Goal: Task Accomplishment & Management: Use online tool/utility

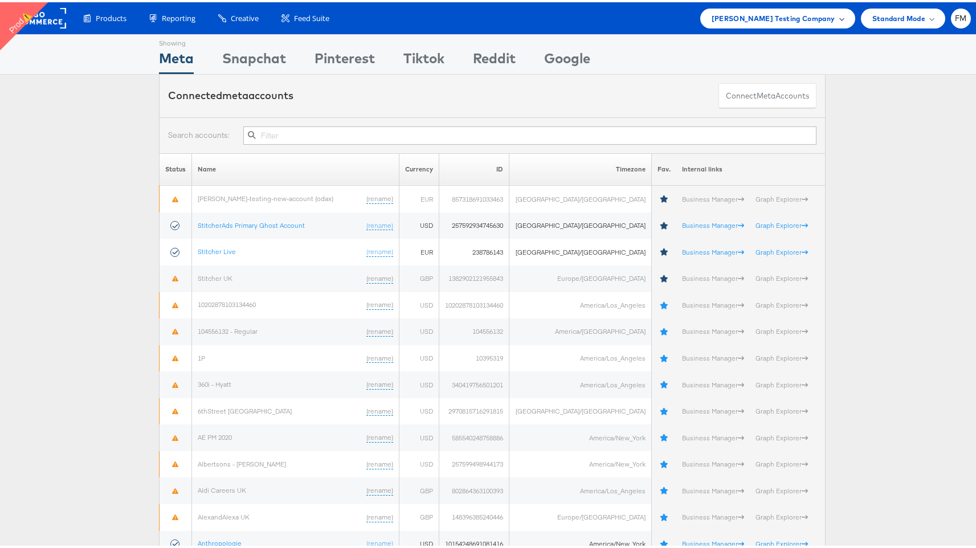
click at [820, 13] on span "Colin Clarke Testing Company" at bounding box center [773, 16] width 124 height 12
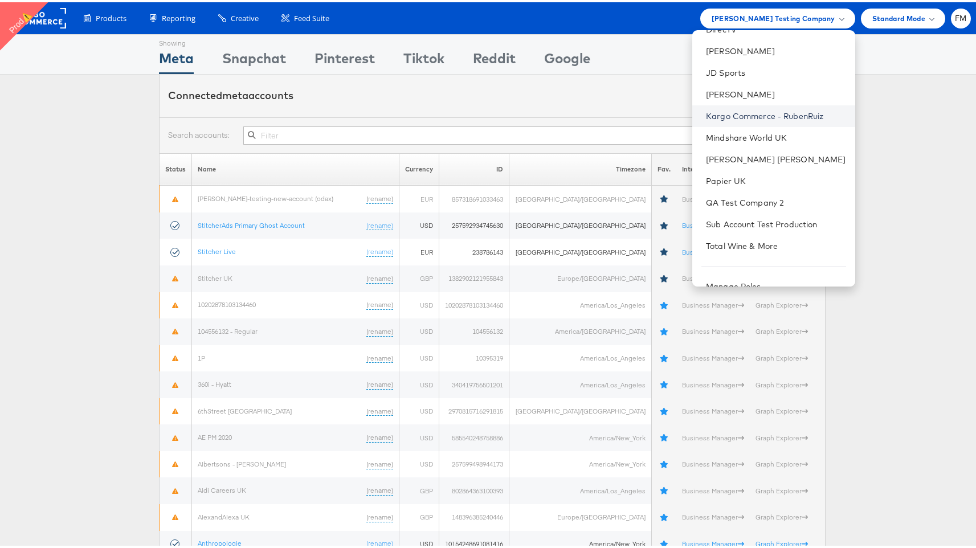
scroll to position [117, 0]
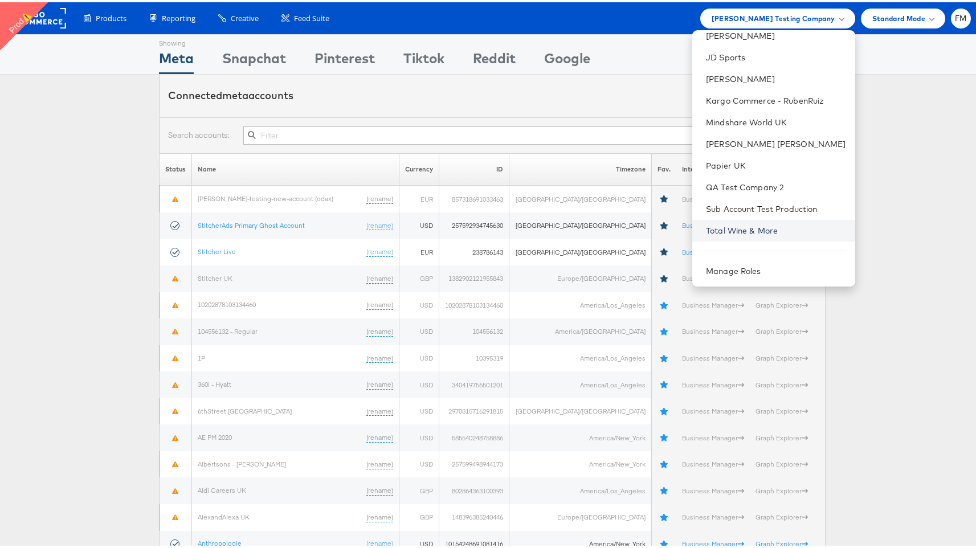
click at [763, 226] on link "Total Wine & More" at bounding box center [776, 228] width 140 height 11
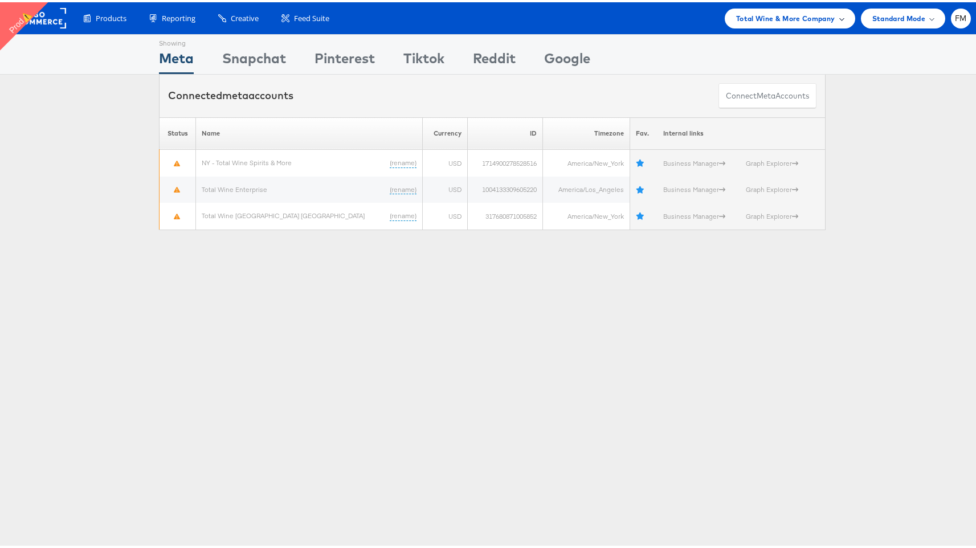
click at [741, 16] on span "Total Wine & More Company" at bounding box center [785, 16] width 99 height 12
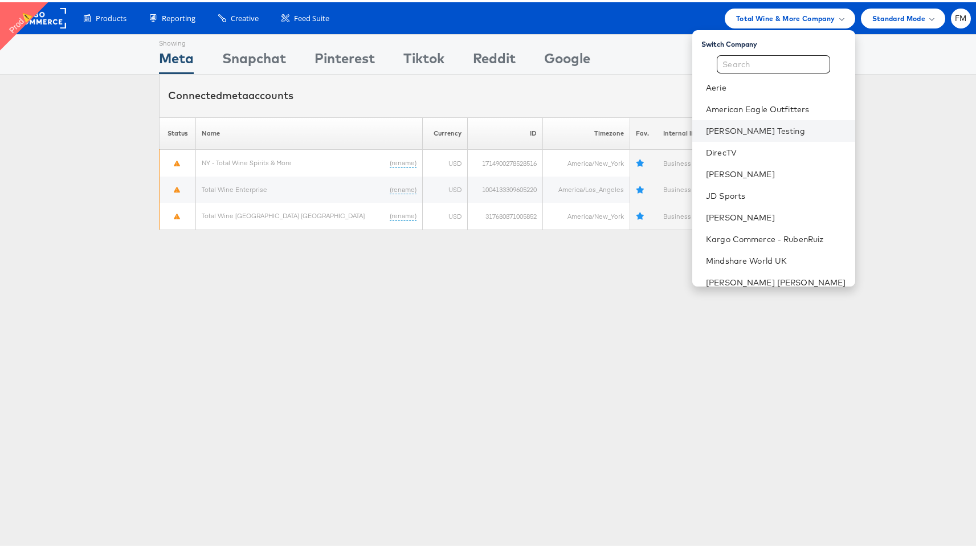
click at [742, 134] on li "Colin Clarke Testing" at bounding box center [773, 129] width 163 height 22
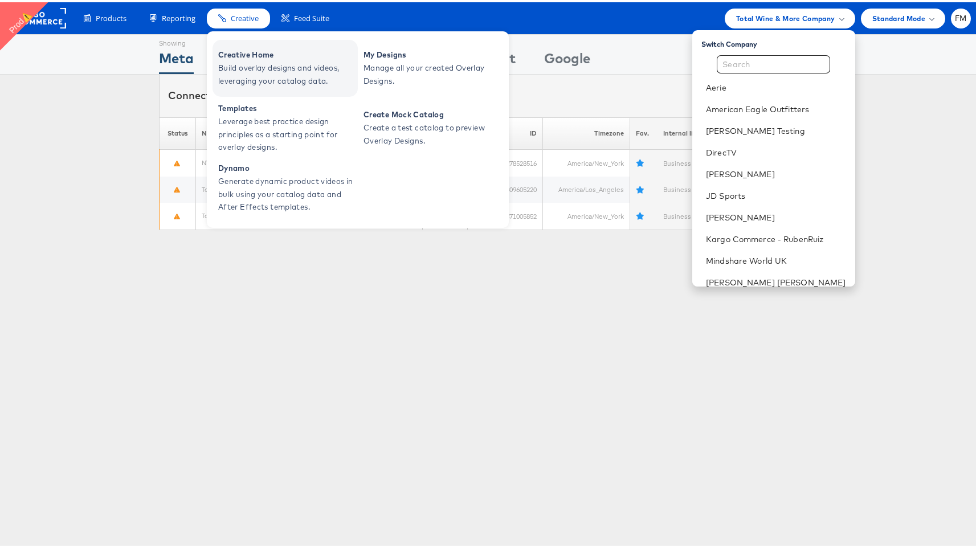
click at [275, 54] on span "Creative Home" at bounding box center [286, 52] width 137 height 13
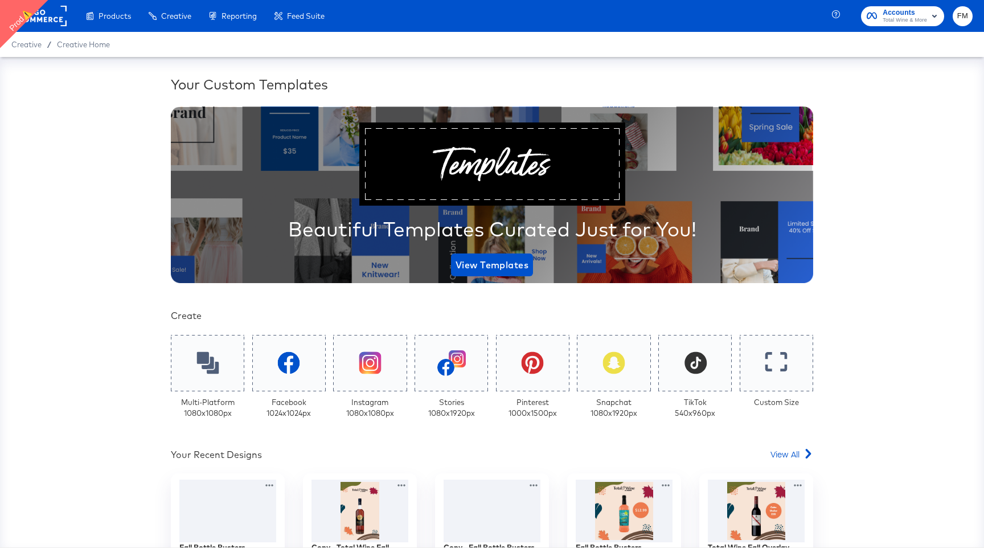
click at [44, 6] on rect at bounding box center [40, 16] width 52 height 21
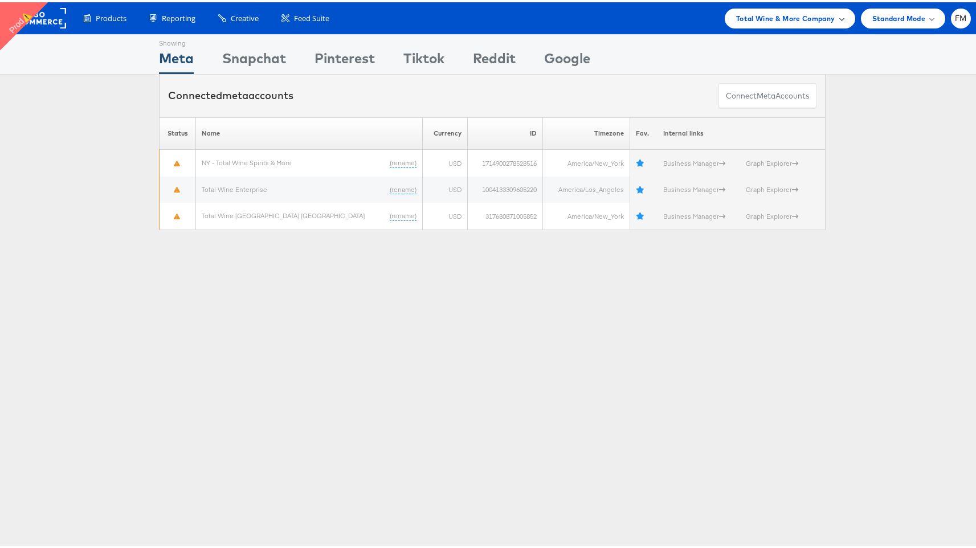
click at [783, 14] on span "Total Wine & More Company" at bounding box center [785, 16] width 99 height 12
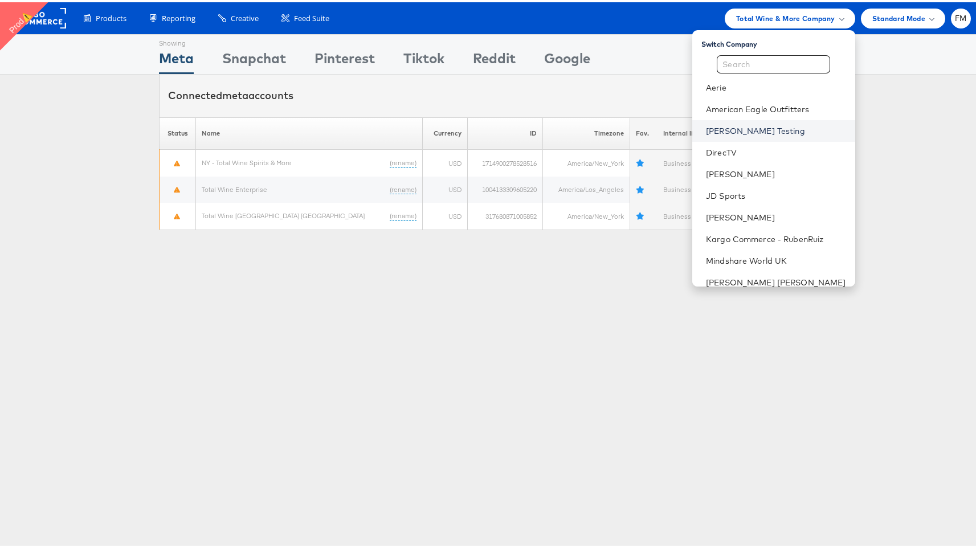
click at [762, 129] on link "[PERSON_NAME] Testing" at bounding box center [776, 128] width 140 height 11
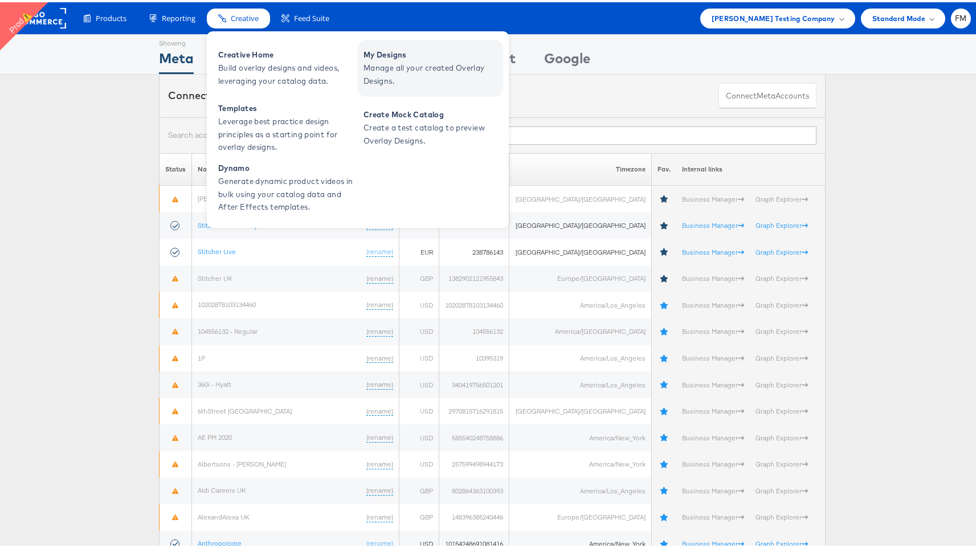
click at [389, 60] on span "Manage all your created Overlay Designs." at bounding box center [431, 72] width 137 height 26
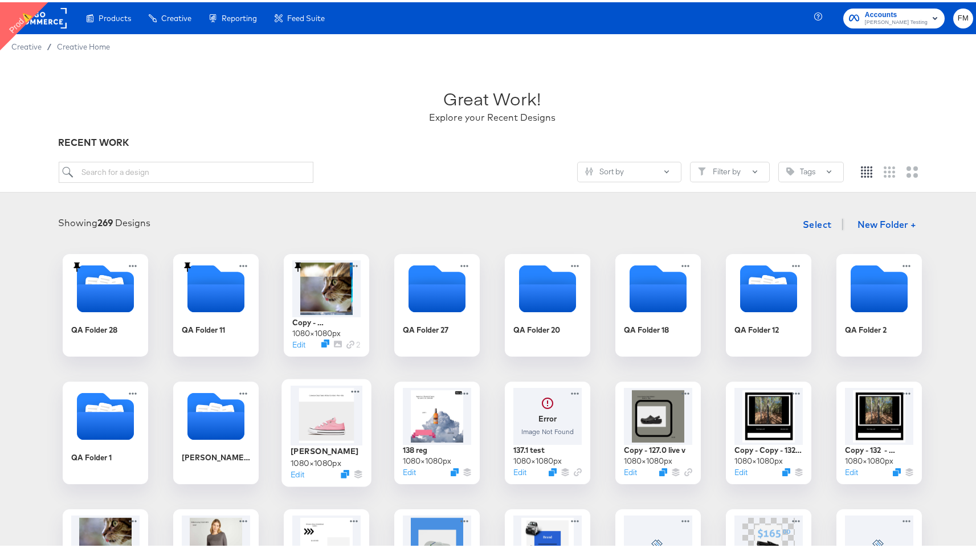
click at [343, 436] on div at bounding box center [326, 413] width 72 height 60
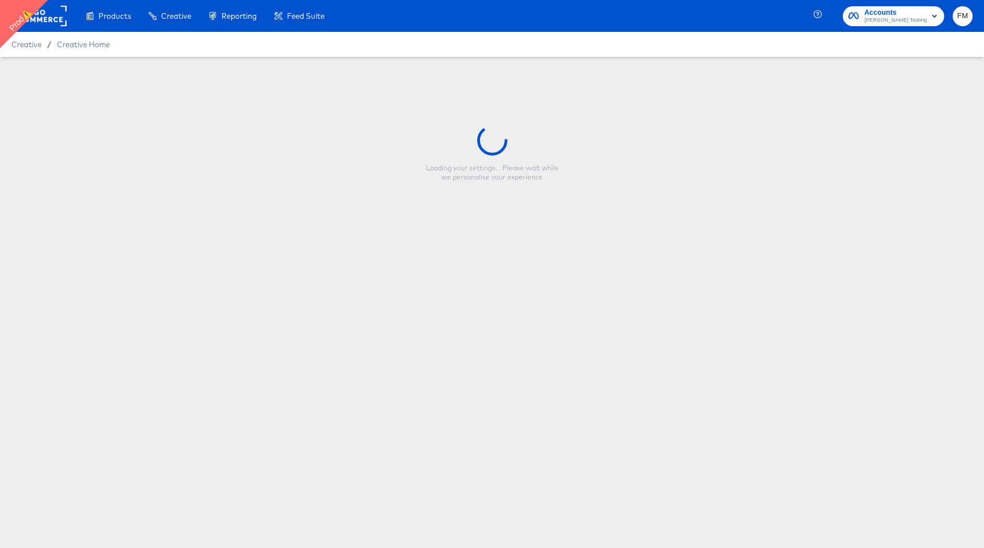
type input "fran"
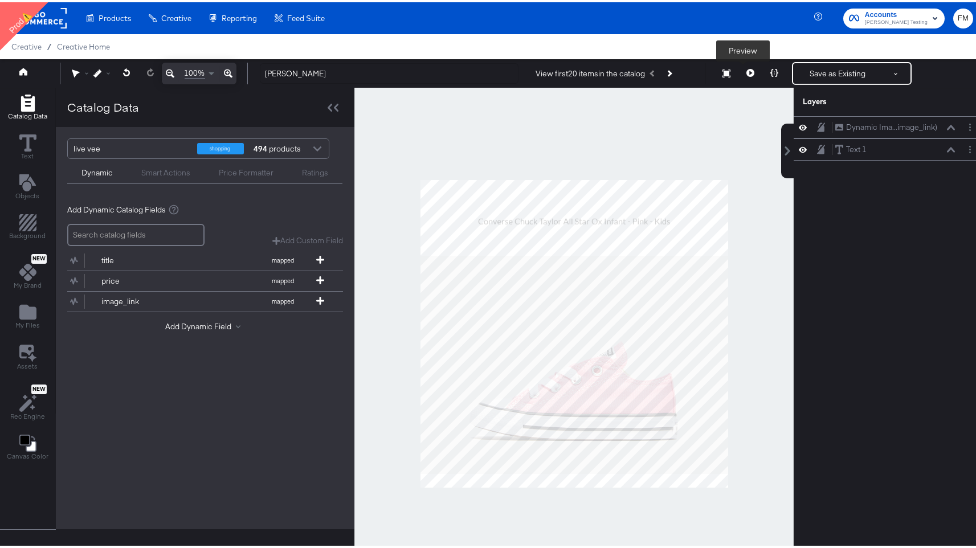
click at [746, 71] on icon at bounding box center [750, 71] width 8 height 8
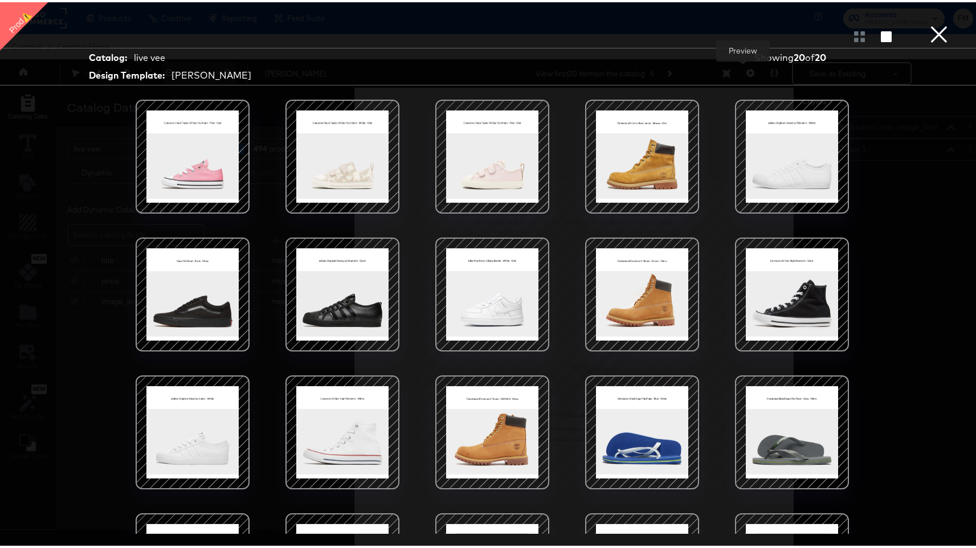
click at [927, 23] on button "×" at bounding box center [938, 11] width 23 height 23
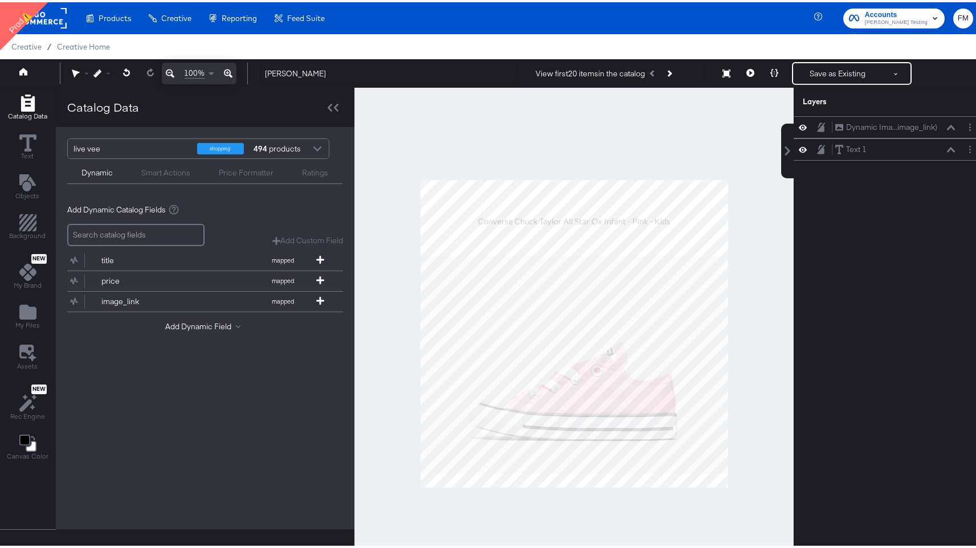
click at [236, 169] on div "Price Formatter" at bounding box center [246, 170] width 55 height 11
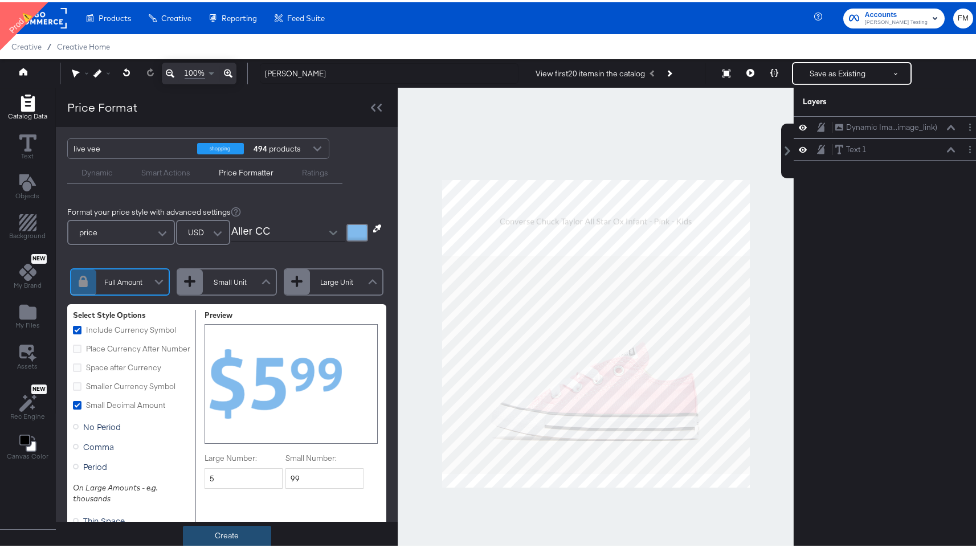
click at [219, 539] on button "Create" at bounding box center [227, 533] width 88 height 21
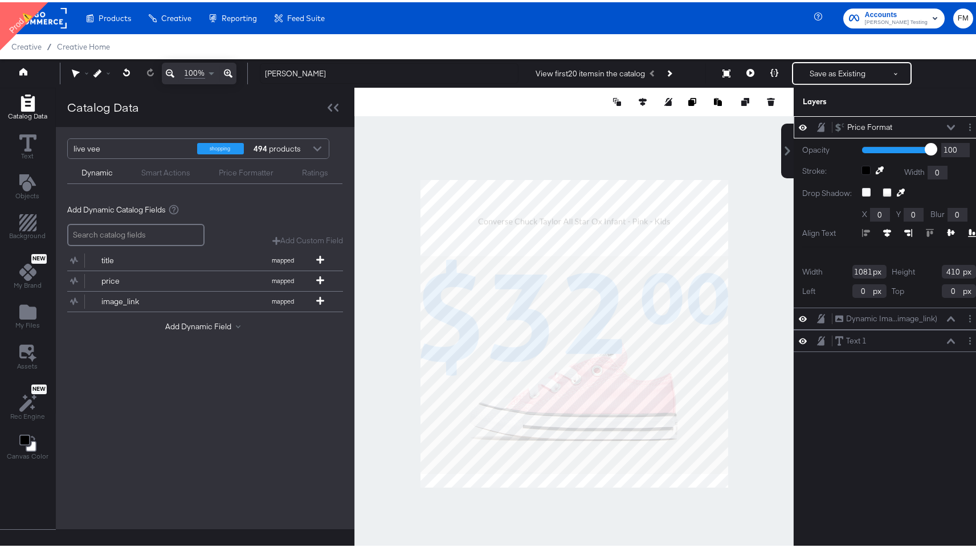
type input "278"
type input "495"
type input "188"
type input "585"
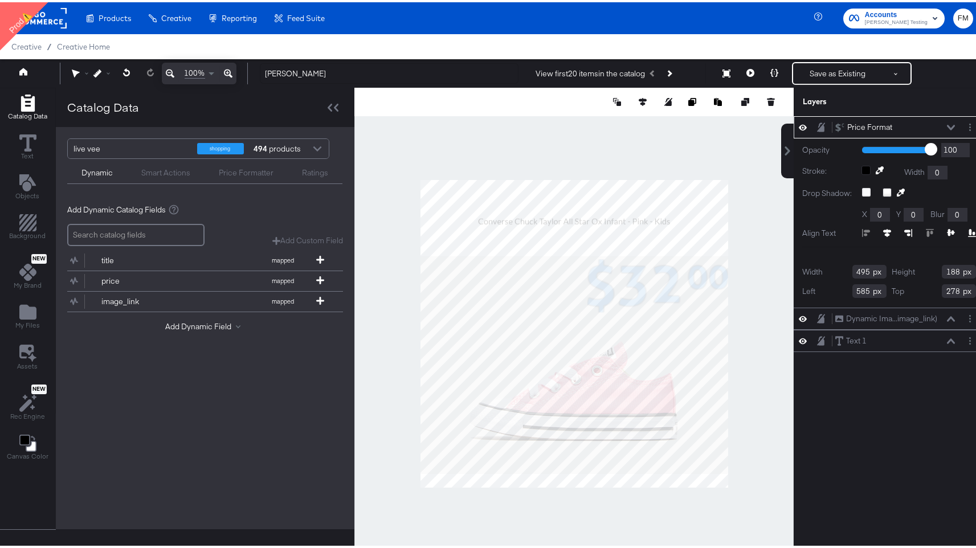
click at [313, 174] on div "Ratings" at bounding box center [315, 170] width 26 height 11
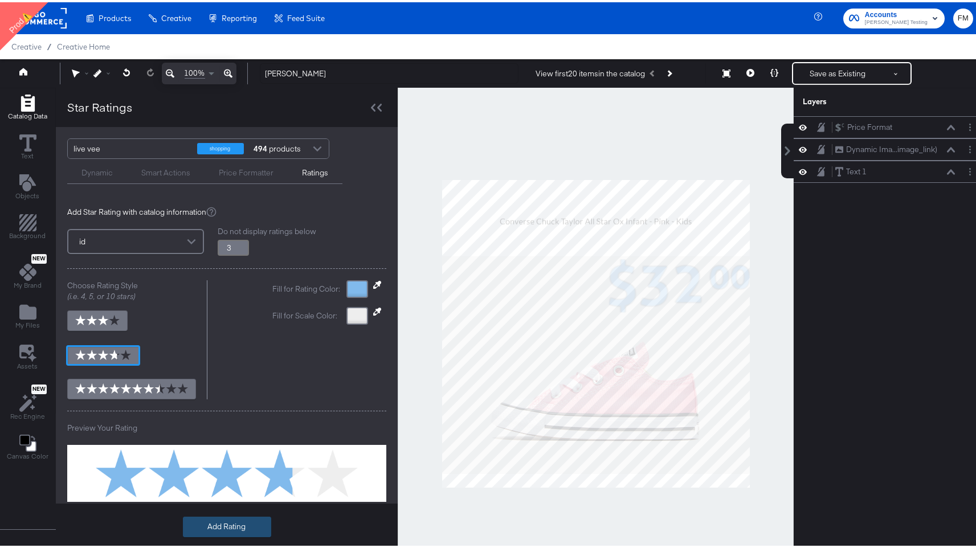
click at [207, 521] on button "Add Rating" at bounding box center [227, 524] width 88 height 21
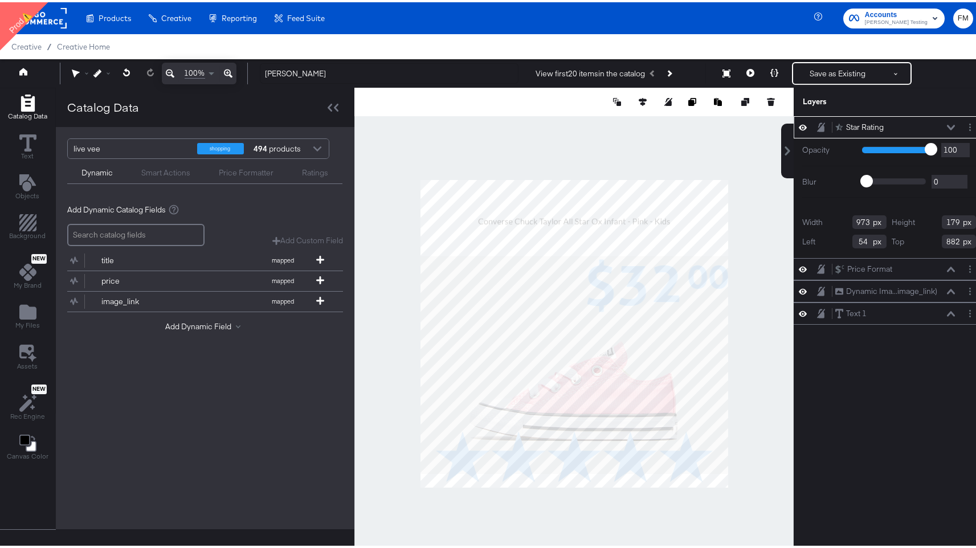
type input "56"
type input "287"
type input "444"
type input "83"
type input "278"
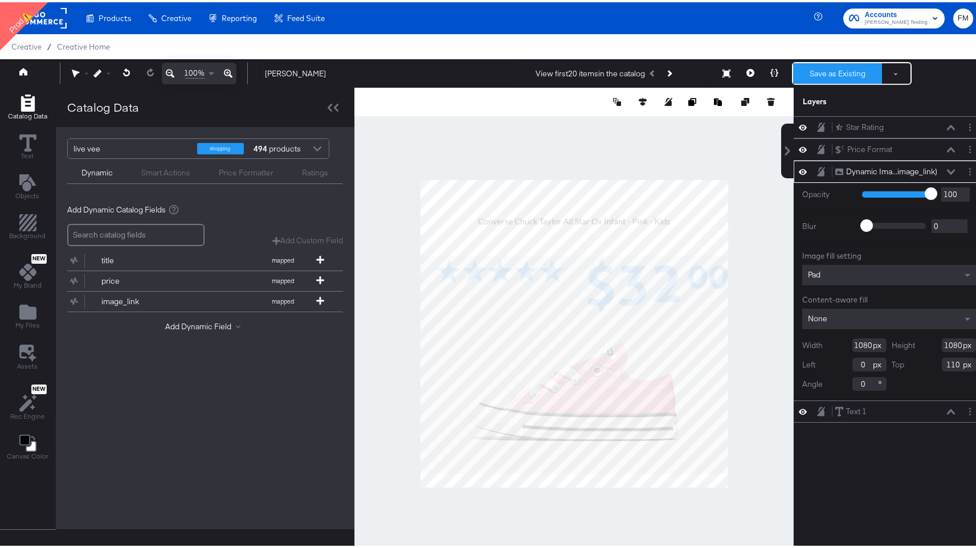
click at [819, 72] on button "Save as Existing" at bounding box center [837, 71] width 89 height 21
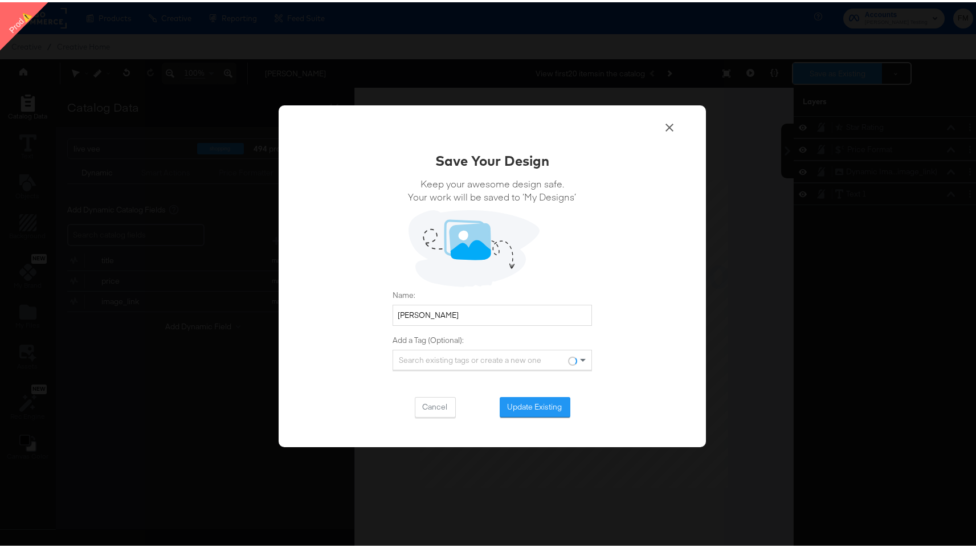
click at [819, 72] on div "Save Your Design Keep your awesome design safe. Your work will be saved to ‘My …" at bounding box center [492, 274] width 984 height 548
click at [539, 405] on button "Update Existing" at bounding box center [534, 405] width 71 height 21
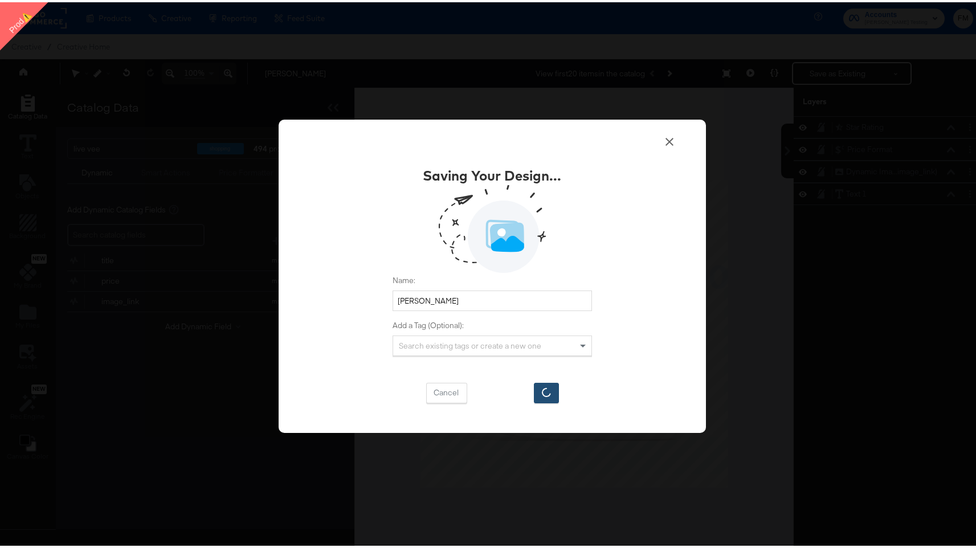
click at [539, 405] on div "Saving Your Design... Name: fran Add a Tag (Optional): Search existing tags or …" at bounding box center [492, 273] width 427 height 313
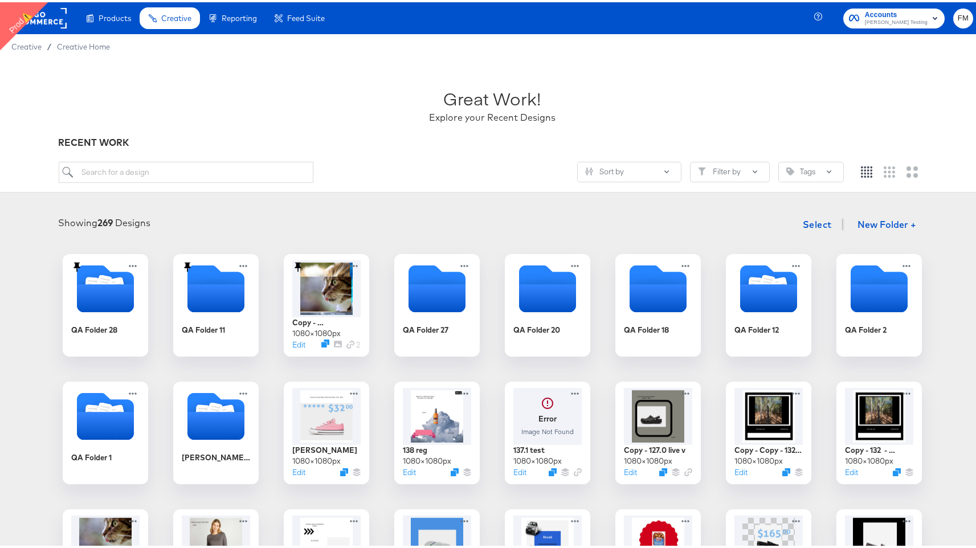
click at [179, 19] on span "Creative" at bounding box center [176, 15] width 30 height 9
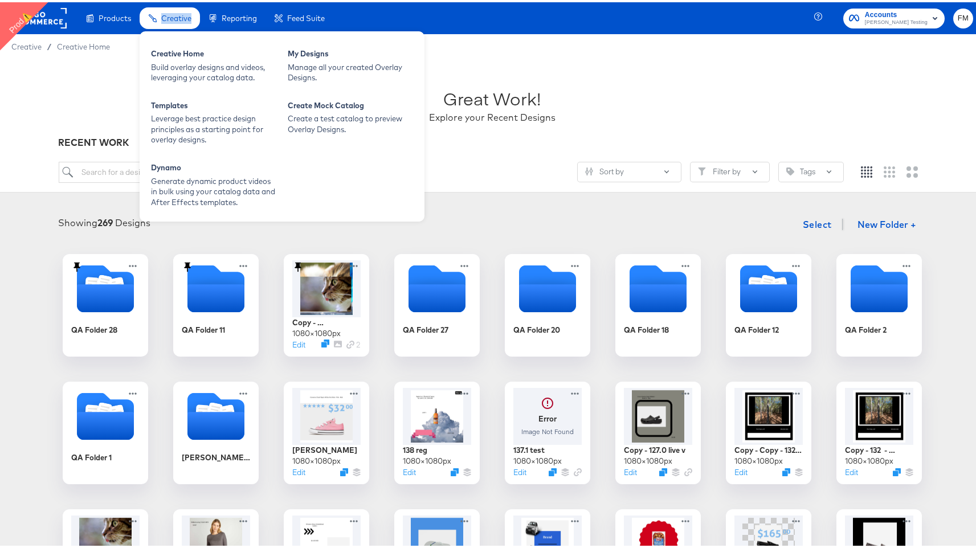
click at [179, 19] on span "Creative" at bounding box center [176, 15] width 30 height 9
click at [196, 160] on div "Dynamo" at bounding box center [213, 167] width 125 height 14
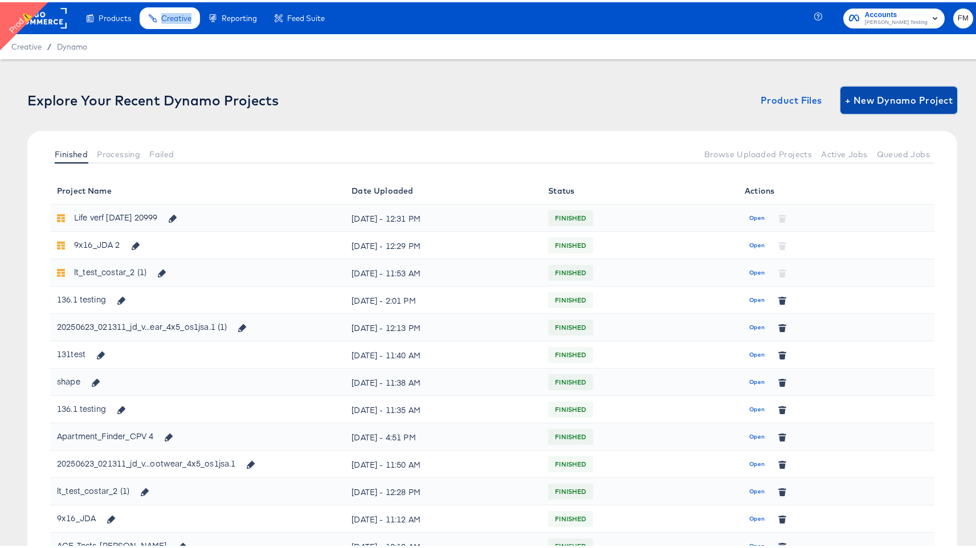
click at [863, 95] on span "+ New Dynamo Project" at bounding box center [899, 98] width 108 height 16
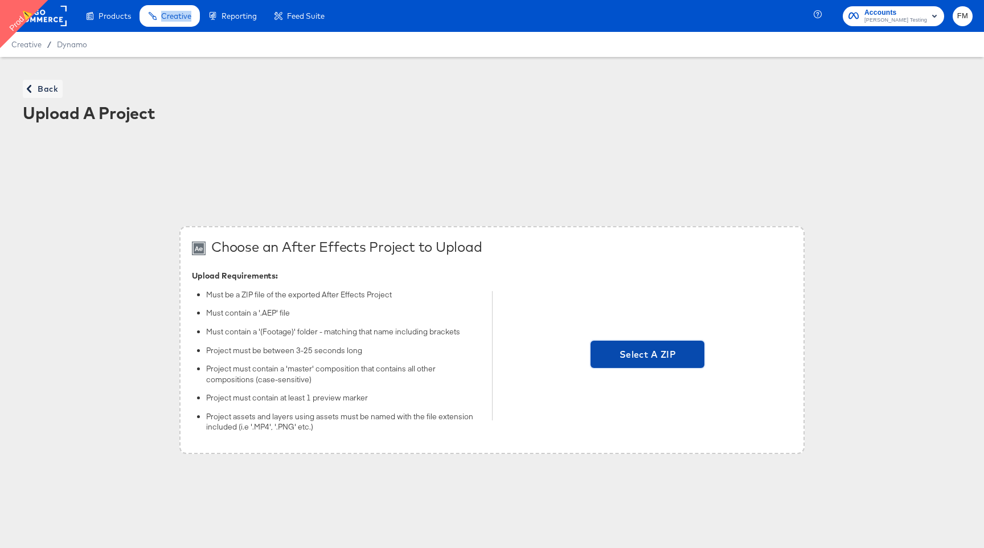
click at [659, 354] on span "Select A ZIP" at bounding box center [647, 354] width 105 height 16
click at [648, 355] on input "Select A ZIP" at bounding box center [648, 355] width 0 height 0
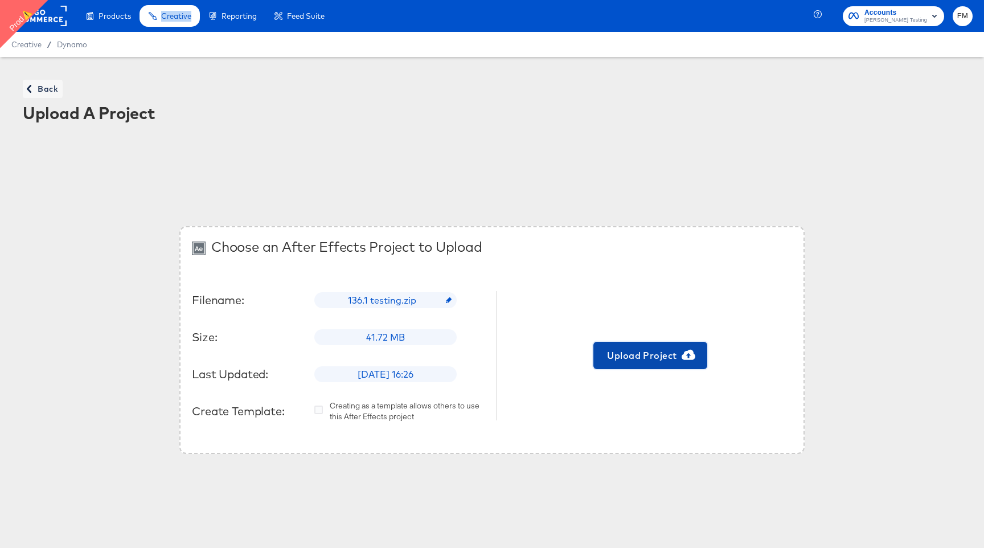
click at [660, 362] on span "Upload Project" at bounding box center [650, 355] width 105 height 16
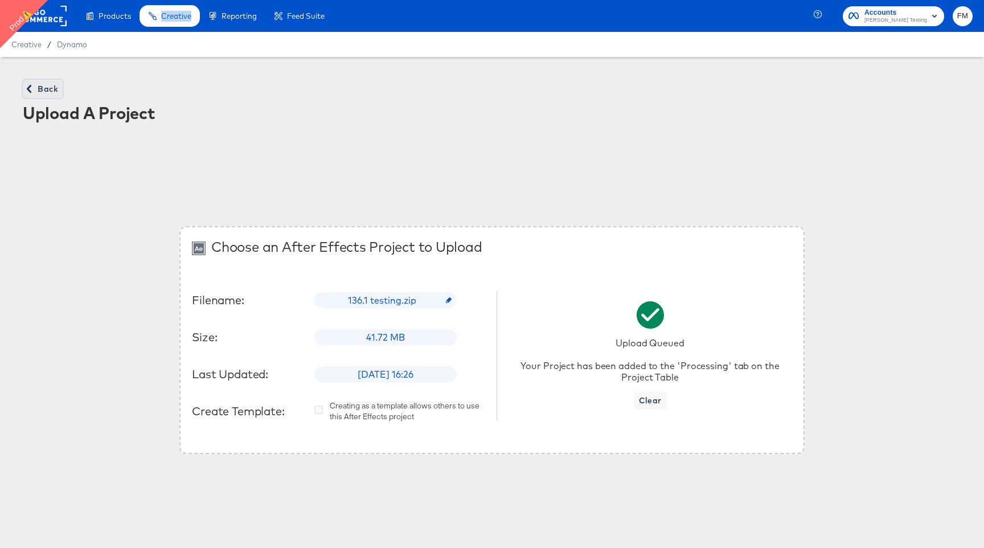
click at [47, 91] on span "Back" at bounding box center [42, 89] width 31 height 14
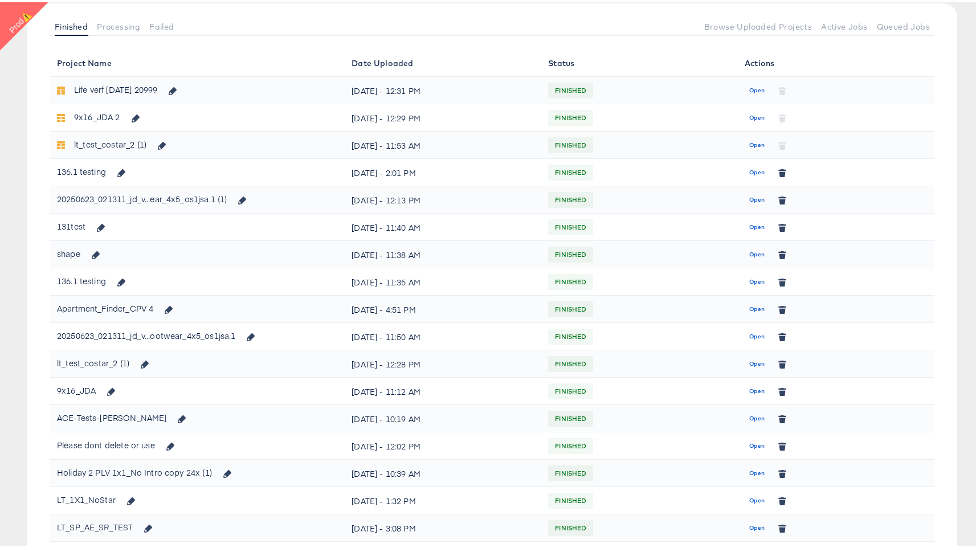
scroll to position [137, 0]
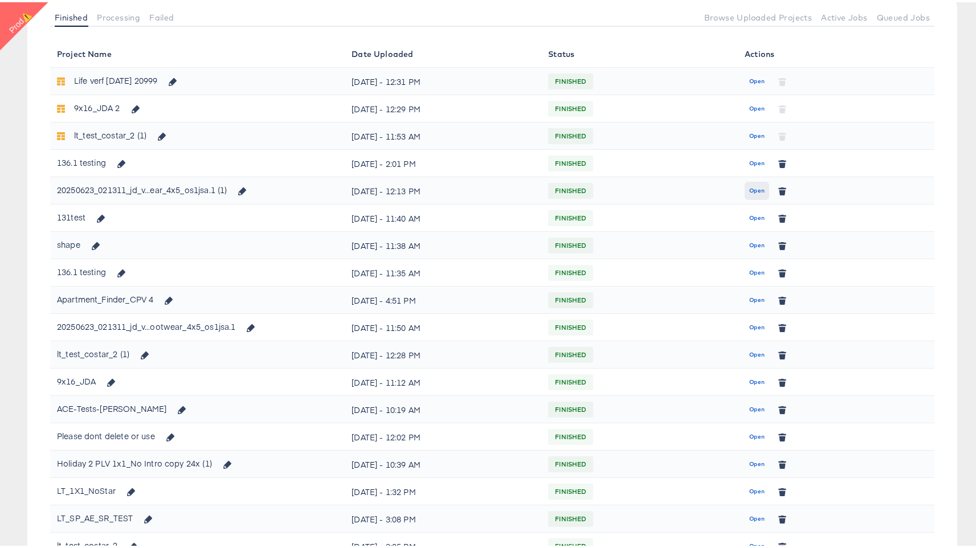
click at [750, 193] on span "Open" at bounding box center [756, 188] width 15 height 10
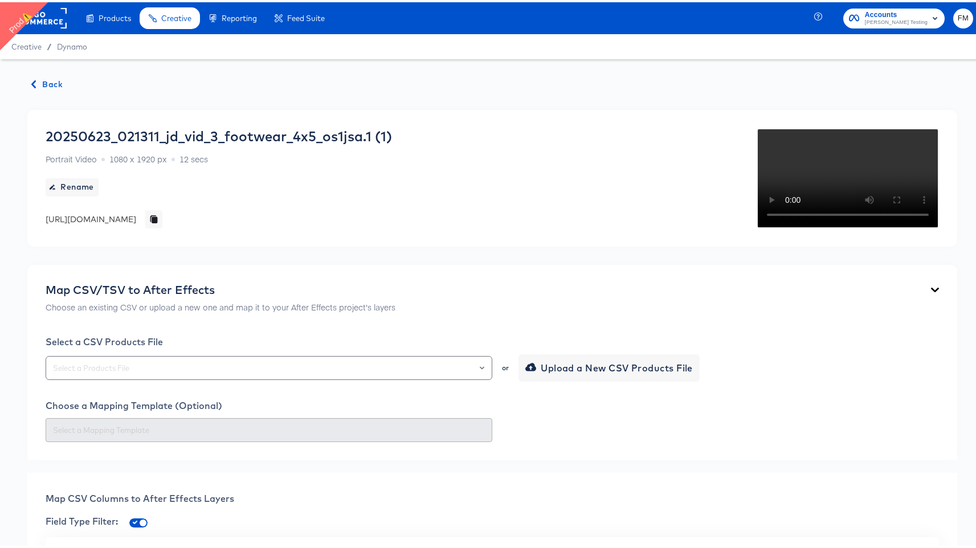
click at [251, 226] on div "20250623_021311_jd_vid_3_footwear_4x5_os1jsa.1 (1) Portrait Video 1080 x 1920 p…" at bounding box center [219, 176] width 346 height 100
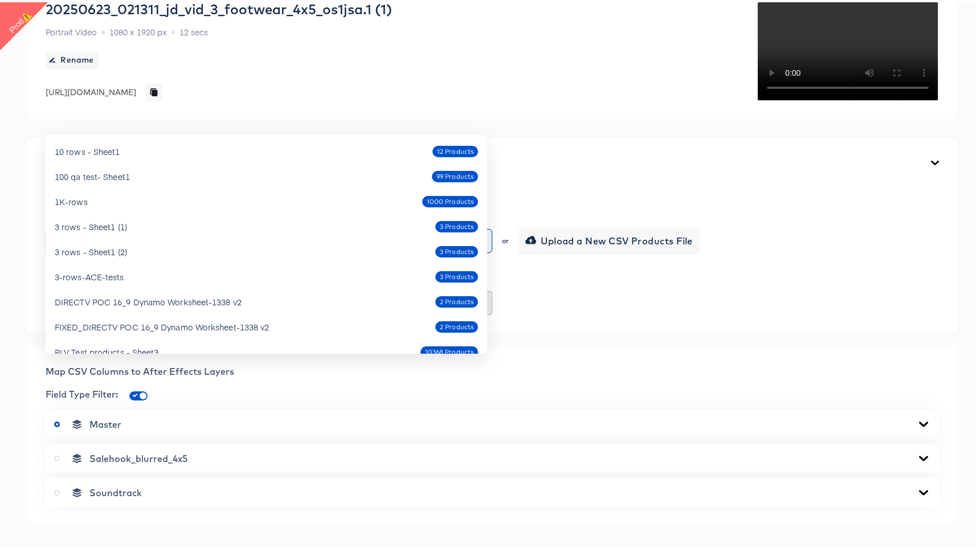
click at [292, 245] on input "text" at bounding box center [269, 238] width 436 height 13
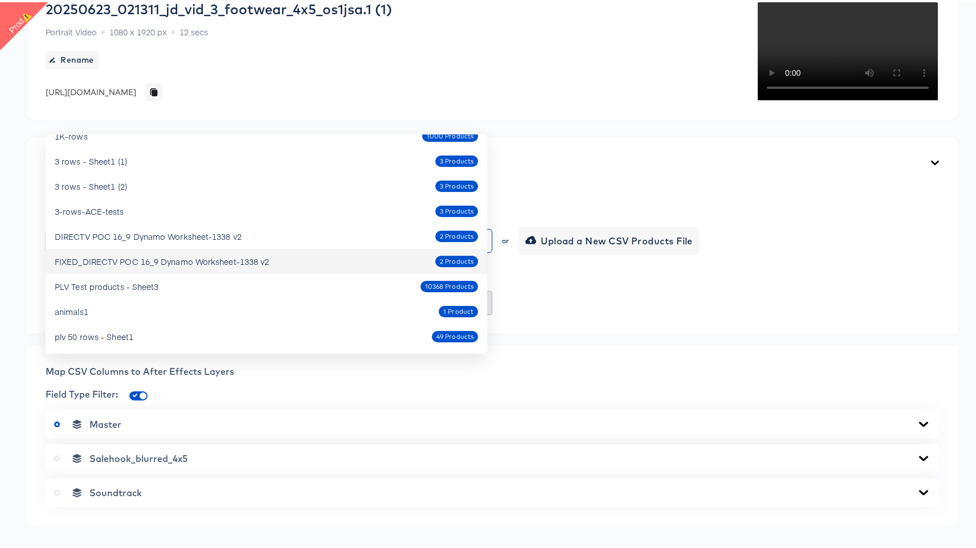
scroll to position [141, 0]
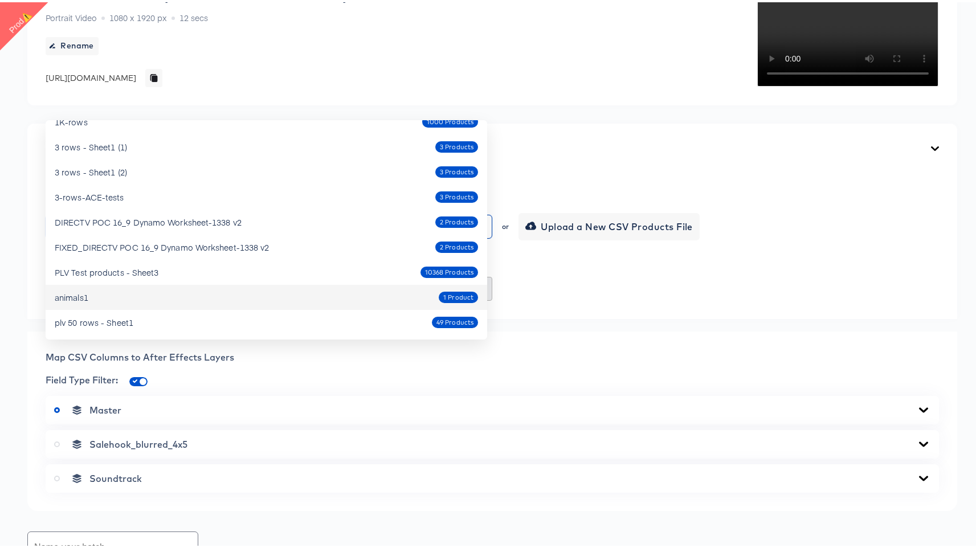
click at [253, 302] on div "animals1 1 Product" at bounding box center [266, 295] width 423 height 18
type input "animals1"
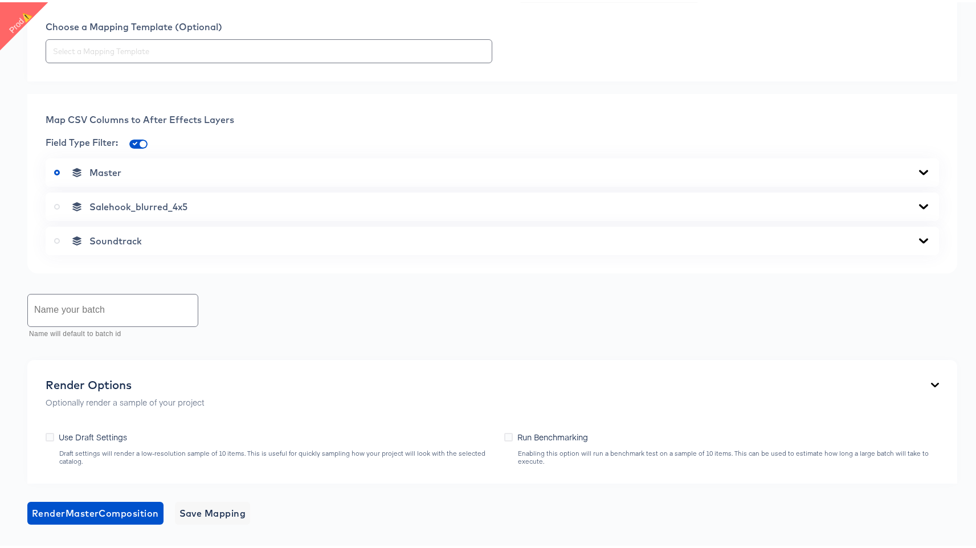
scroll to position [390, 0]
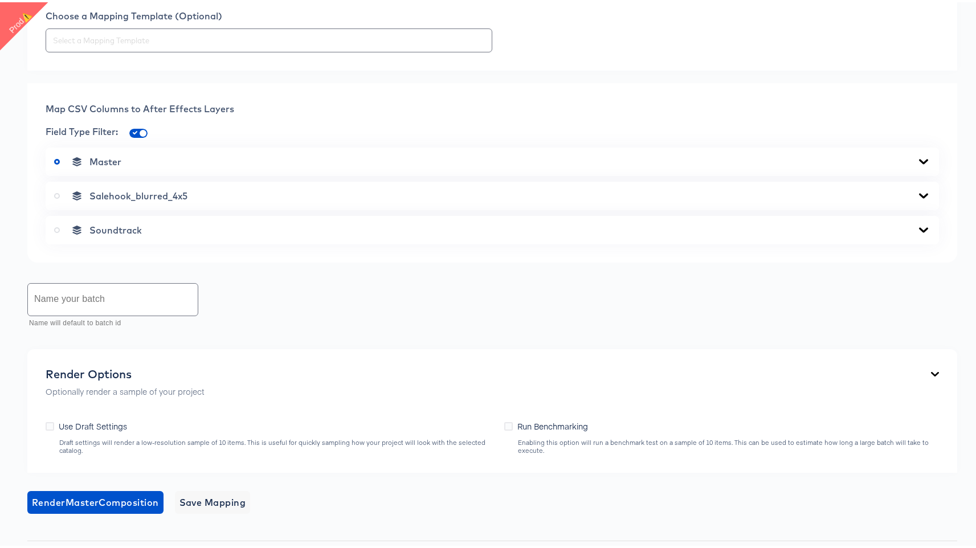
click at [216, 174] on div "Master" at bounding box center [492, 159] width 893 height 28
click at [221, 165] on div "Master" at bounding box center [492, 159] width 876 height 11
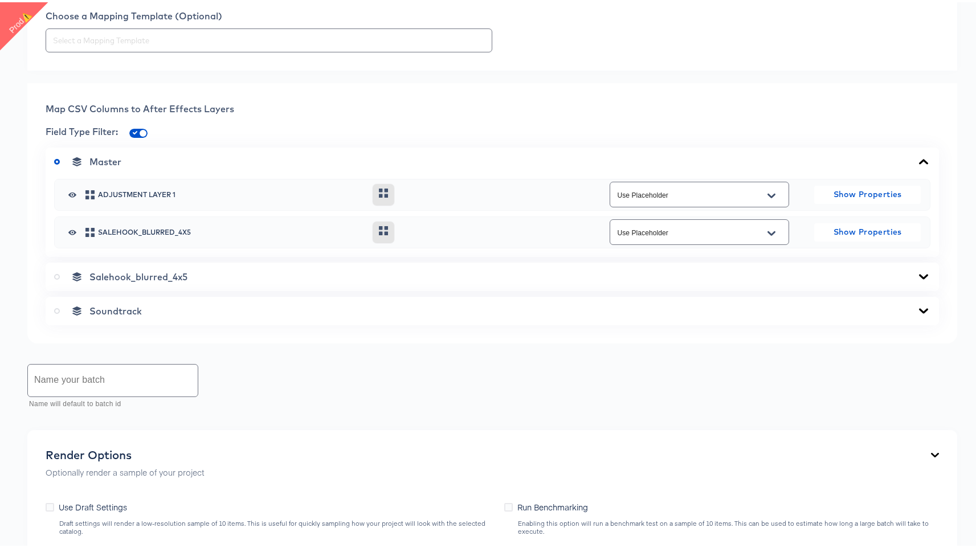
click at [184, 280] on span "Salehook_blurred_4x5" at bounding box center [138, 274] width 98 height 11
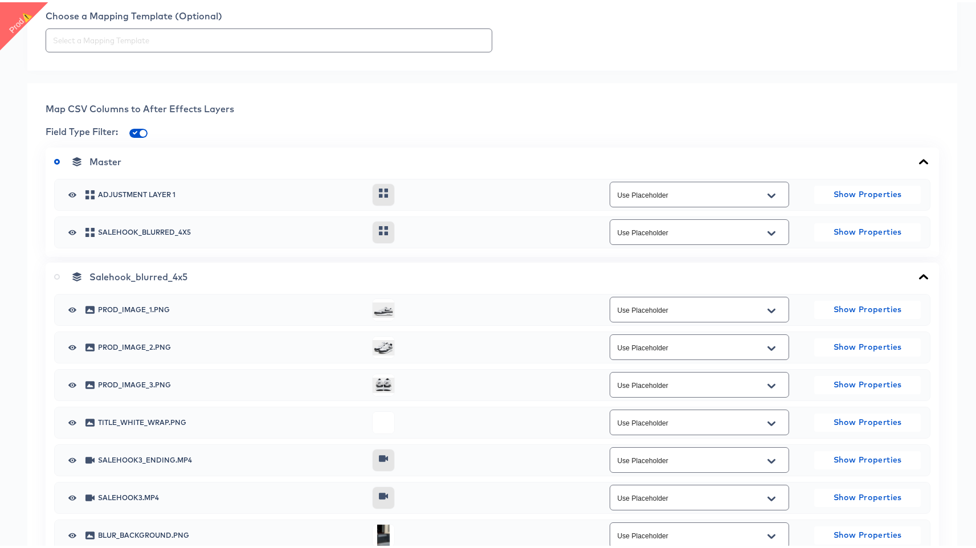
click at [59, 277] on icon at bounding box center [57, 275] width 6 height 6
click at [0, 0] on input "radio" at bounding box center [0, 0] width 0 height 0
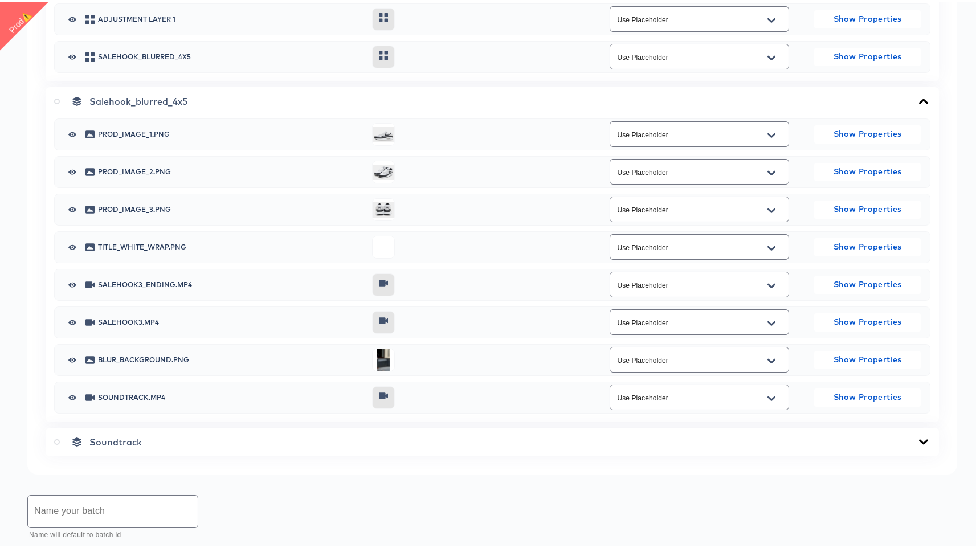
scroll to position [584, 0]
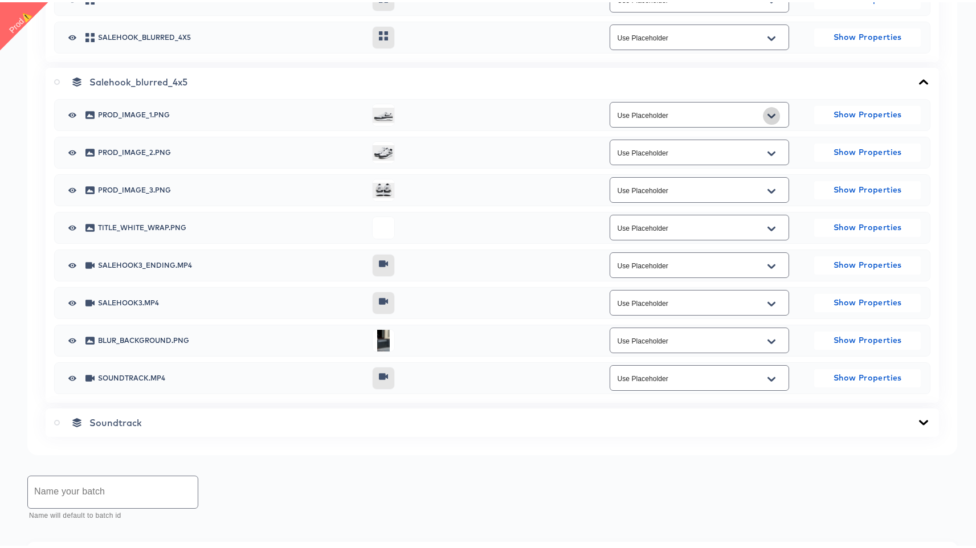
click at [769, 123] on button "Open" at bounding box center [771, 114] width 17 height 18
click at [699, 285] on li "image" at bounding box center [692, 286] width 178 height 18
type input "image"
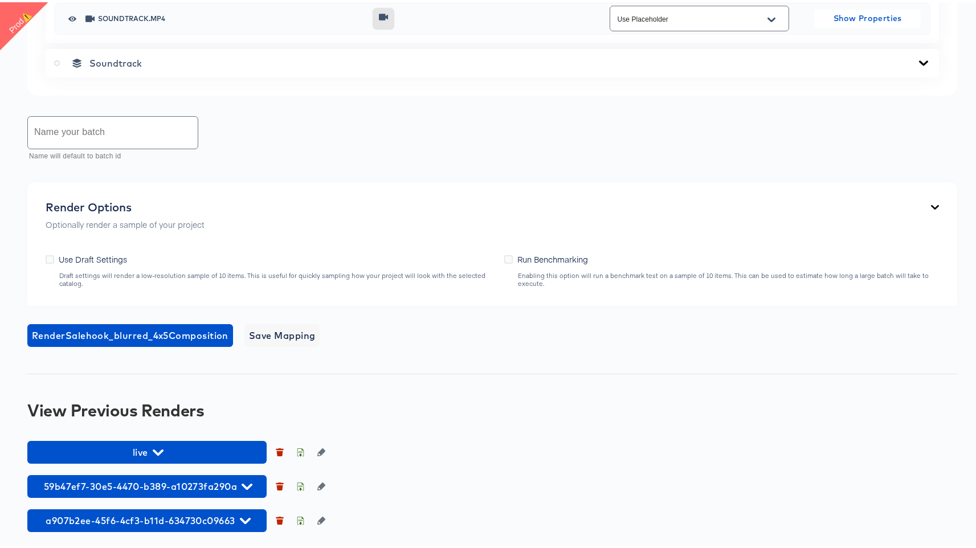
scroll to position [1063, 0]
click at [149, 146] on input "text" at bounding box center [113, 130] width 170 height 32
type input "live v"
click at [166, 339] on span "Render Salehook_blurred_4x5 Composition" at bounding box center [130, 333] width 196 height 16
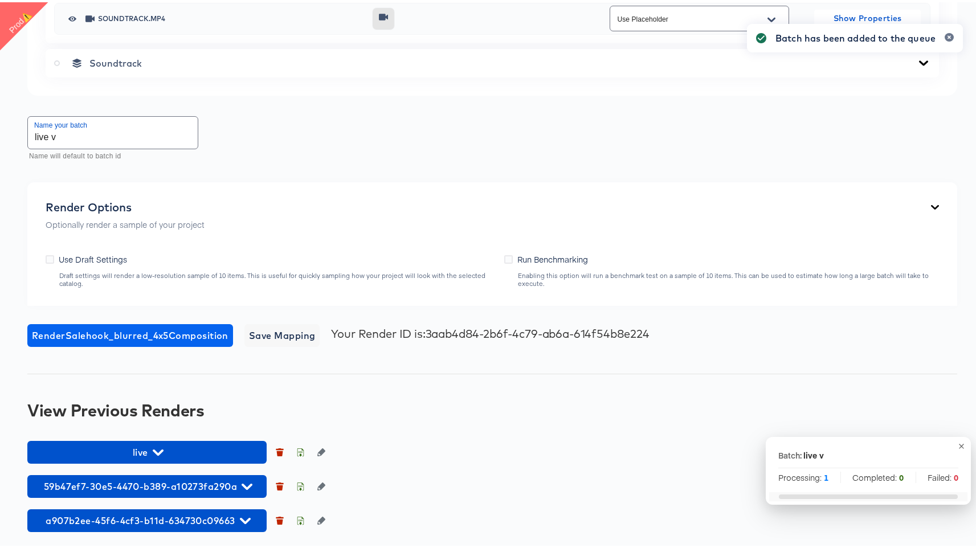
scroll to position [1074, 0]
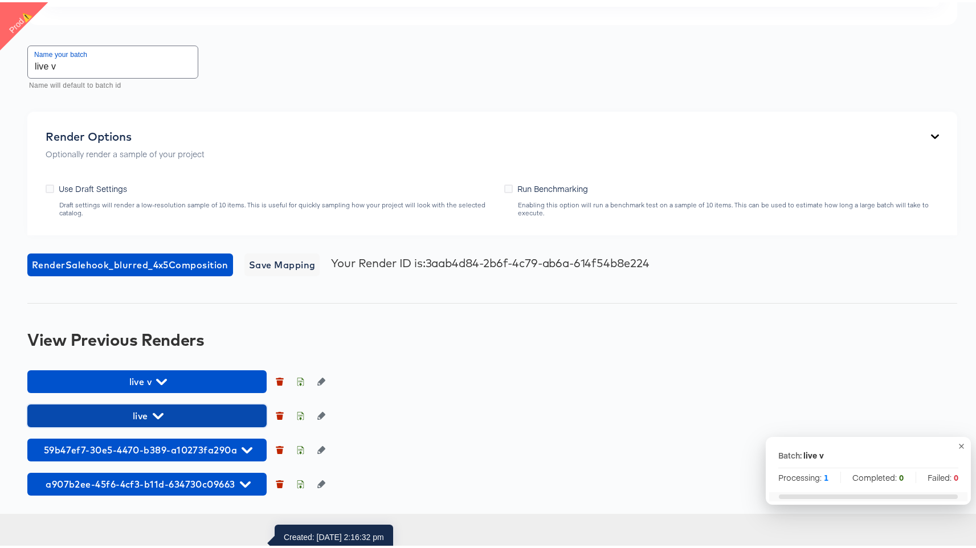
click at [160, 417] on icon "button" at bounding box center [158, 414] width 11 height 6
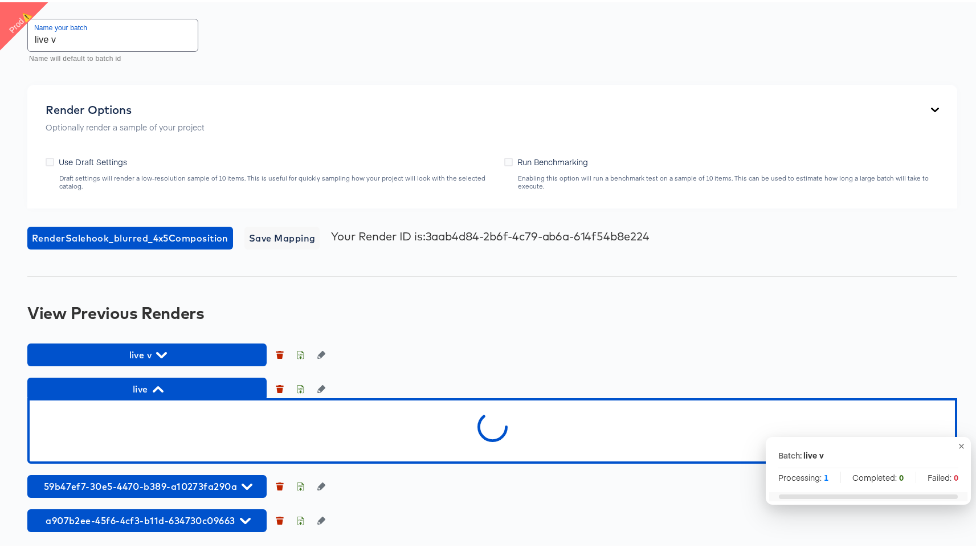
scroll to position [1168, 0]
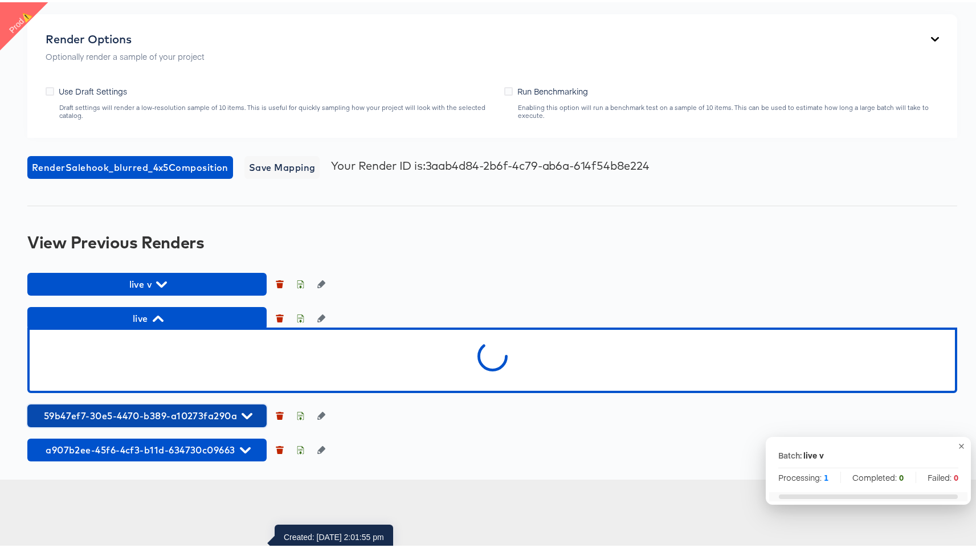
click at [162, 459] on div "live v live 59b47ef7-30e5-4470-b389-a10273fa290a a907b2ee-45f6-4cf3-b11d-634730…" at bounding box center [491, 365] width 929 height 189
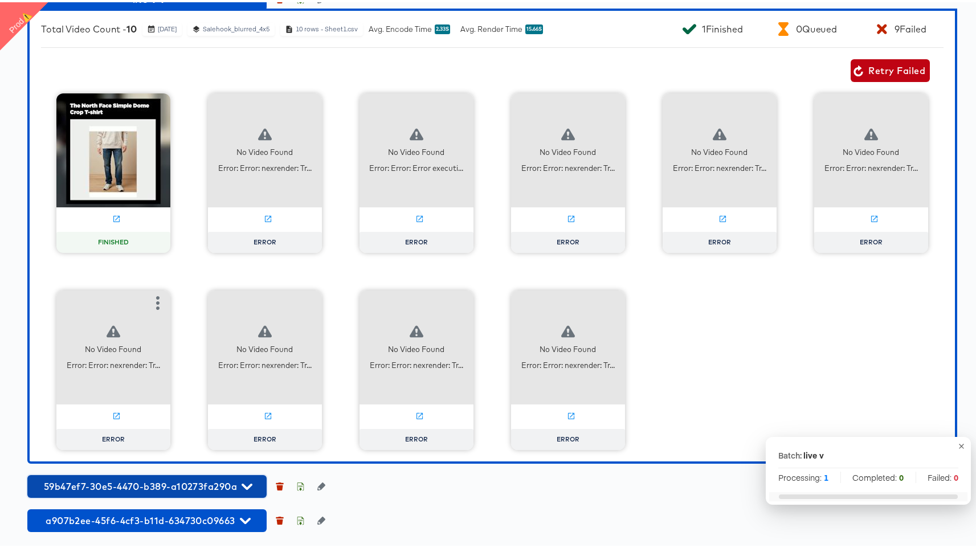
scroll to position [1506, 0]
click at [864, 76] on span "Retry Failed" at bounding box center [890, 68] width 70 height 16
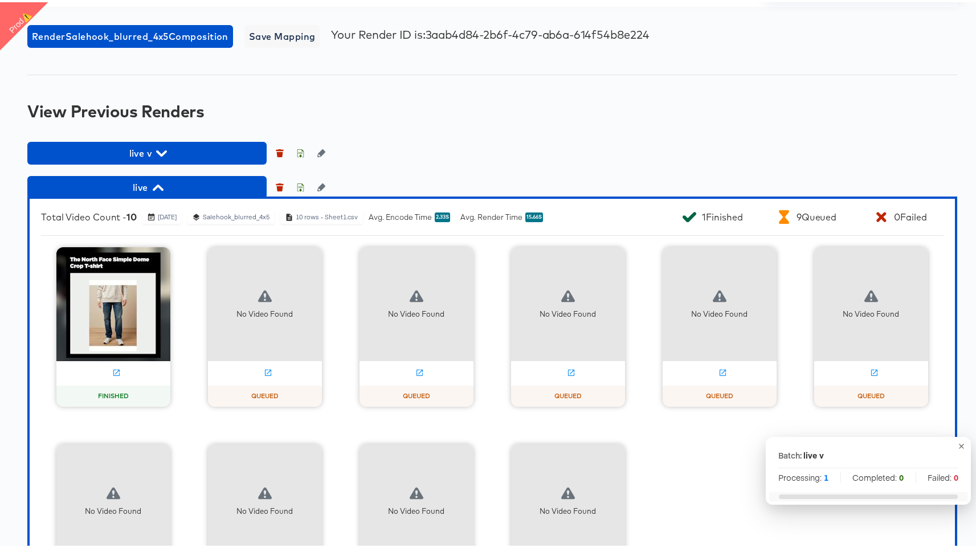
scroll to position [1235, 0]
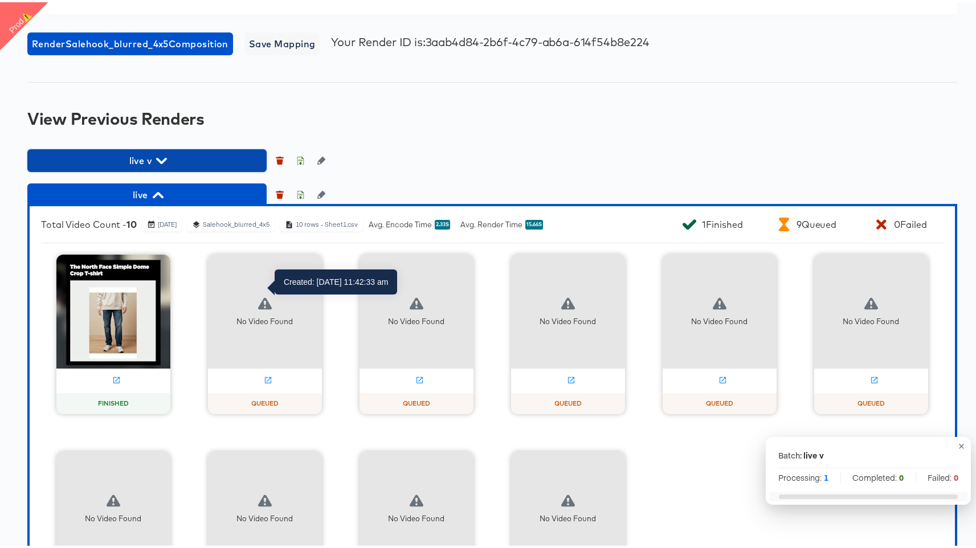
click at [150, 166] on span "live v" at bounding box center [147, 158] width 228 height 16
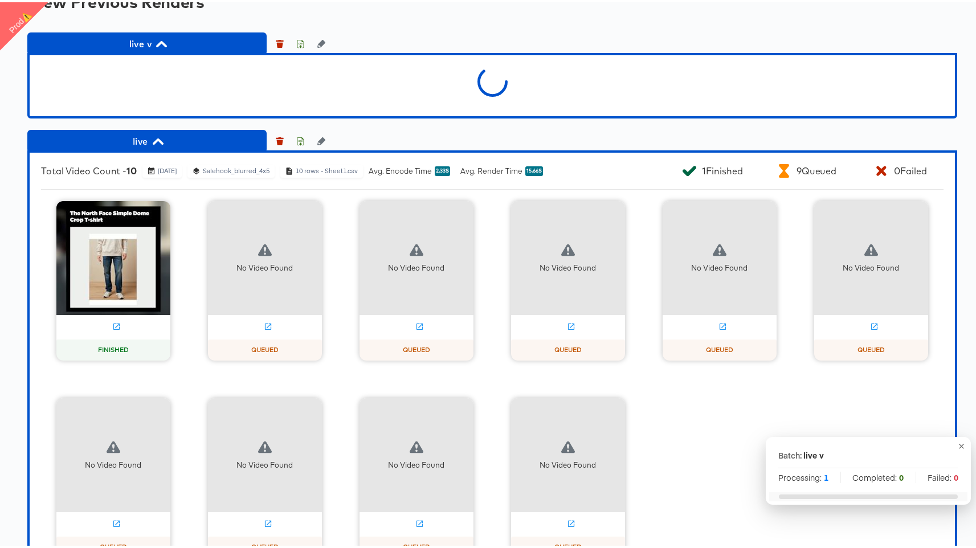
scroll to position [1354, 0]
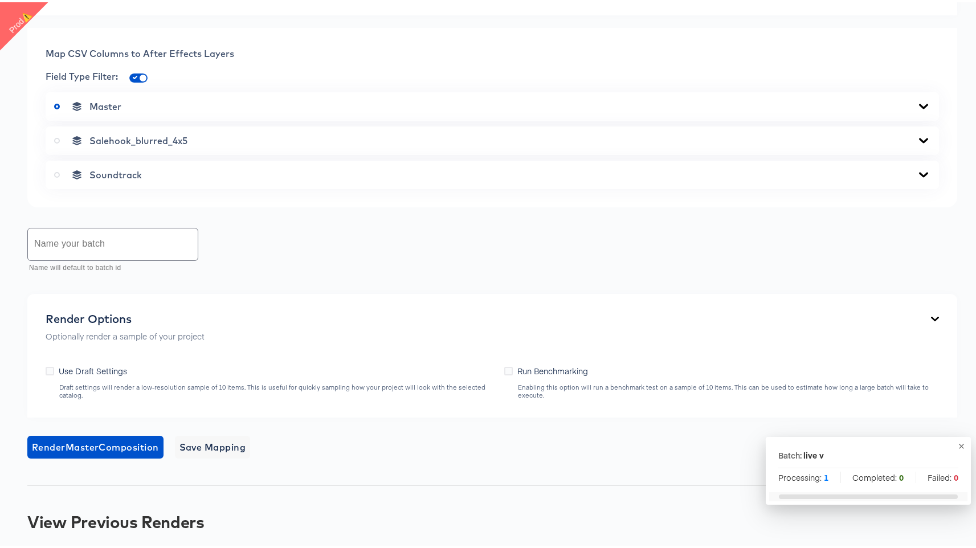
scroll to position [714, 0]
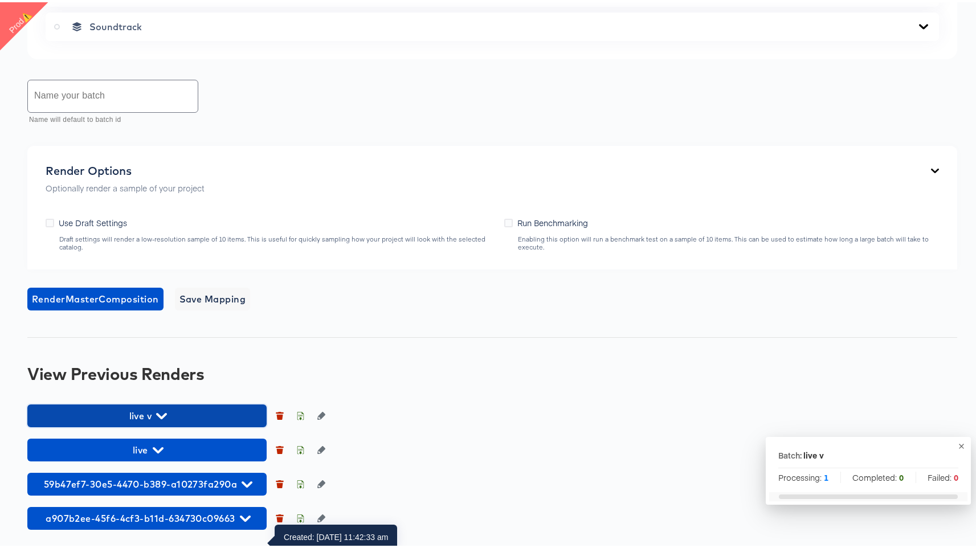
click at [115, 413] on span "live v" at bounding box center [147, 414] width 228 height 16
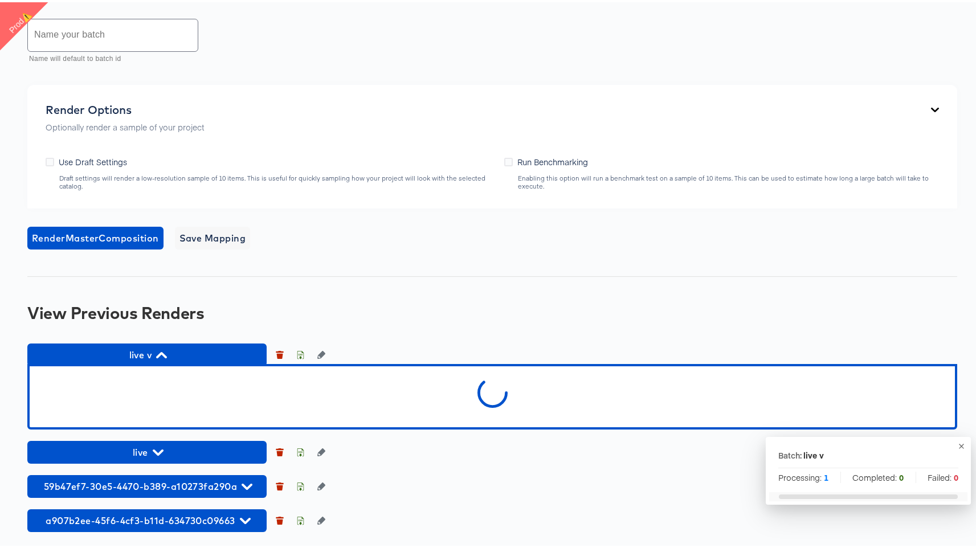
scroll to position [777, 0]
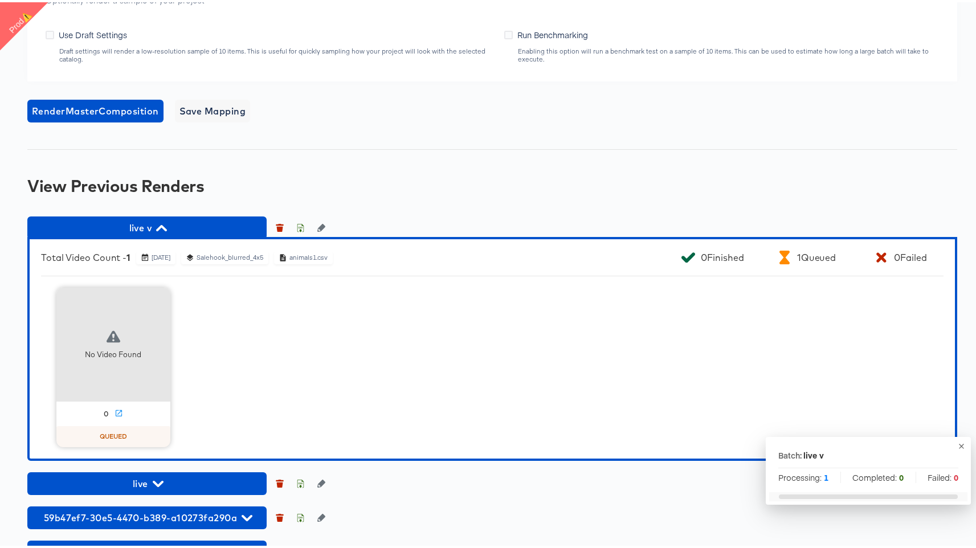
drag, startPoint x: 123, startPoint y: 448, endPoint x: 182, endPoint y: 379, distance: 90.5
click at [181, 380] on div "Total Video Count - 1 October 2nd 2025 Salehook_blurred_4x5 animals1.csv 0 Fini…" at bounding box center [491, 347] width 929 height 224
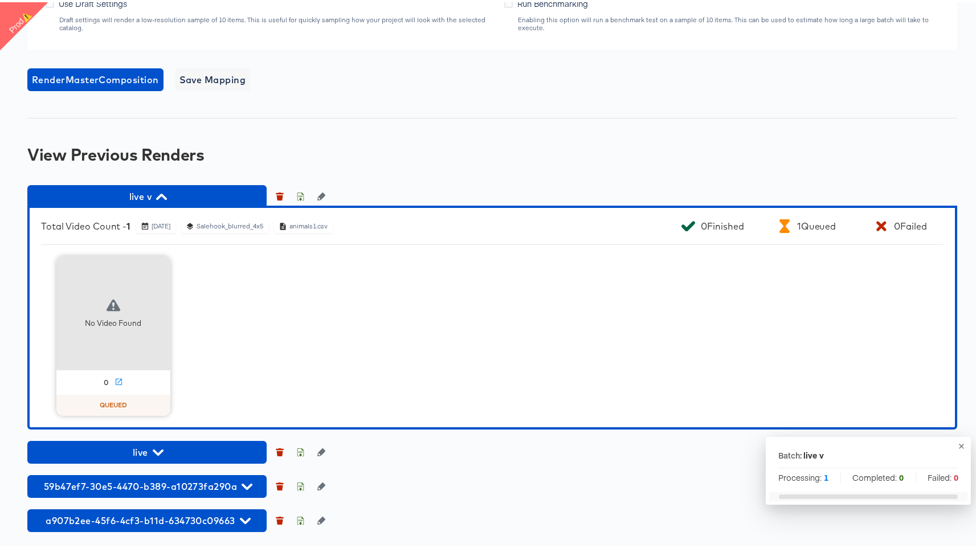
scroll to position [936, 0]
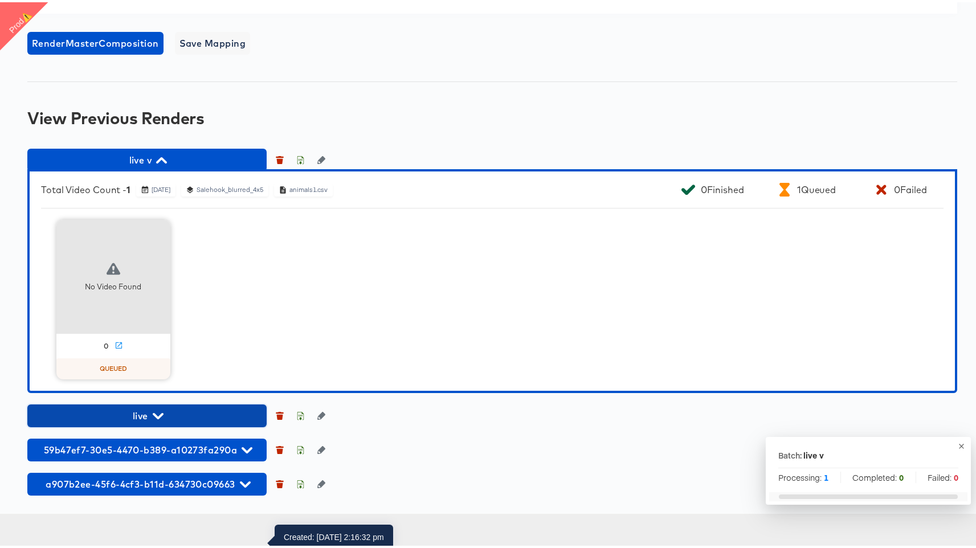
click at [169, 425] on button "live" at bounding box center [146, 413] width 239 height 23
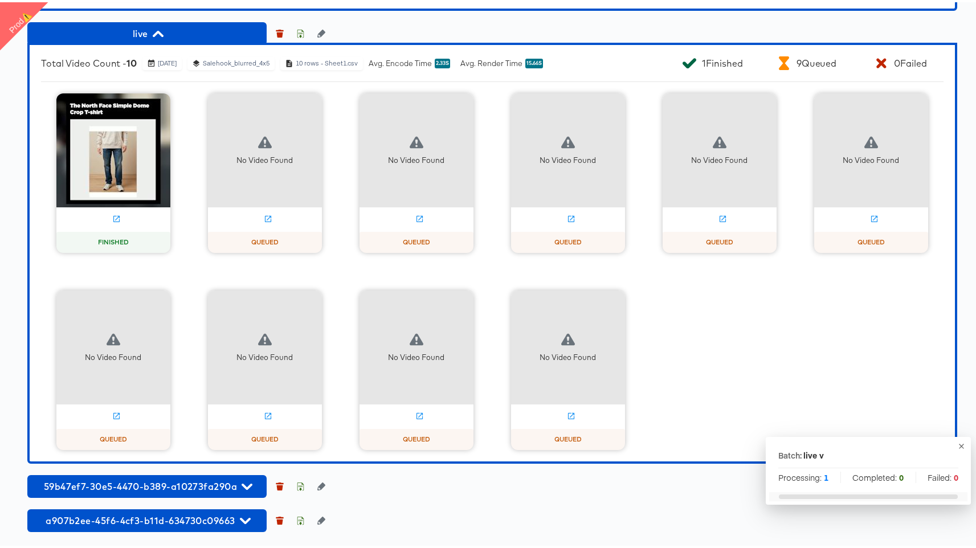
scroll to position [1288, 0]
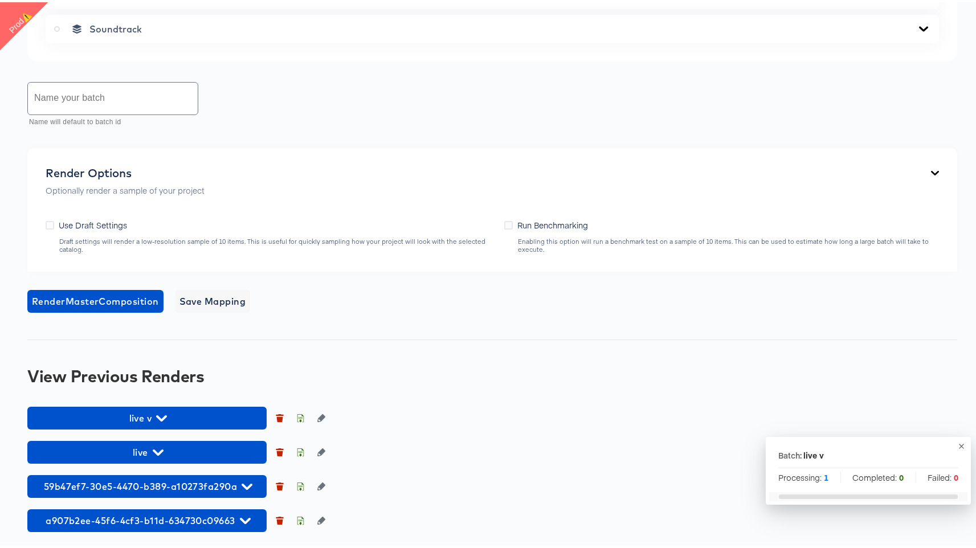
scroll to position [714, 0]
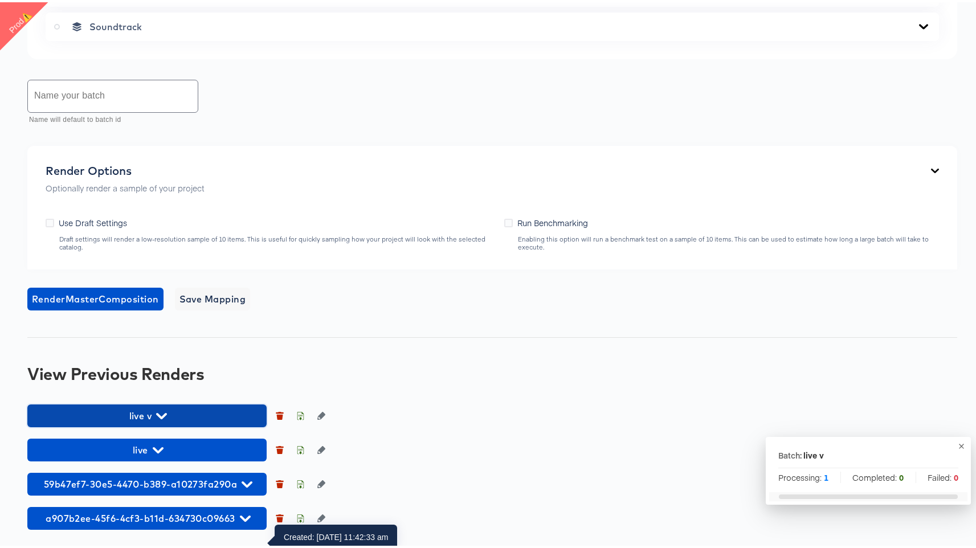
click at [203, 420] on span "live v" at bounding box center [147, 414] width 228 height 16
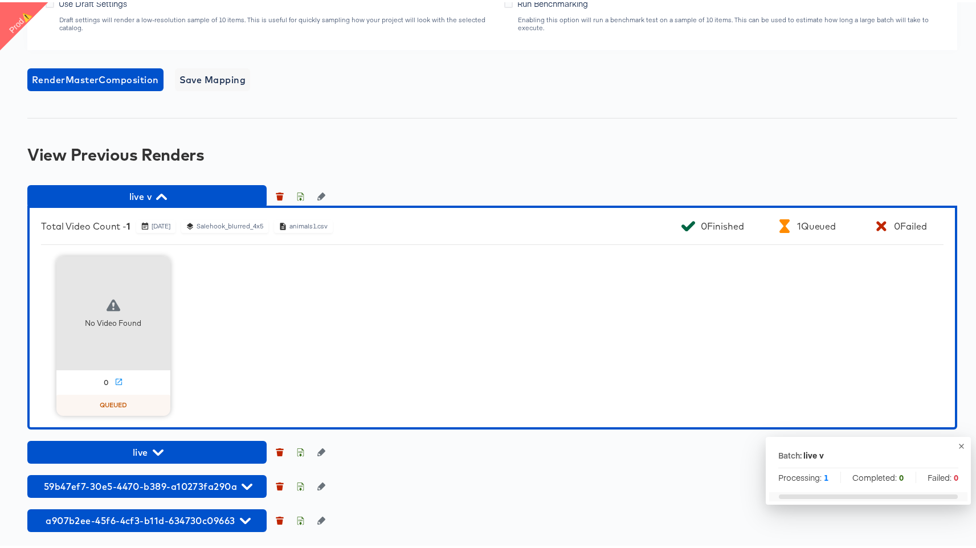
scroll to position [922, 0]
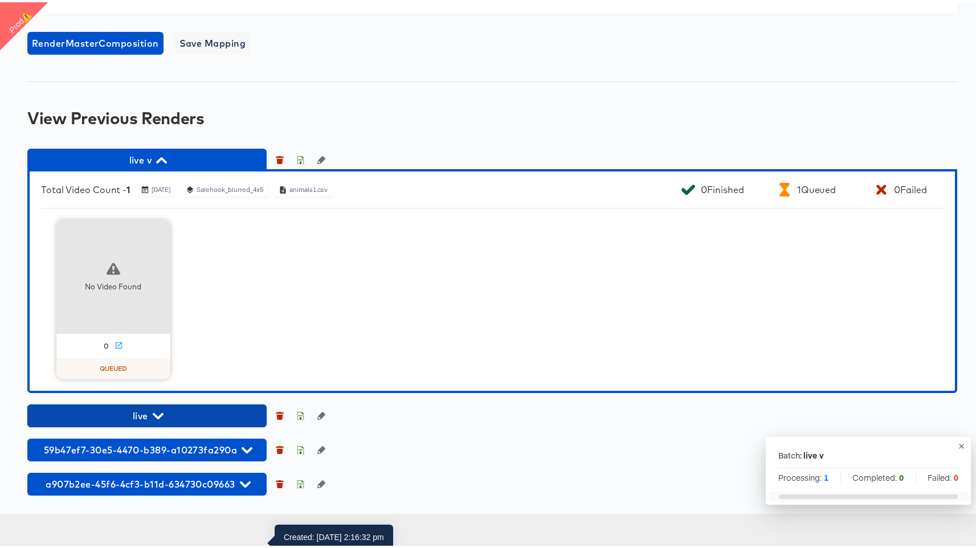
click at [186, 421] on span "live" at bounding box center [147, 414] width 228 height 16
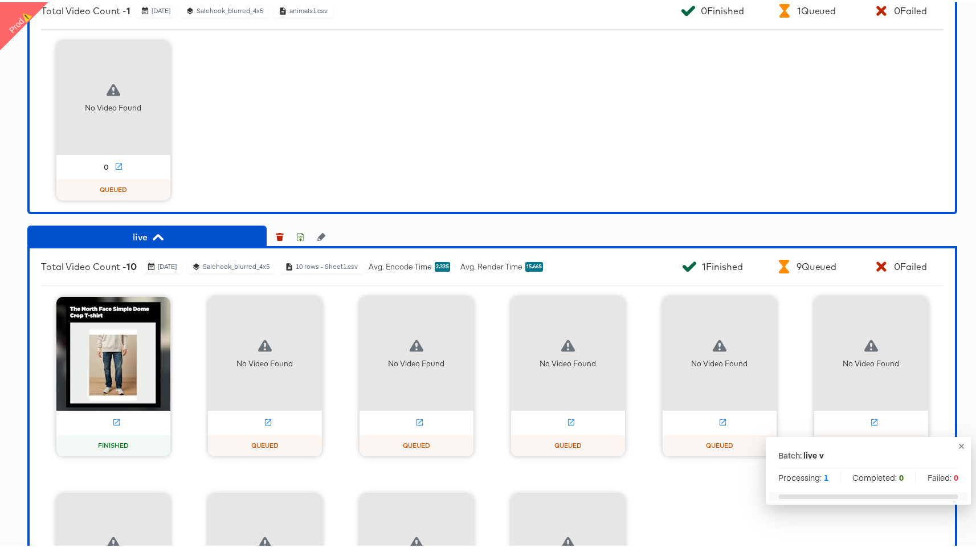
scroll to position [1354, 0]
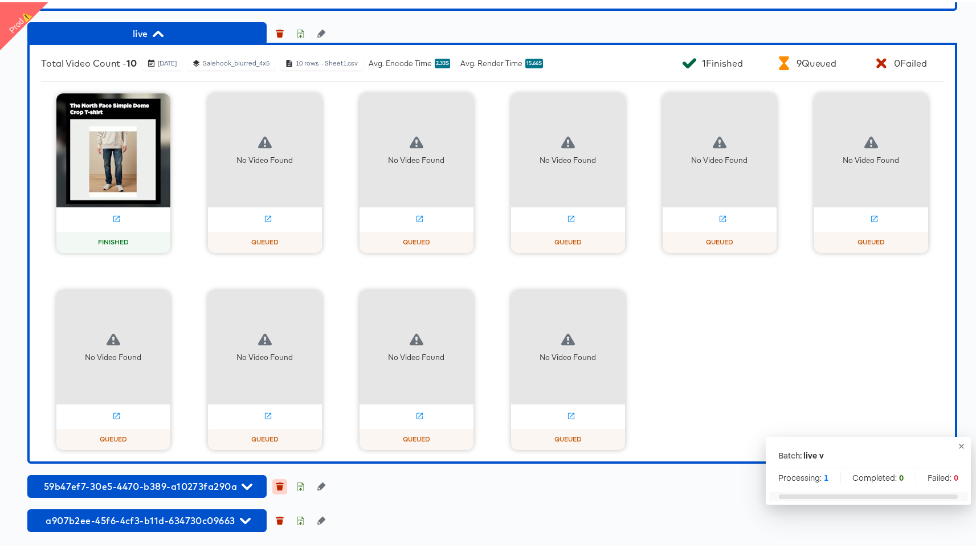
click at [280, 485] on icon "button" at bounding box center [280, 485] width 6 height 5
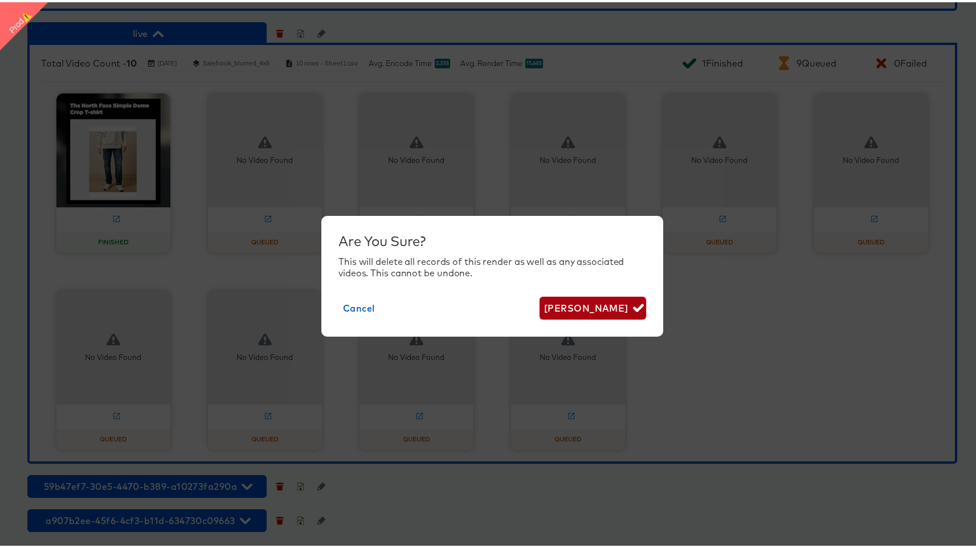
click at [595, 304] on span "Delete Render" at bounding box center [592, 306] width 97 height 16
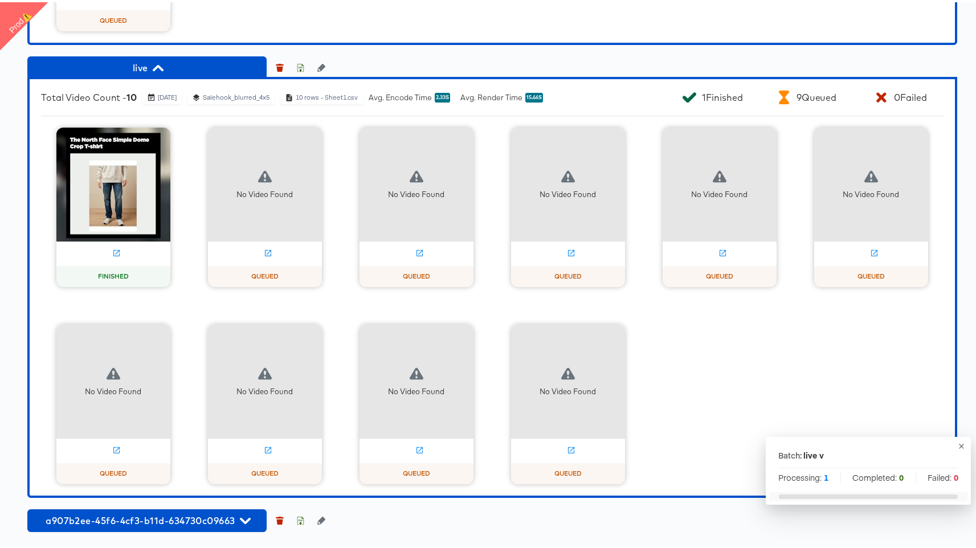
scroll to position [1320, 0]
click at [277, 516] on icon "button" at bounding box center [280, 518] width 8 height 8
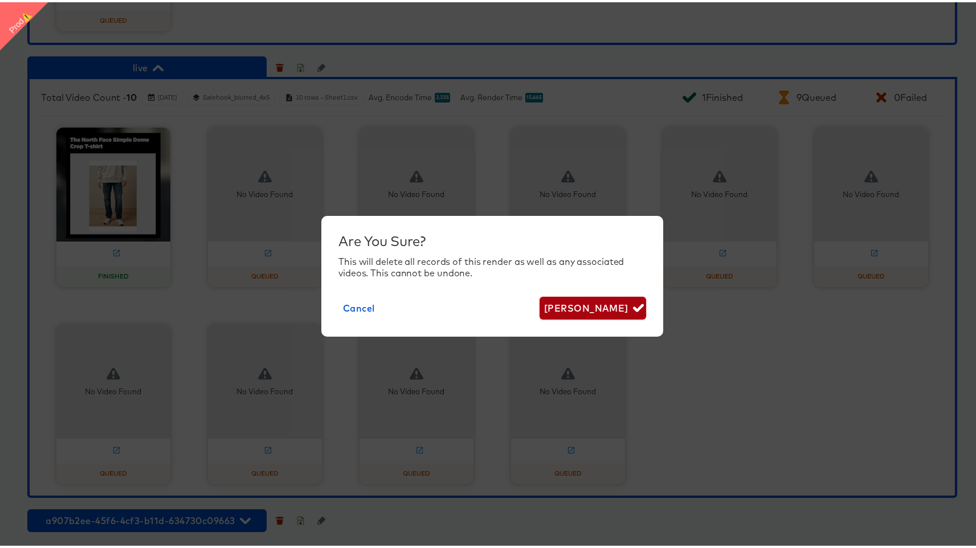
click at [600, 306] on span "Delete Render" at bounding box center [592, 306] width 97 height 16
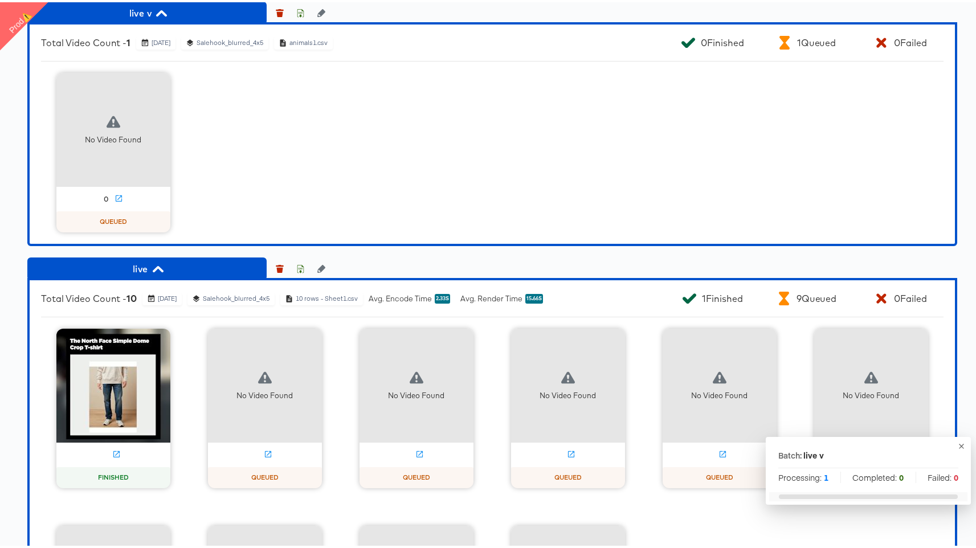
scroll to position [1286, 0]
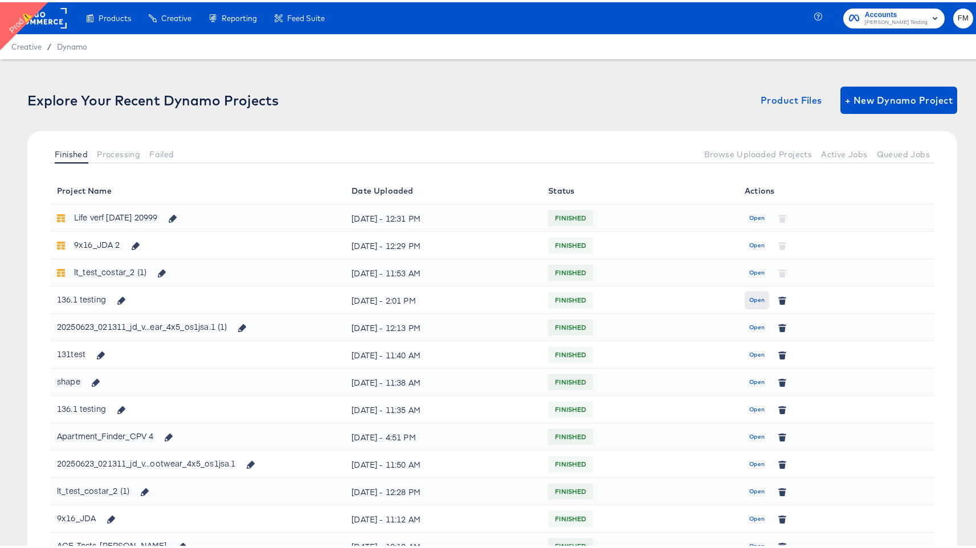
click at [751, 301] on span "Open" at bounding box center [756, 298] width 15 height 10
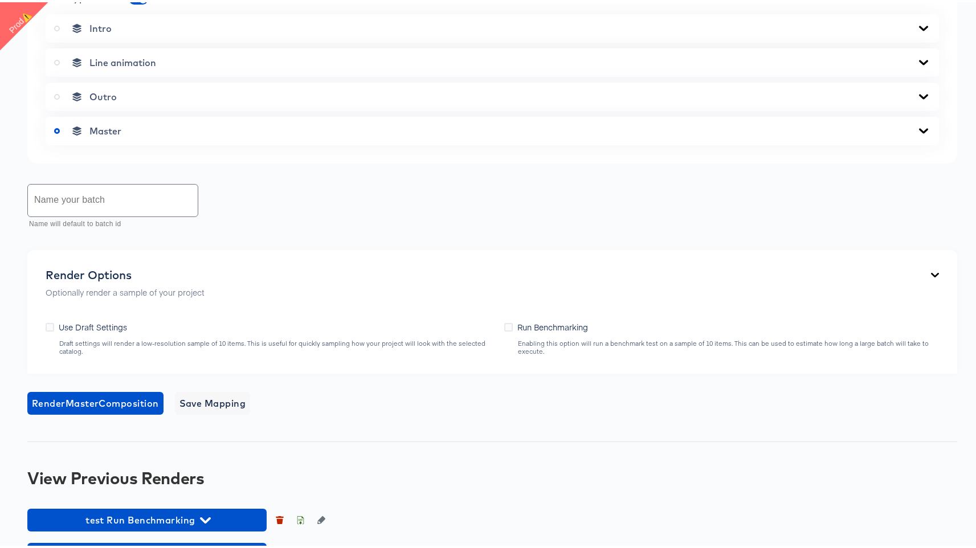
scroll to position [656, 0]
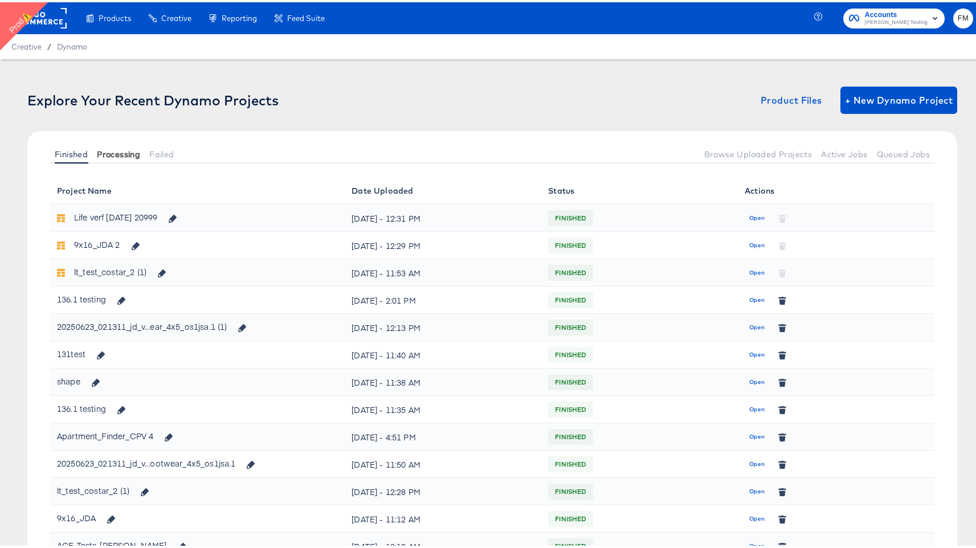
click at [137, 144] on button "Processing" at bounding box center [118, 151] width 52 height 19
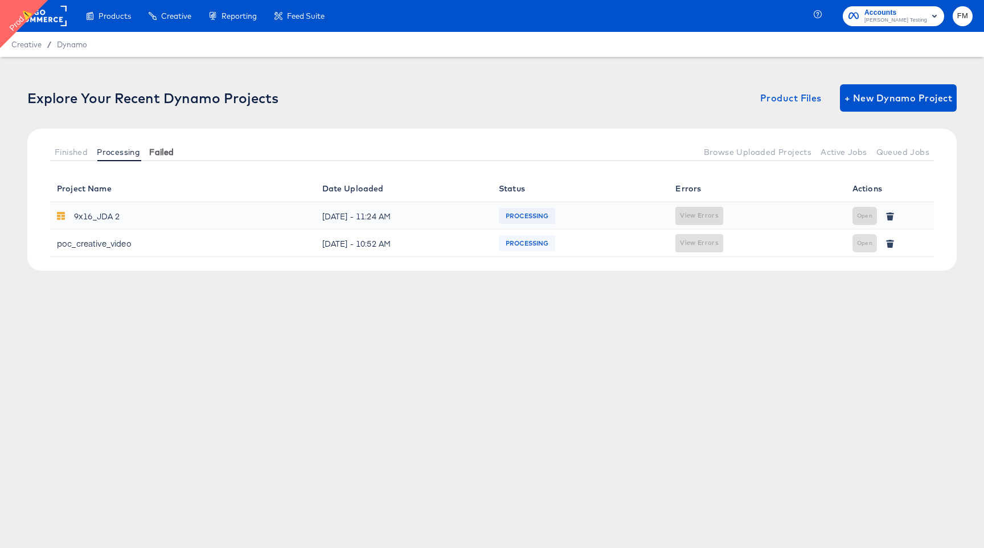
click at [157, 154] on span "Failed" at bounding box center [161, 152] width 24 height 9
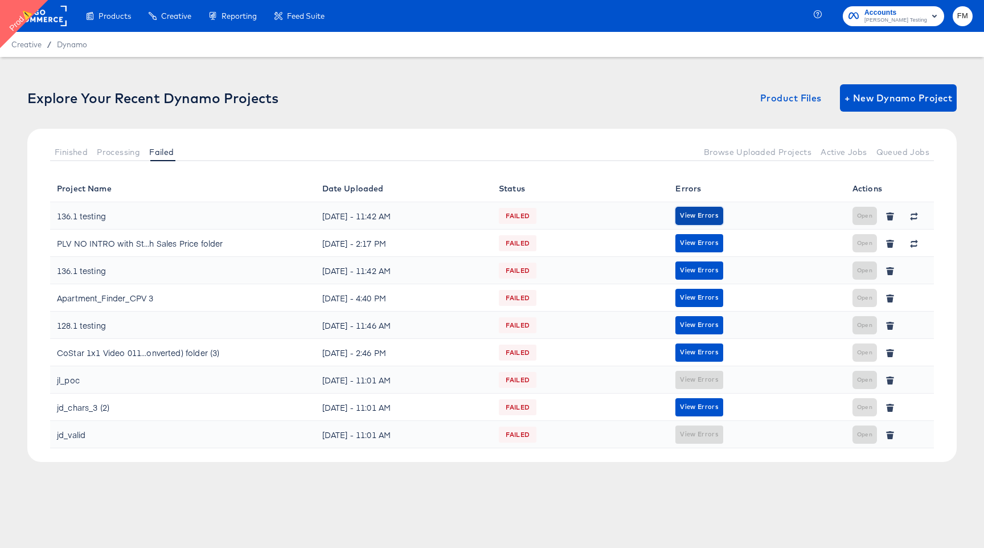
click at [714, 208] on button "View Errors" at bounding box center [698, 216] width 47 height 18
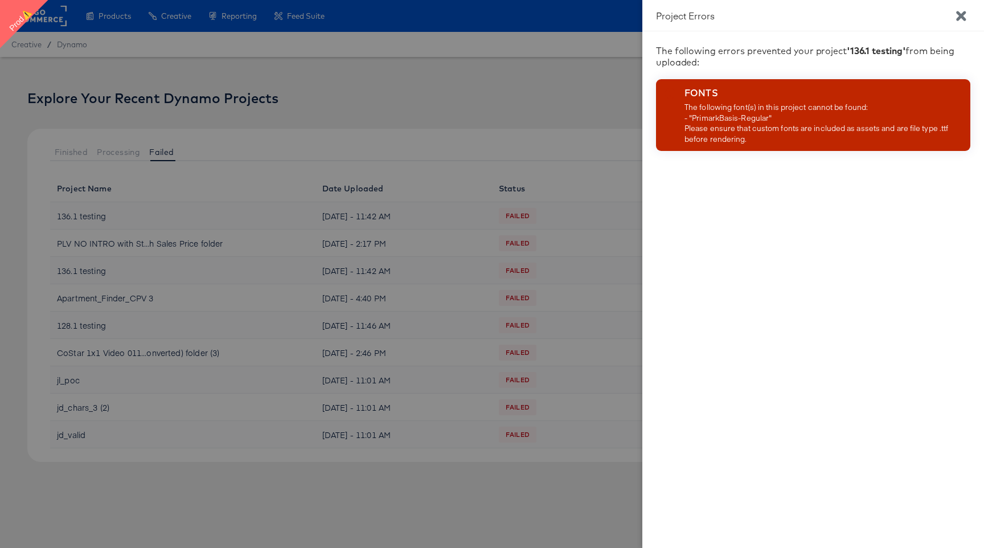
click at [472, 198] on div at bounding box center [492, 274] width 984 height 548
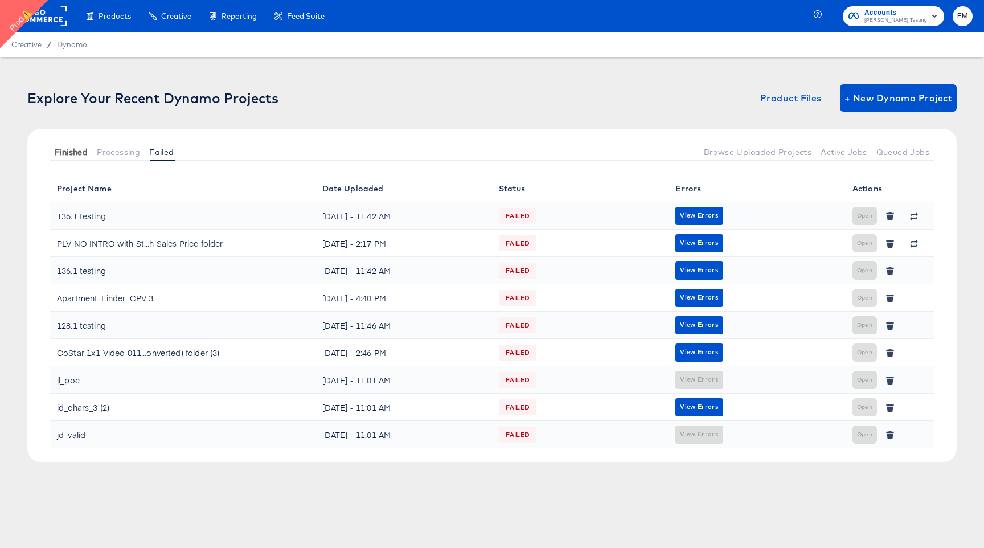
click at [83, 148] on span "Finished" at bounding box center [71, 152] width 33 height 9
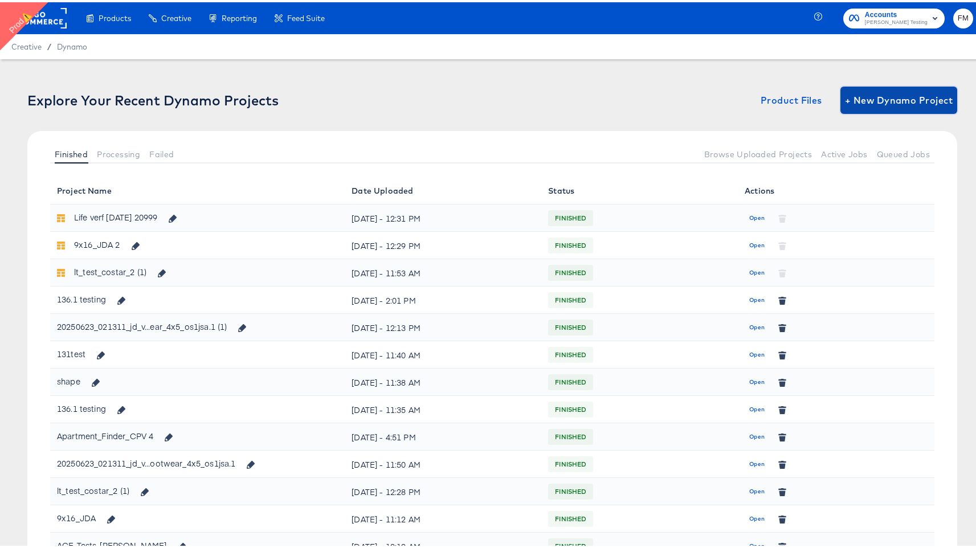
click at [919, 95] on span "+ New Dynamo Project" at bounding box center [899, 98] width 108 height 16
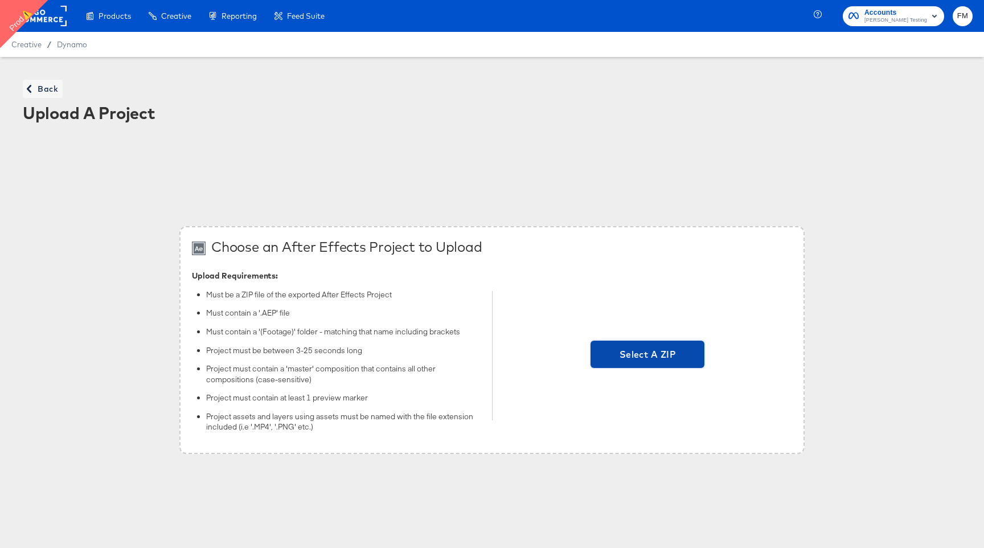
click at [642, 352] on span "Select A ZIP" at bounding box center [647, 354] width 105 height 16
click at [648, 355] on input "Select A ZIP" at bounding box center [648, 355] width 0 height 0
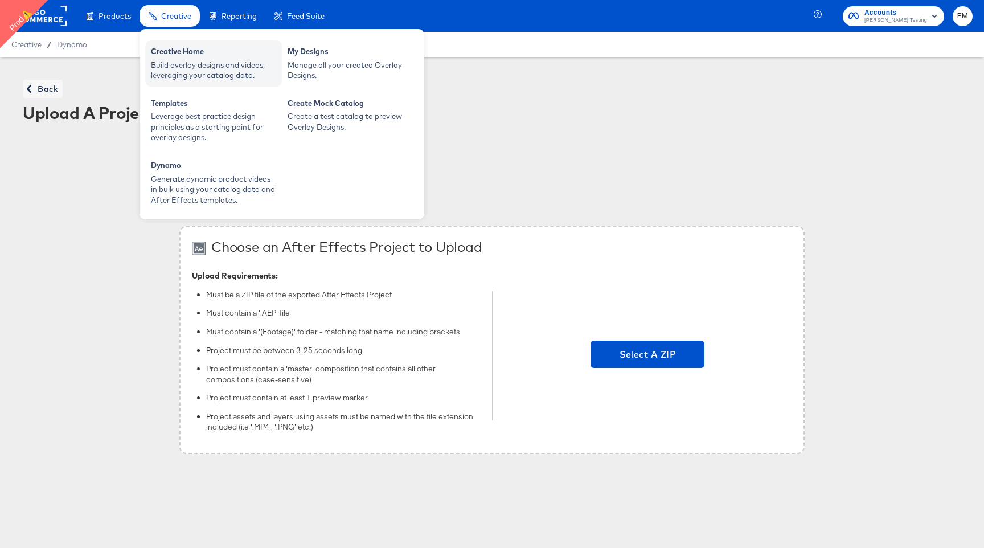
click at [191, 69] on div "Build overlay designs and videos, leveraging your catalog data." at bounding box center [213, 70] width 125 height 21
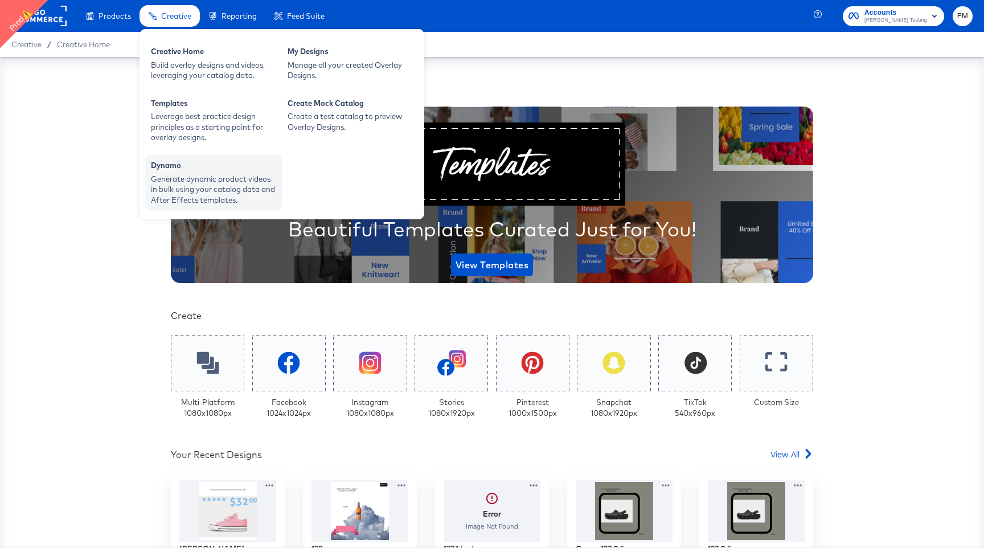
click at [251, 193] on div "Generate dynamic product videos in bulk using your catalog data and After Effec…" at bounding box center [213, 190] width 125 height 32
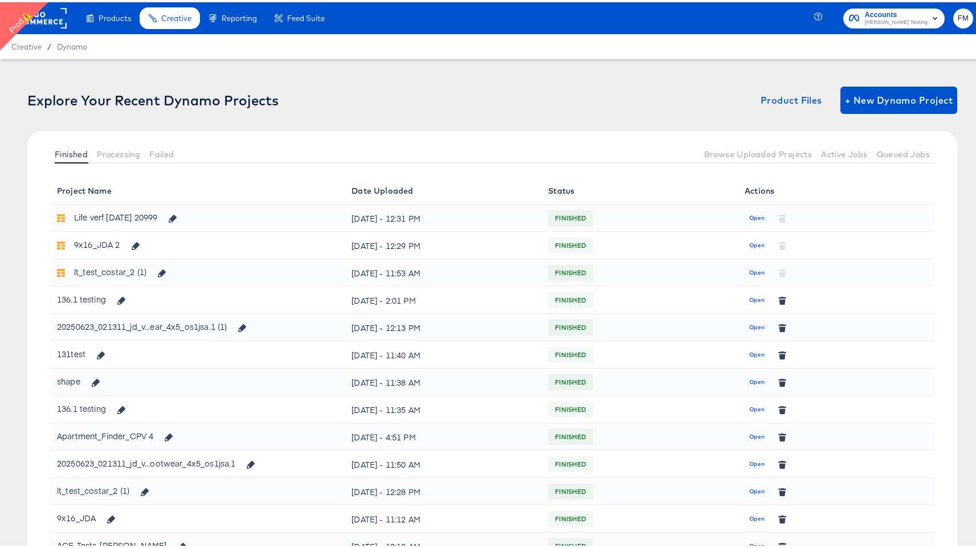
click at [57, 13] on rect at bounding box center [40, 16] width 52 height 21
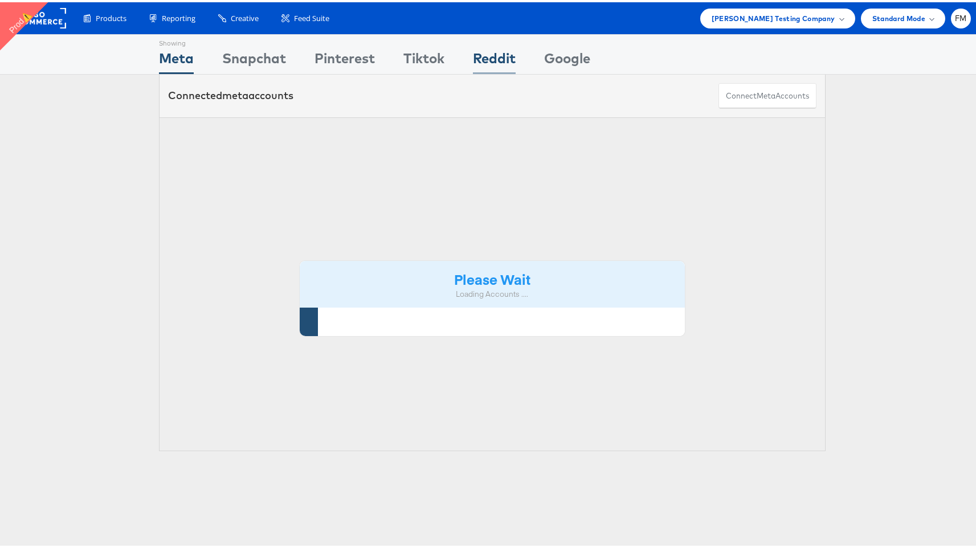
click at [489, 64] on div "Reddit" at bounding box center [494, 59] width 43 height 26
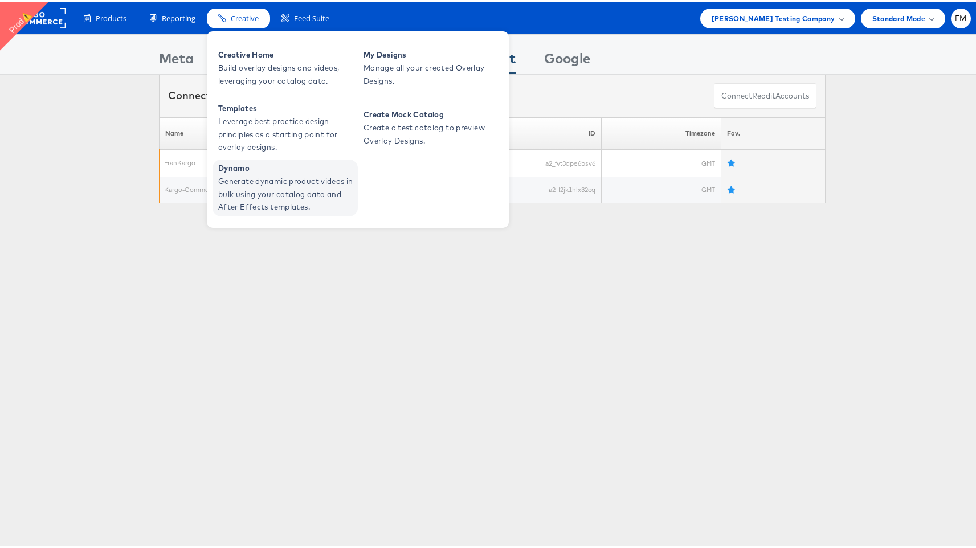
click at [298, 167] on span "Dynamo" at bounding box center [286, 165] width 137 height 13
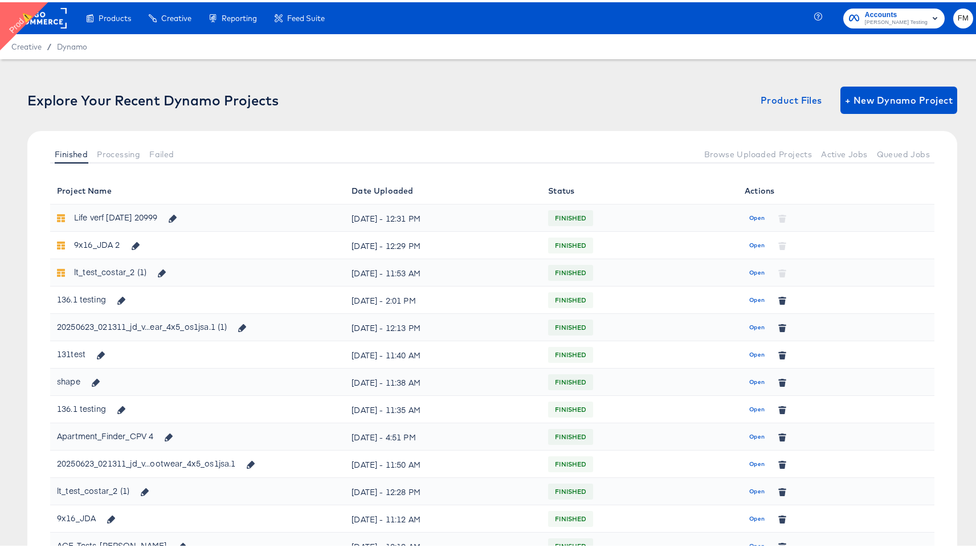
click at [95, 300] on div "136.1 testing" at bounding box center [94, 297] width 75 height 19
click at [757, 292] on button "Open" at bounding box center [756, 298] width 24 height 18
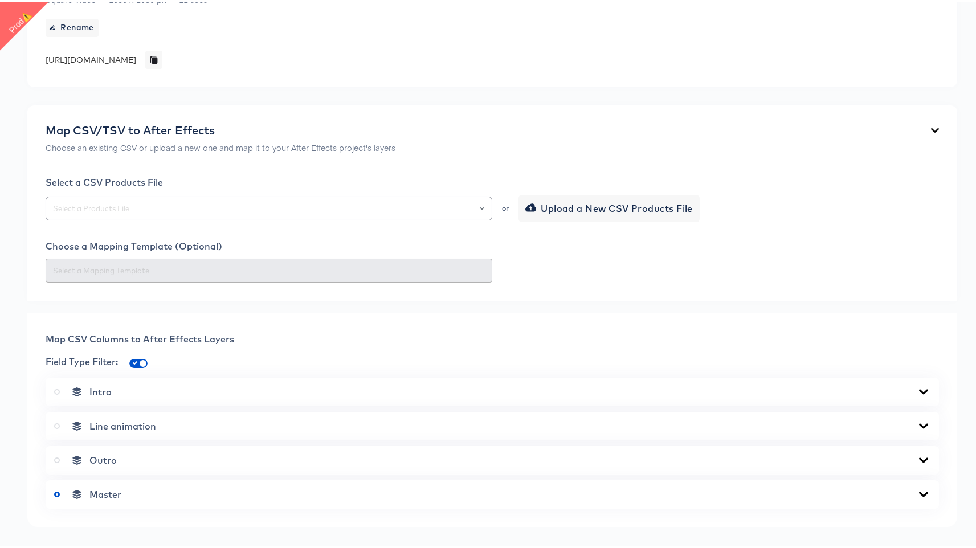
scroll to position [158, 0]
click at [172, 197] on div "or Upload a New CSV Products File" at bounding box center [492, 207] width 893 height 27
click at [174, 203] on input "text" at bounding box center [269, 207] width 436 height 13
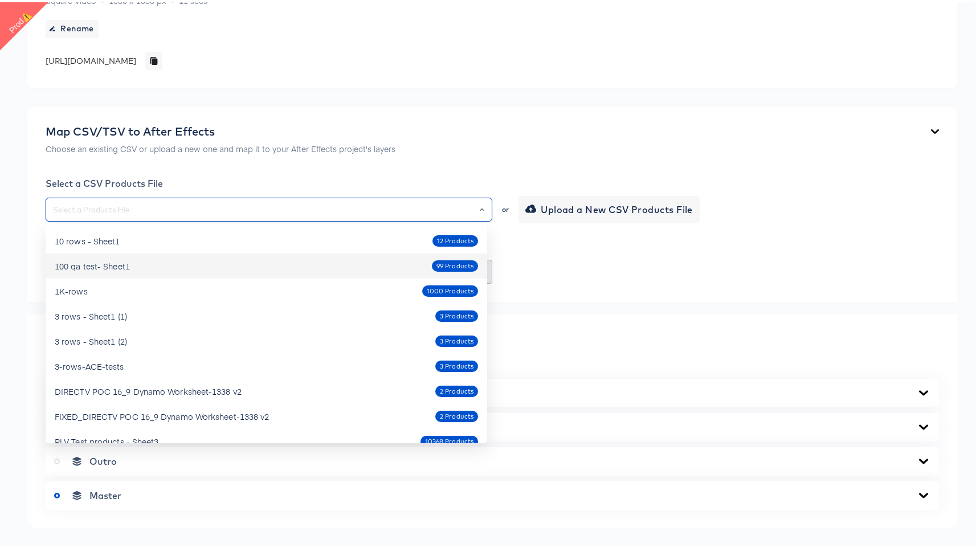
click at [153, 257] on div "100 qa test- Sheet1 99 Products" at bounding box center [266, 264] width 423 height 18
type input "100 qa test- Sheet1"
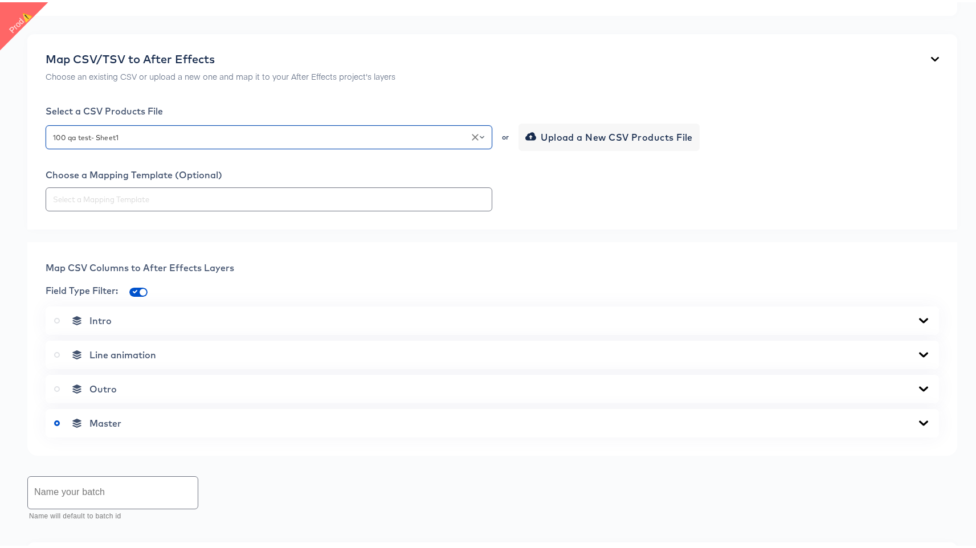
scroll to position [261, 0]
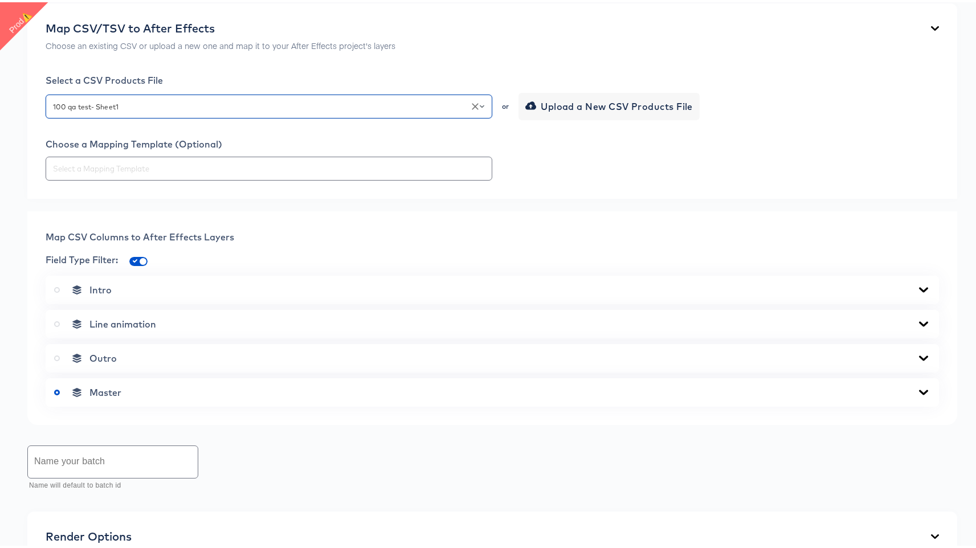
click at [140, 398] on div "Master" at bounding box center [492, 390] width 893 height 28
click at [148, 379] on div "Master" at bounding box center [492, 390] width 893 height 28
drag, startPoint x: 149, startPoint y: 379, endPoint x: 146, endPoint y: 386, distance: 7.4
click at [148, 386] on div "Master" at bounding box center [492, 390] width 893 height 28
click at [144, 387] on div "Master" at bounding box center [492, 389] width 876 height 11
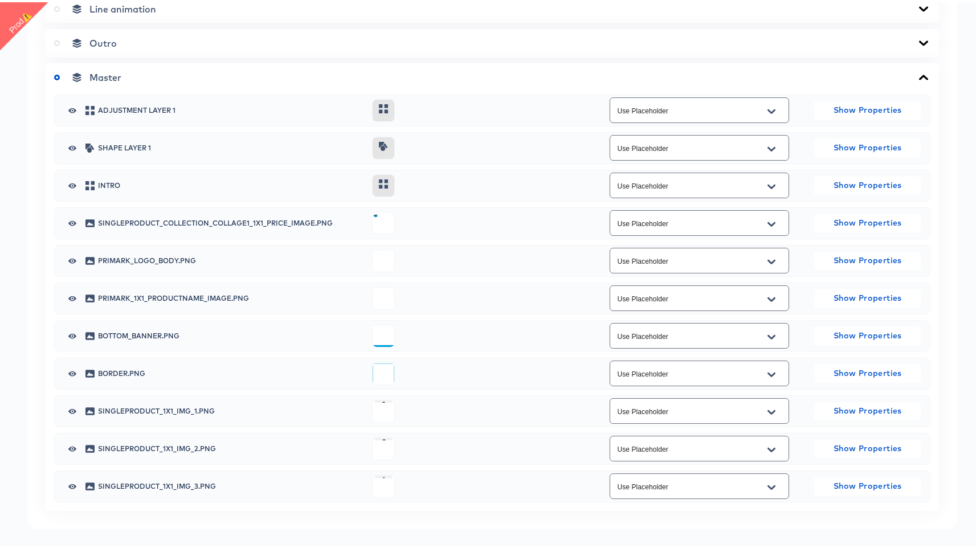
scroll to position [566, 0]
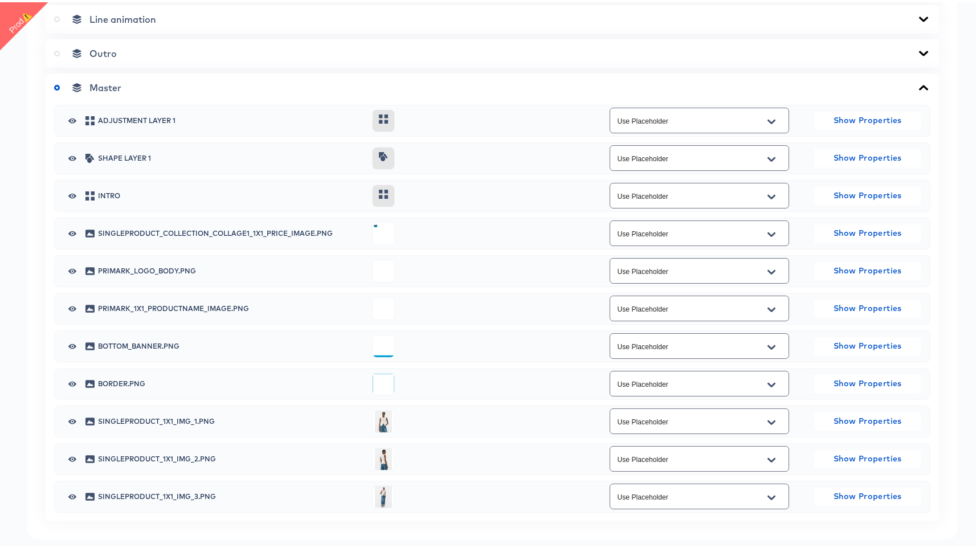
click at [769, 421] on icon "Open" at bounding box center [771, 420] width 8 height 9
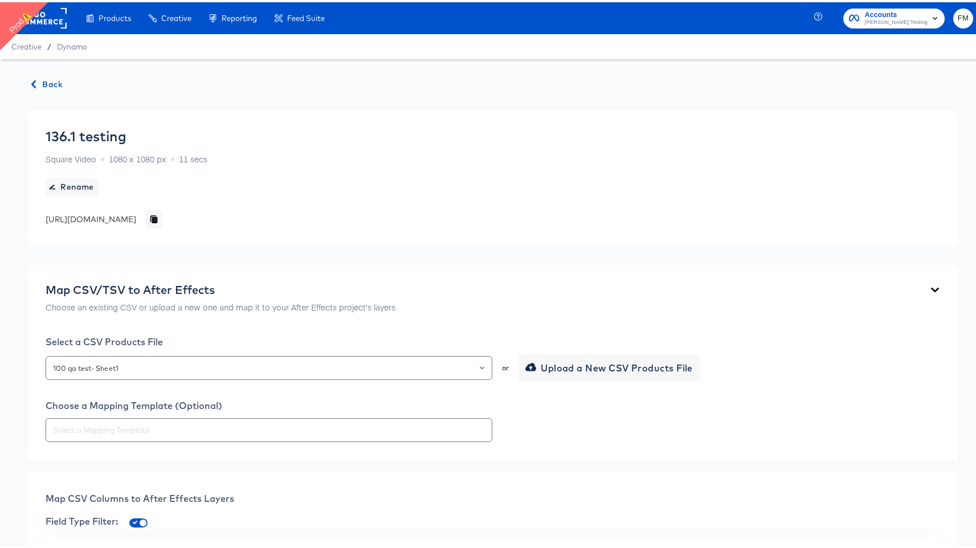
scroll to position [560, 0]
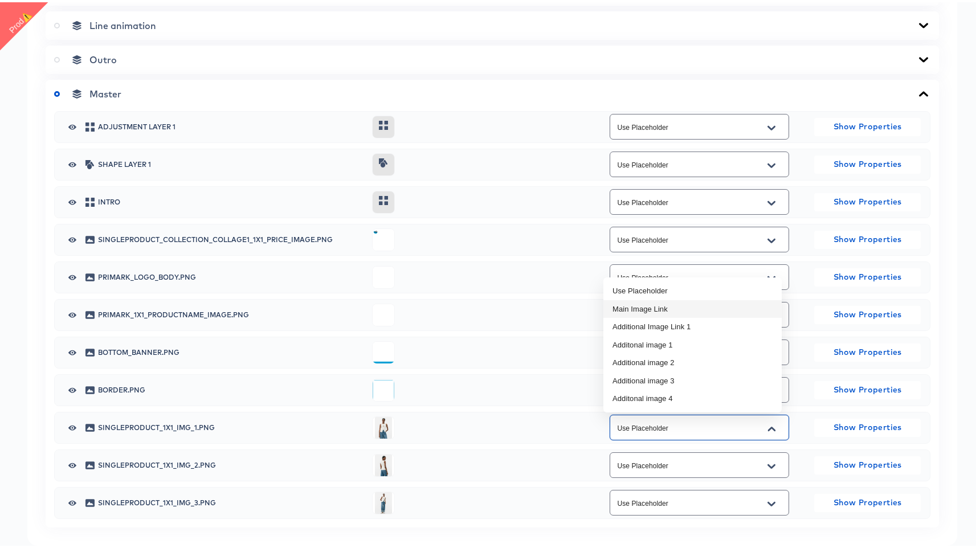
click at [667, 309] on li "Main Image Link" at bounding box center [692, 307] width 178 height 18
type input "Main Image Link"
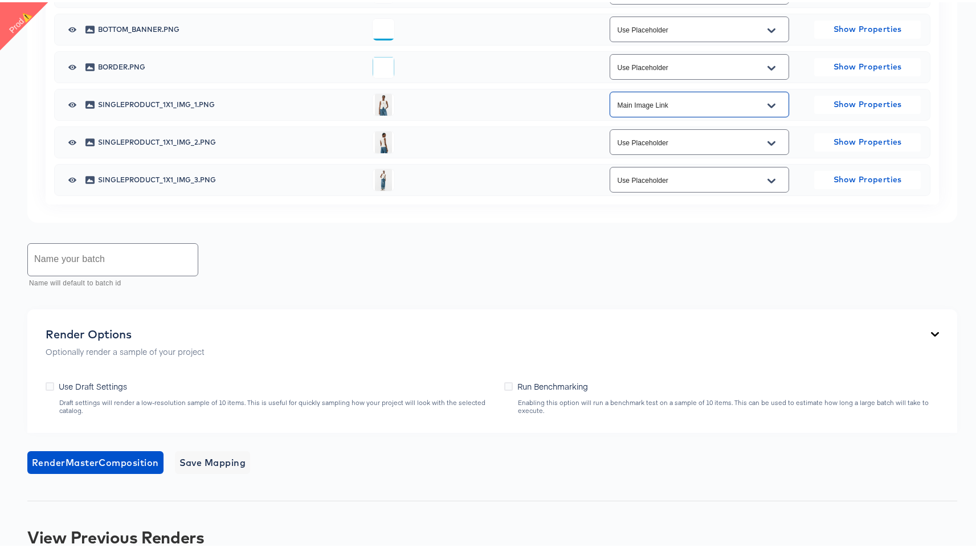
scroll to position [999, 0]
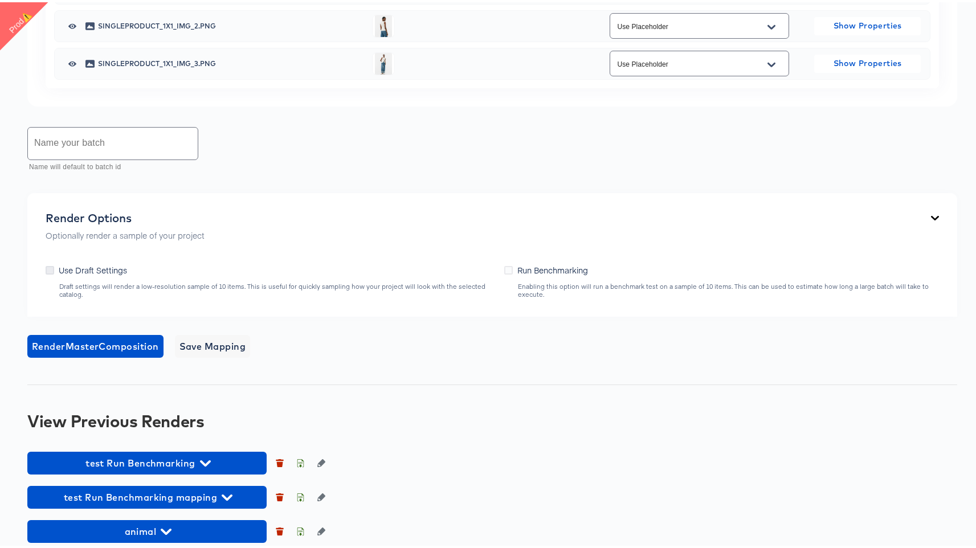
click at [47, 269] on icon at bounding box center [50, 268] width 9 height 9
click at [0, 0] on input "Use Draft Settings" at bounding box center [0, 0] width 0 height 0
click at [112, 142] on input "text" at bounding box center [113, 141] width 170 height 32
type input "draft"
click at [132, 336] on span "Render Master Composition" at bounding box center [95, 344] width 127 height 16
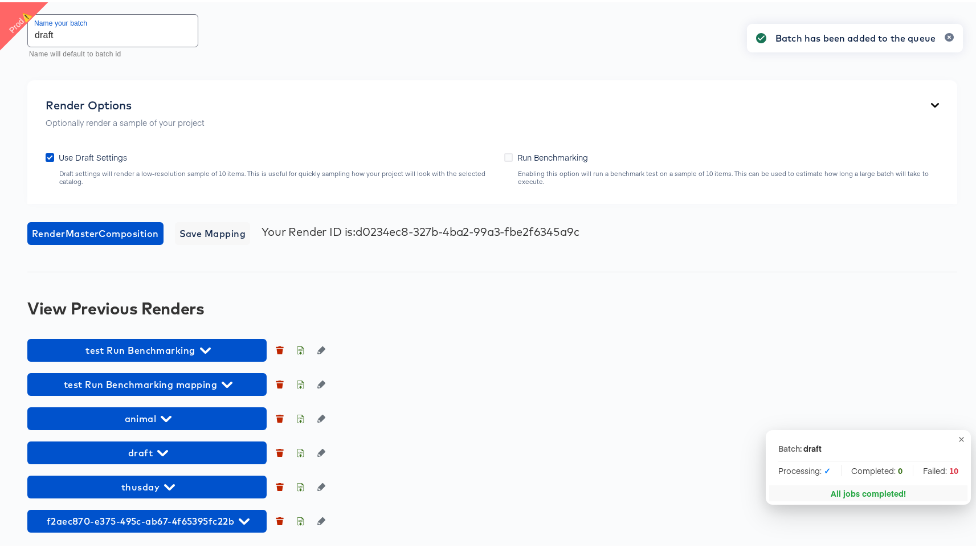
scroll to position [1112, 0]
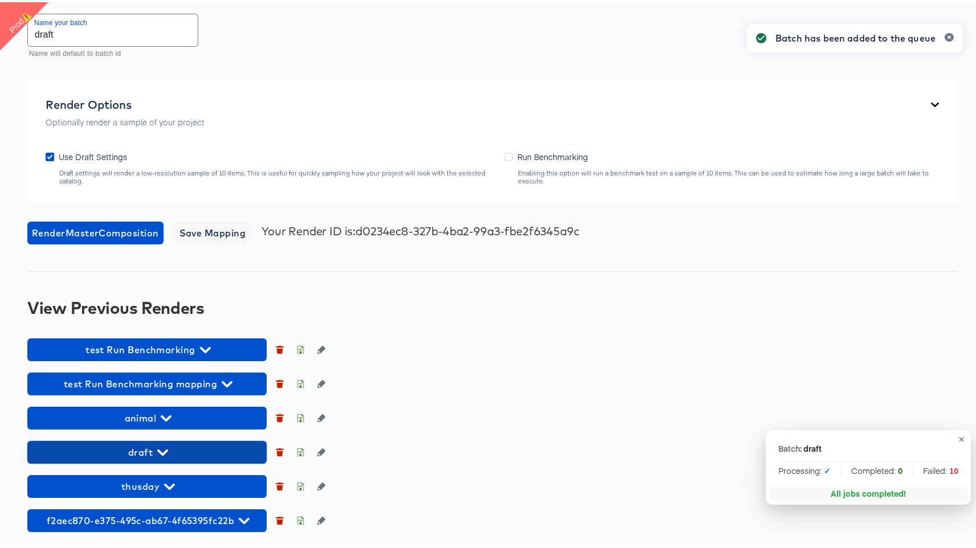
click at [117, 444] on span "draft" at bounding box center [147, 450] width 228 height 16
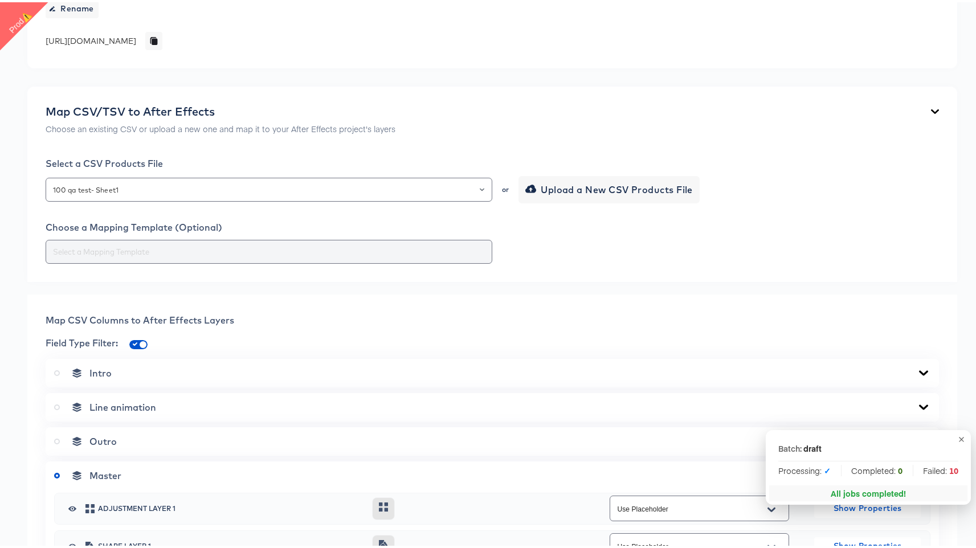
scroll to position [186, 0]
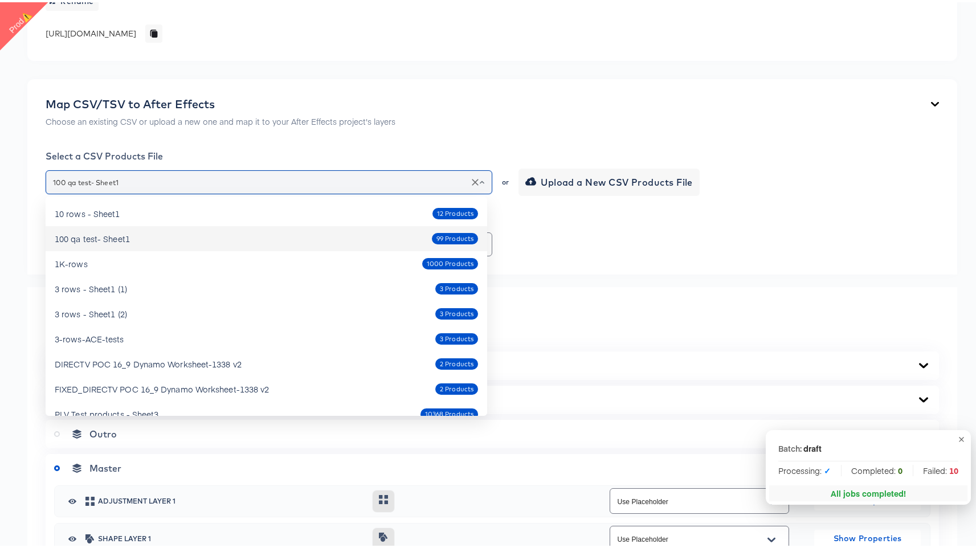
click at [415, 183] on input "100 qa test- Sheet1" at bounding box center [269, 180] width 436 height 13
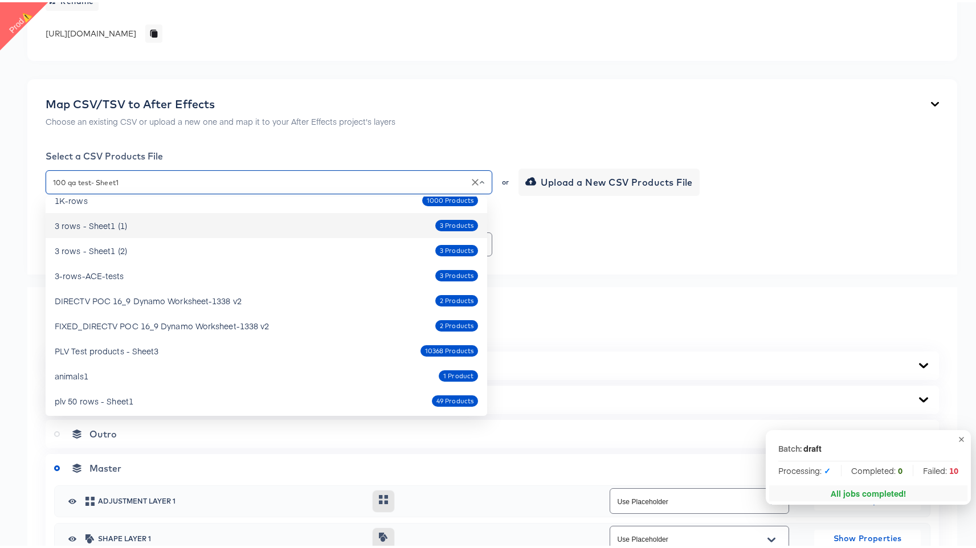
scroll to position [65, 0]
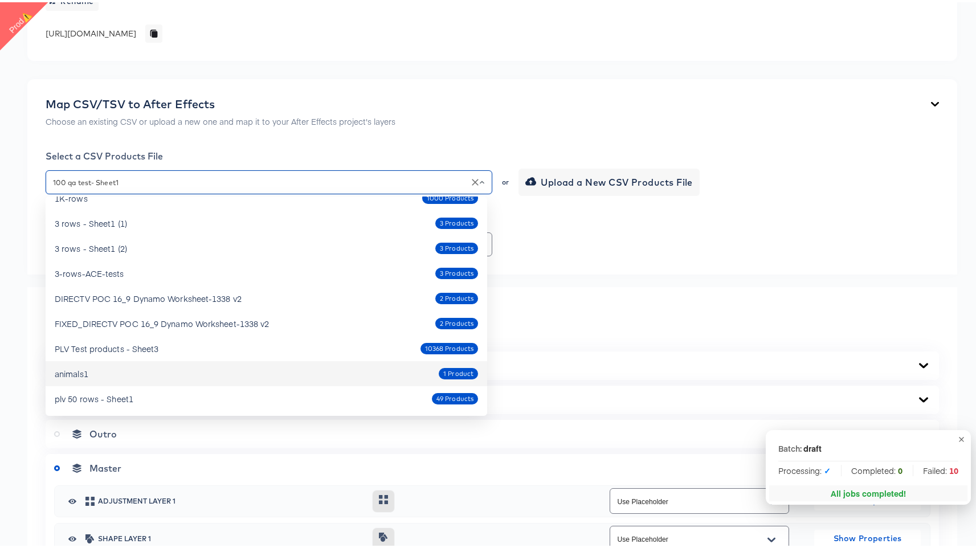
click at [193, 377] on div "animals1 1 Product" at bounding box center [266, 371] width 423 height 18
type input "animals1"
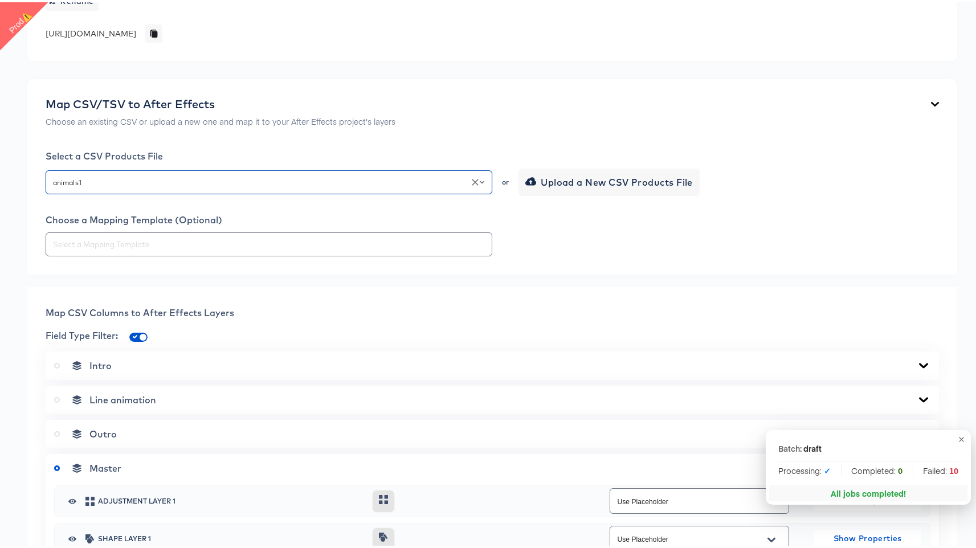
type input "Use Placeholder"
click at [305, 254] on div "Map CSV/TSV to After Effects Choose an existing CSV or upload a new one and map…" at bounding box center [491, 174] width 929 height 195
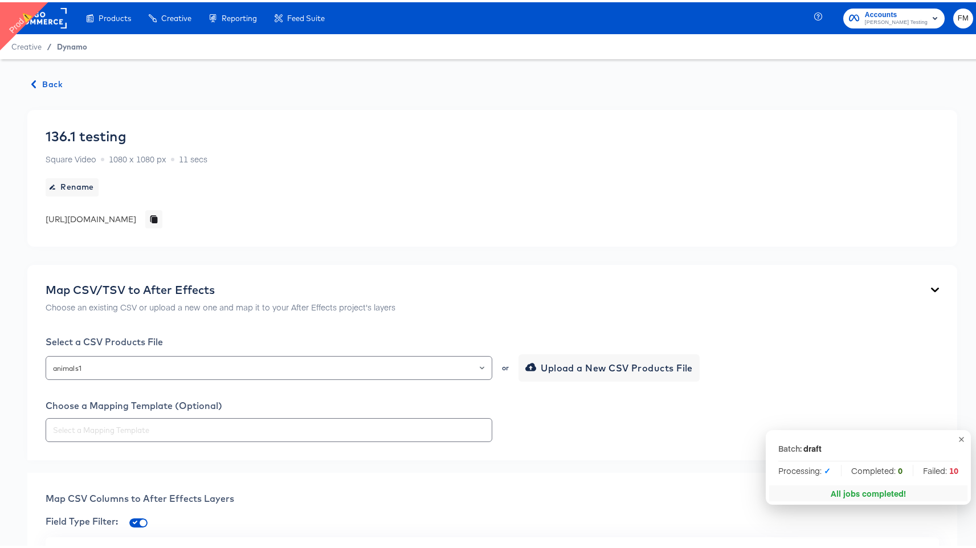
click at [76, 40] on span "Dynamo" at bounding box center [72, 44] width 30 height 9
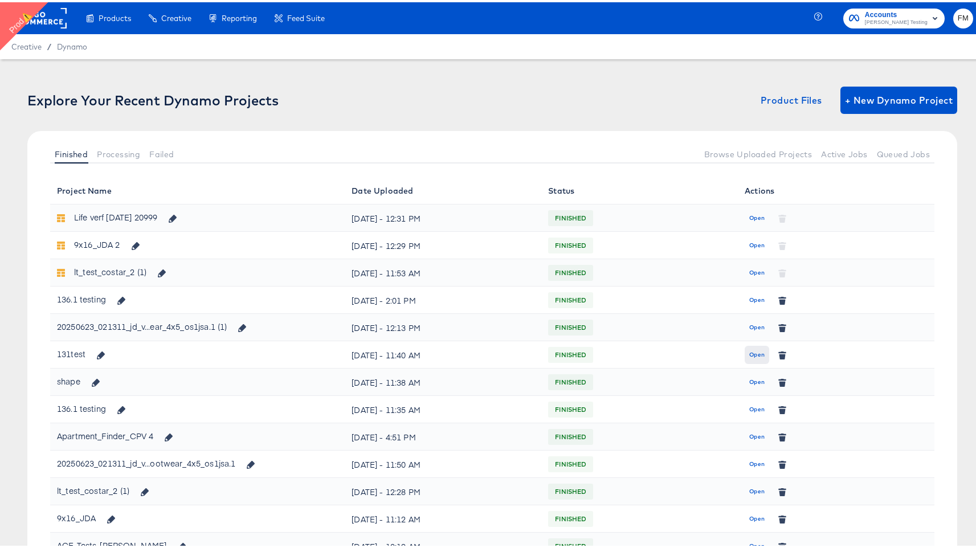
click at [754, 355] on span "Open" at bounding box center [756, 352] width 15 height 10
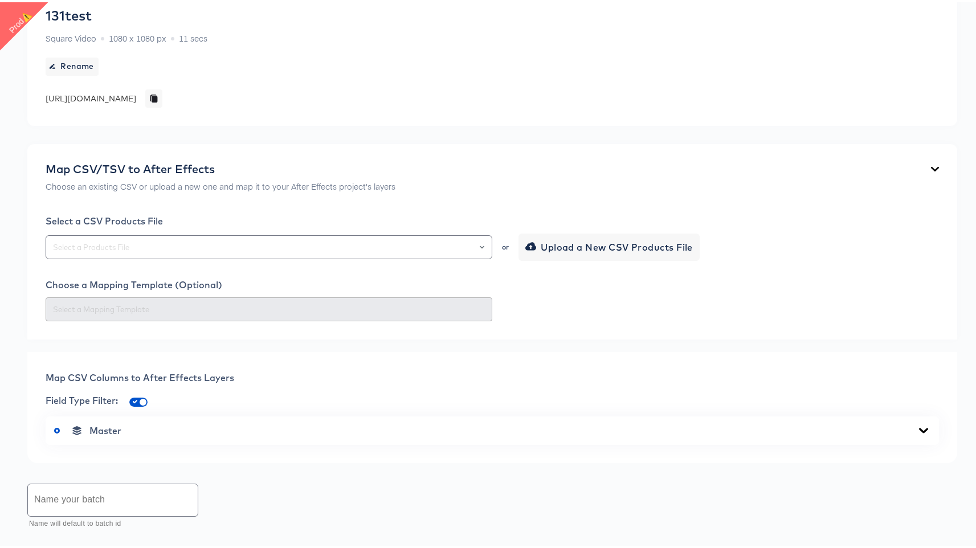
scroll to position [234, 0]
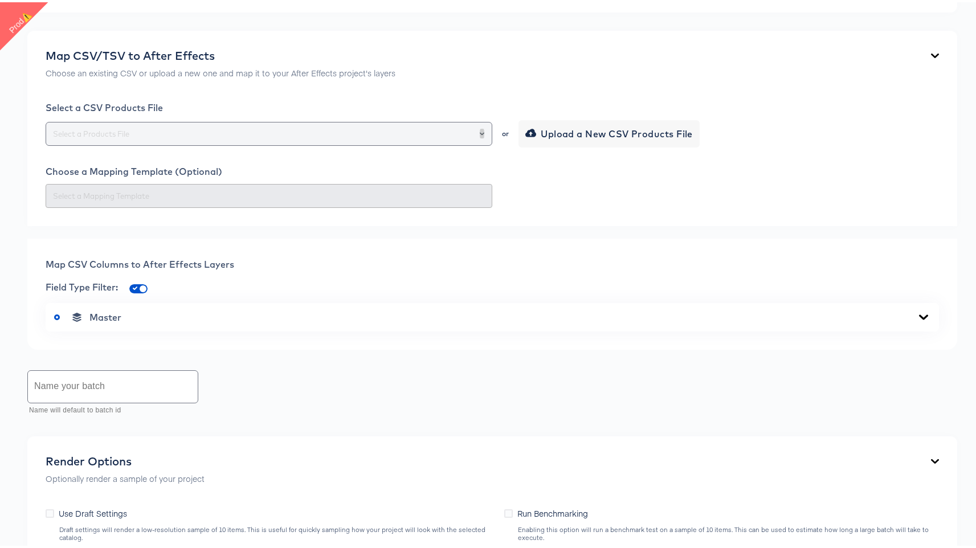
click at [480, 135] on button "Open" at bounding box center [482, 132] width 5 height 16
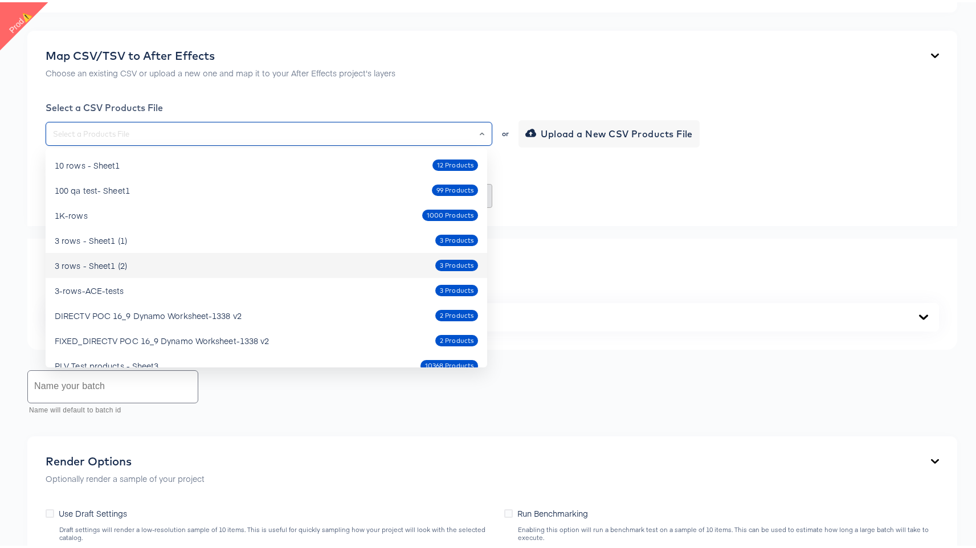
scroll to position [65, 0]
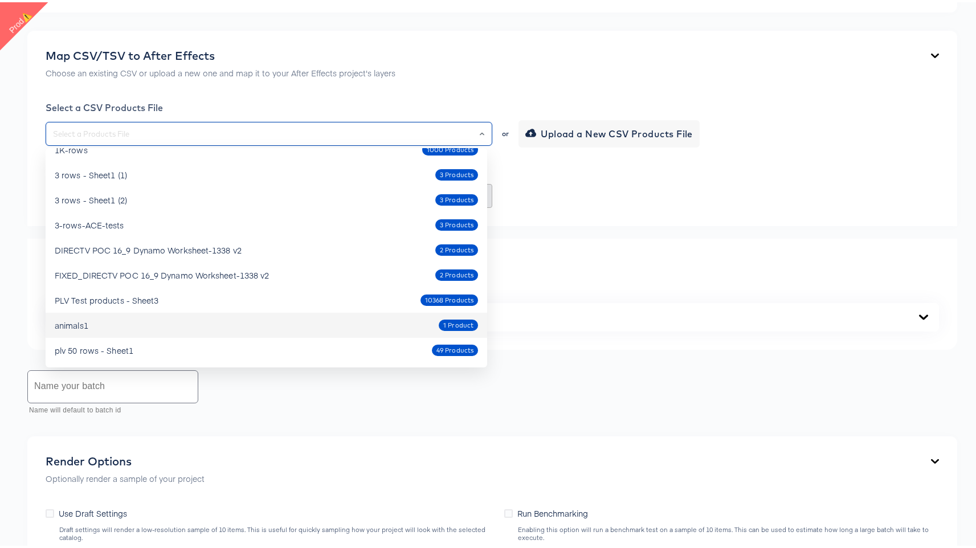
click at [222, 326] on div "animals1 1 Product" at bounding box center [266, 323] width 423 height 18
type input "animals1"
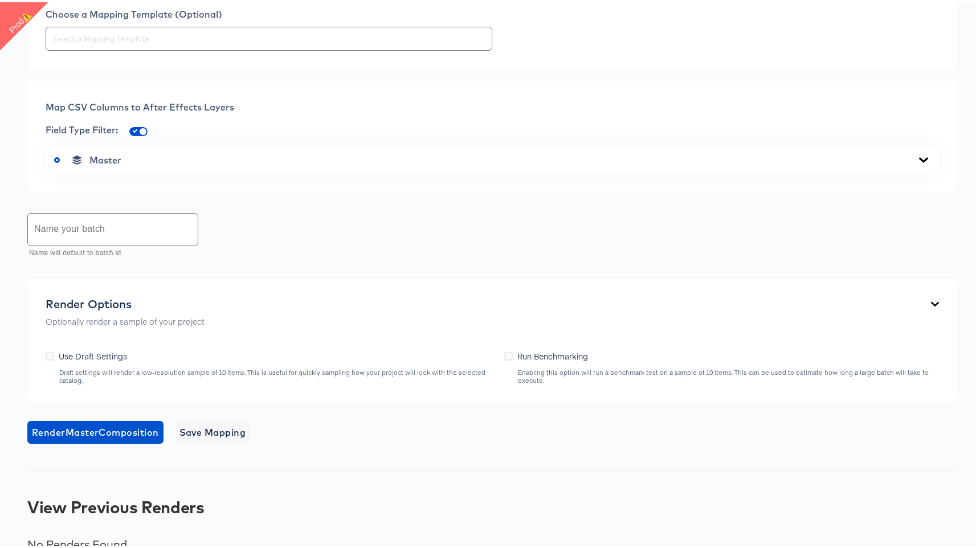
scroll to position [411, 0]
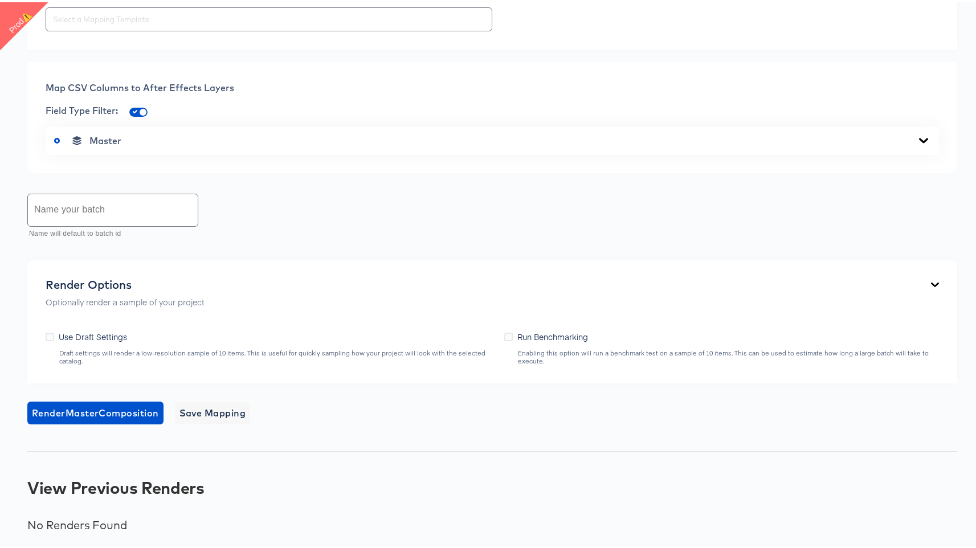
click at [195, 140] on div "Master" at bounding box center [492, 138] width 876 height 11
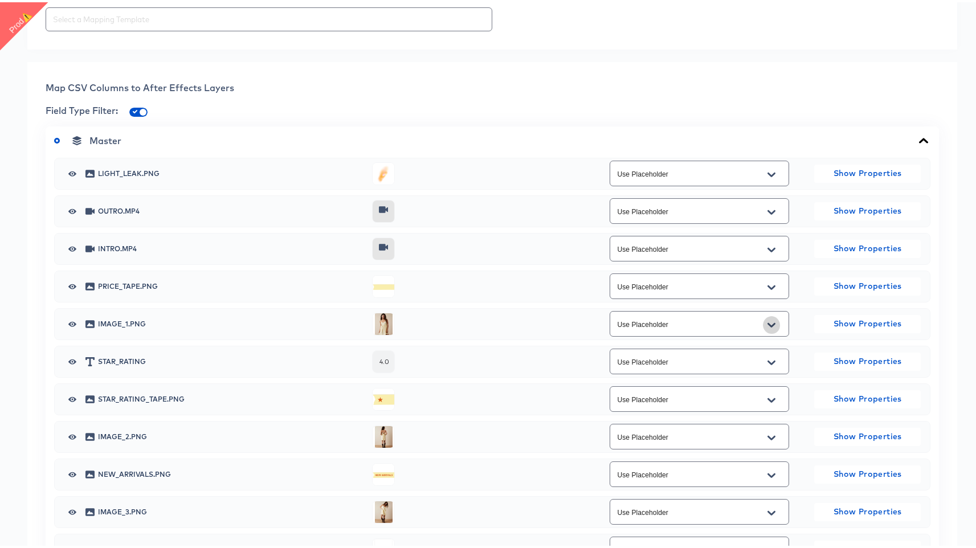
click at [767, 321] on icon "Open" at bounding box center [771, 322] width 8 height 5
click at [706, 366] on li "image" at bounding box center [692, 368] width 178 height 18
type input "image"
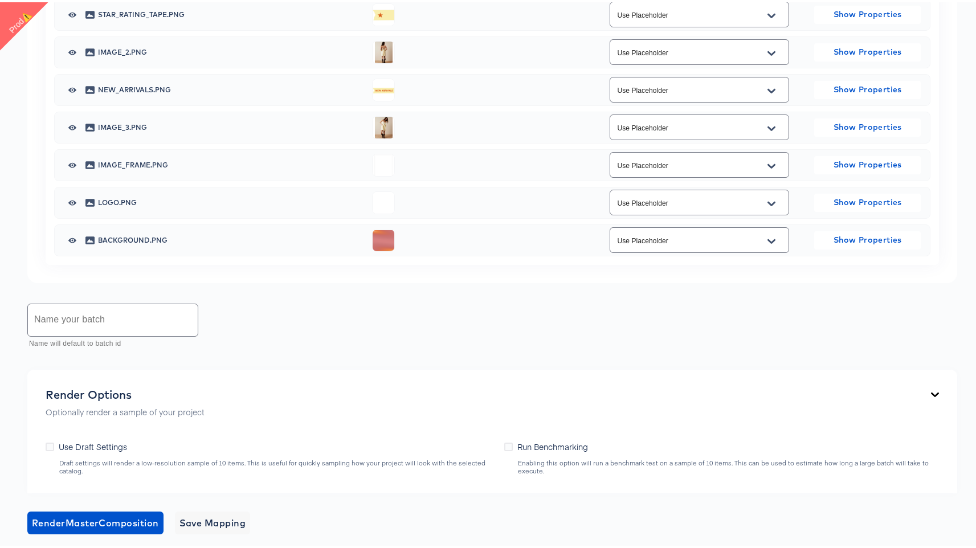
scroll to position [905, 0]
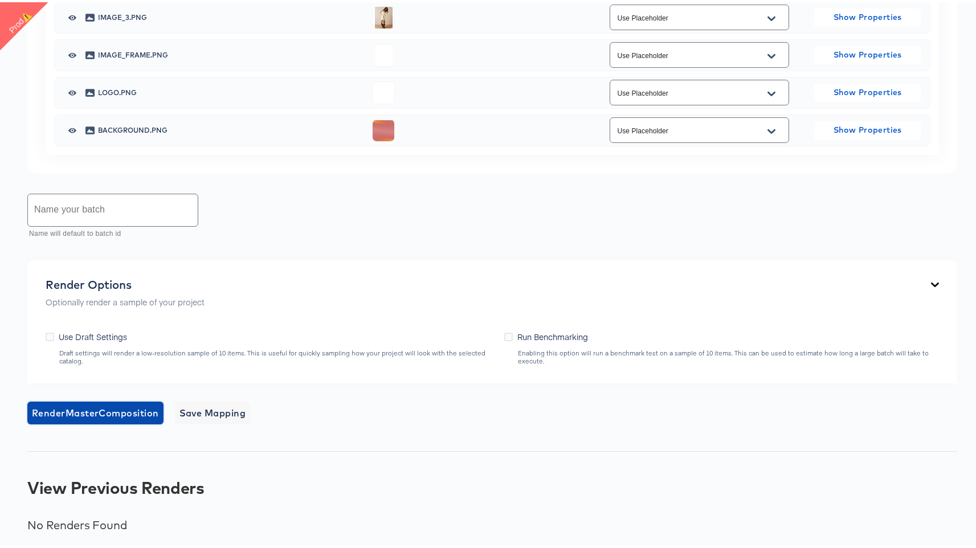
click at [132, 415] on span "Render Master Composition" at bounding box center [95, 411] width 127 height 16
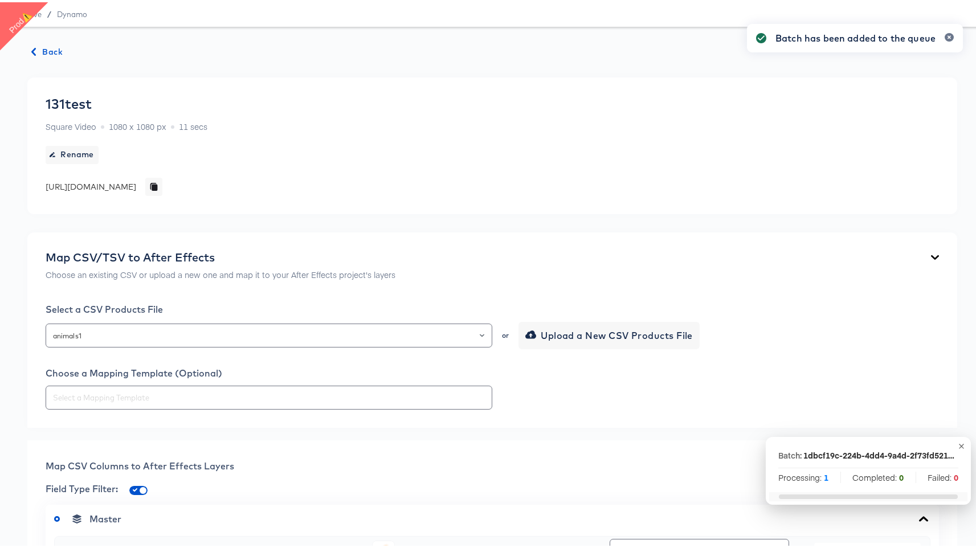
scroll to position [0, 0]
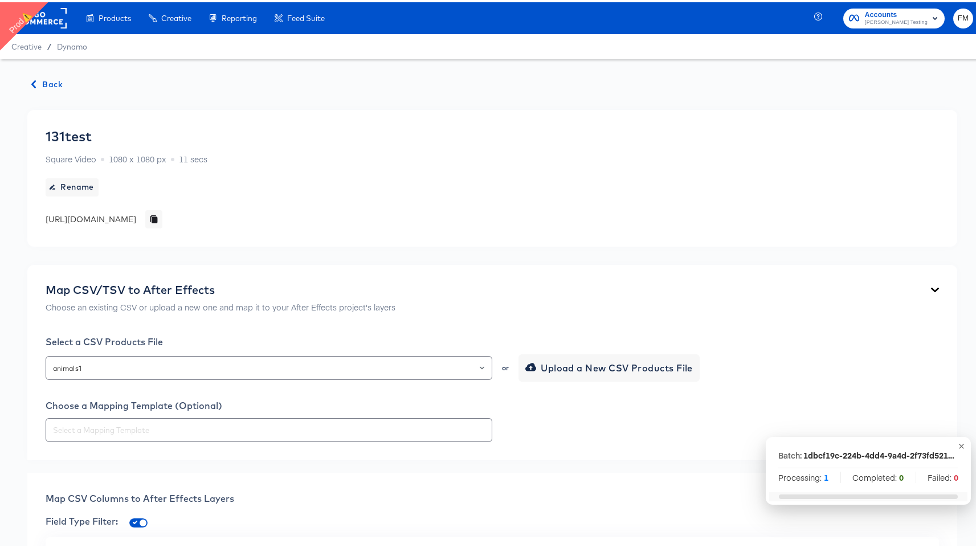
click at [69, 50] on div "Creative / Dynamo" at bounding box center [492, 44] width 984 height 25
click at [71, 47] on span "Dynamo" at bounding box center [72, 44] width 30 height 9
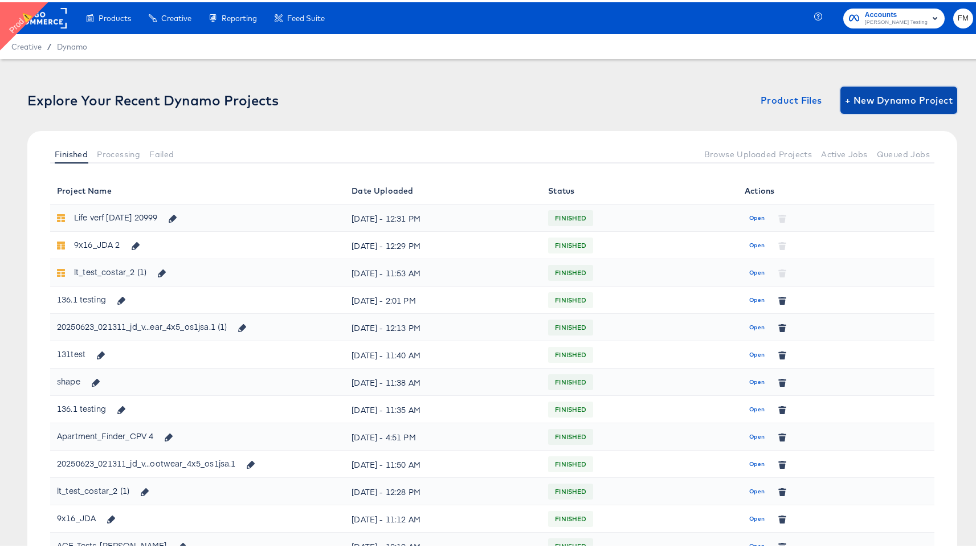
click at [874, 98] on span "+ New Dynamo Project" at bounding box center [899, 98] width 108 height 16
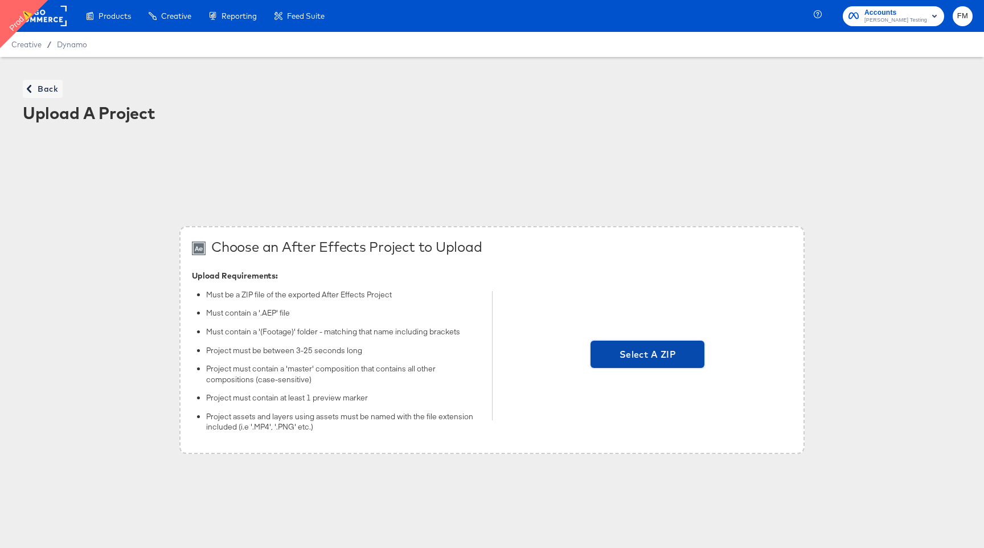
click at [630, 353] on span "Select A ZIP" at bounding box center [647, 354] width 105 height 16
click at [648, 355] on input "Select A ZIP" at bounding box center [648, 355] width 0 height 0
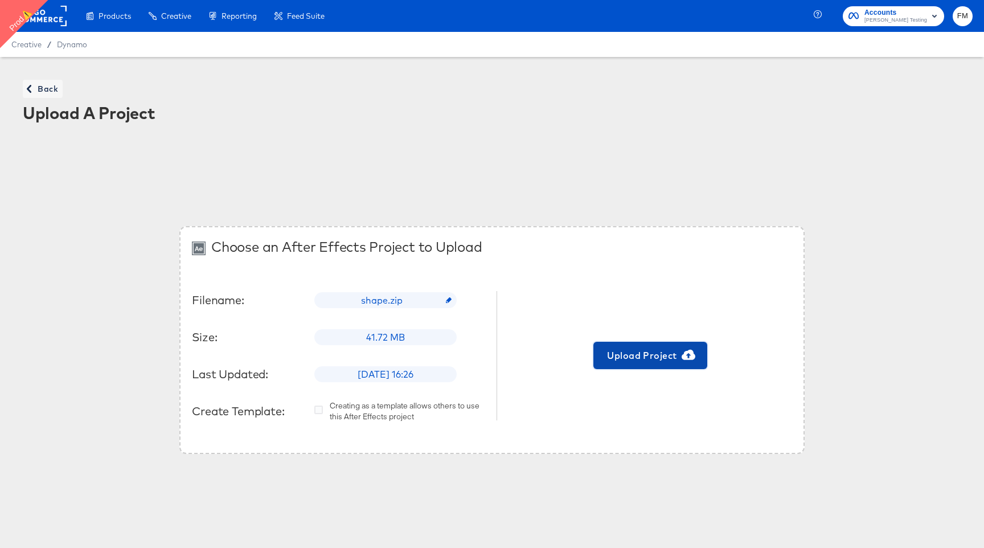
click at [668, 353] on span "Upload Project" at bounding box center [650, 355] width 105 height 16
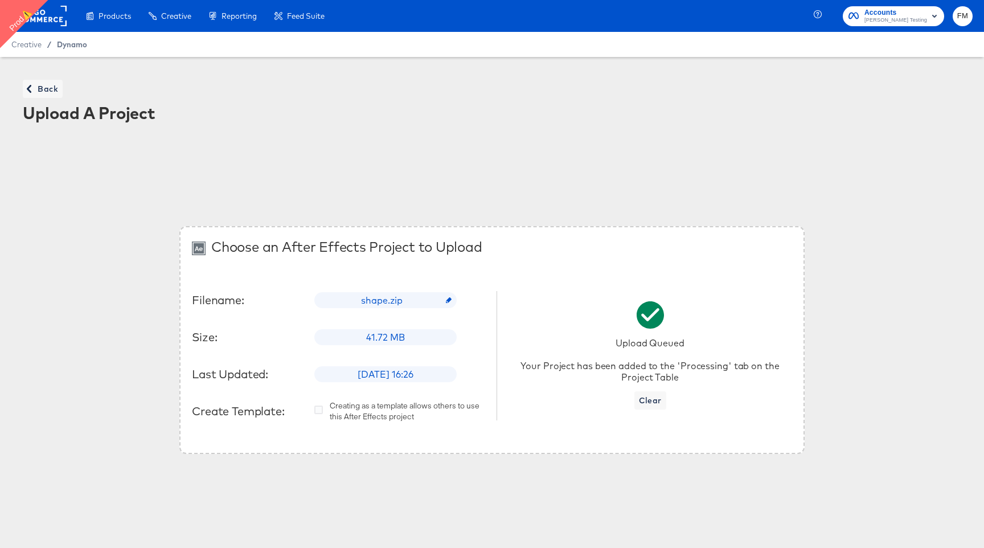
click at [81, 47] on span "Dynamo" at bounding box center [72, 44] width 30 height 9
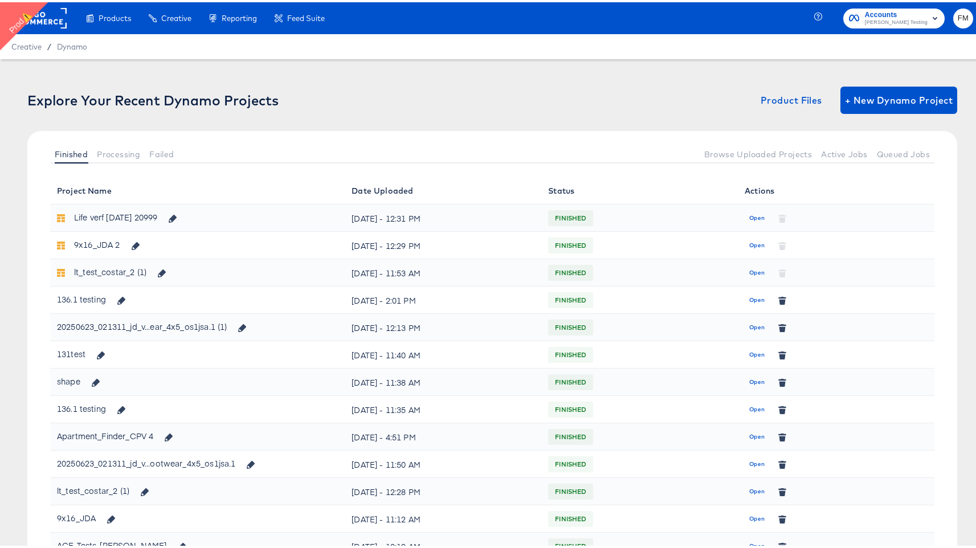
click at [153, 304] on div "136.1 testing" at bounding box center [197, 297] width 281 height 19
click at [752, 329] on span "Open" at bounding box center [756, 325] width 15 height 10
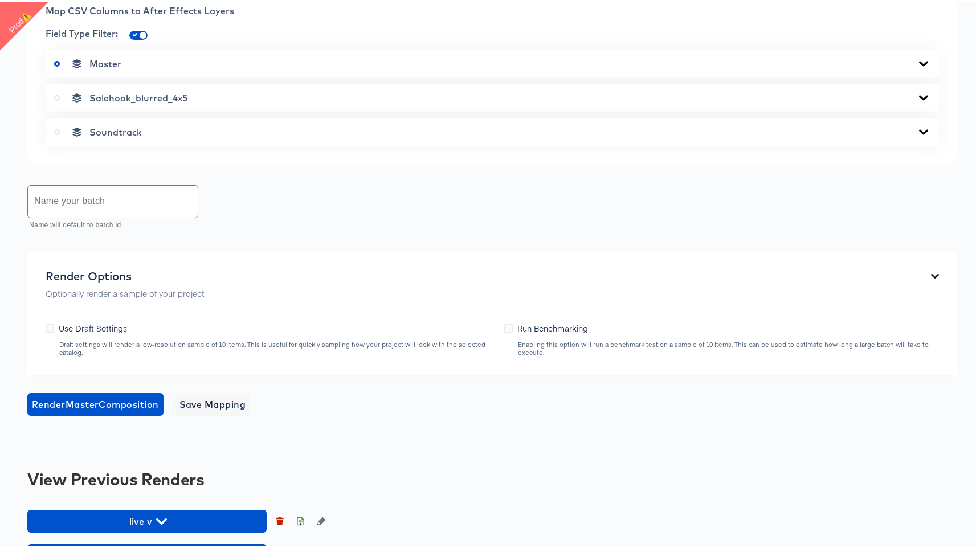
scroll to position [649, 0]
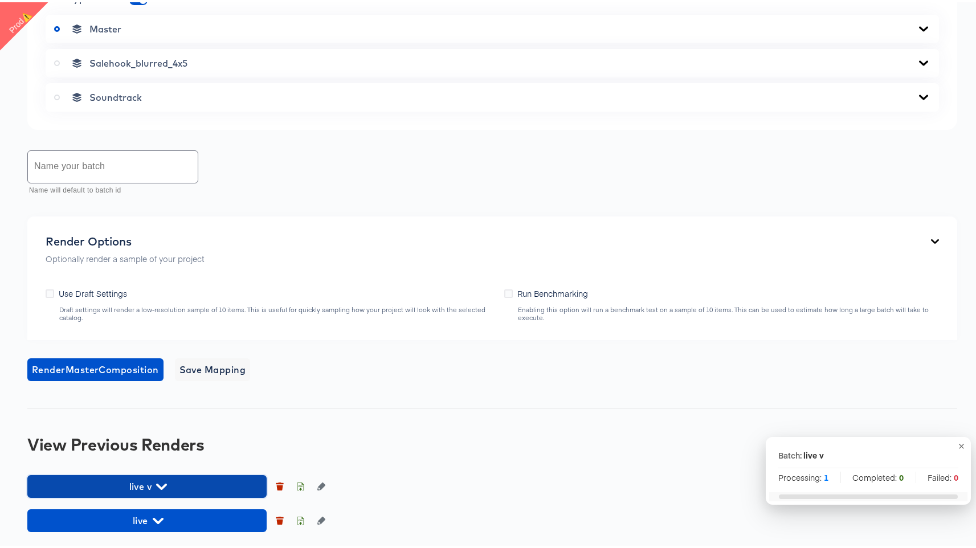
click at [159, 489] on icon "button" at bounding box center [161, 484] width 11 height 11
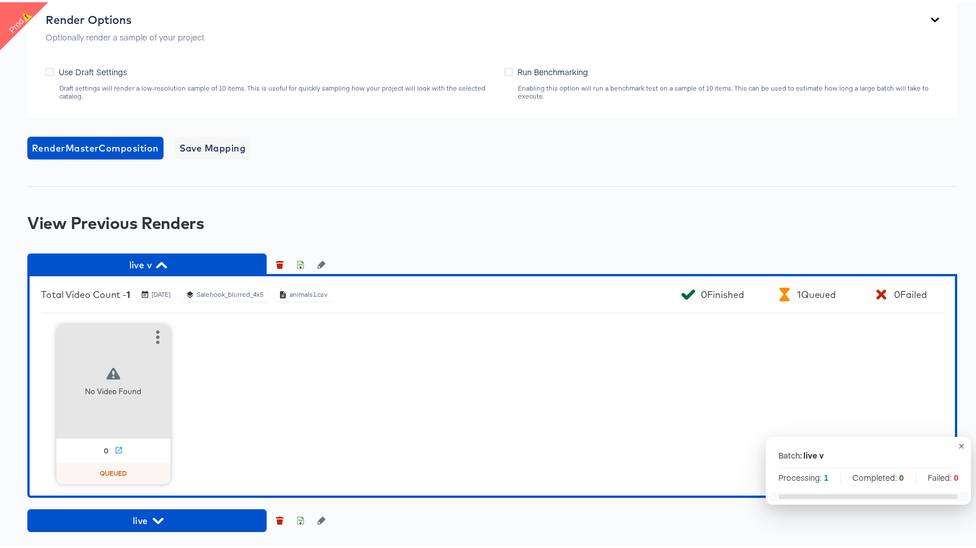
scroll to position [871, 0]
click at [165, 521] on span "live" at bounding box center [147, 518] width 228 height 16
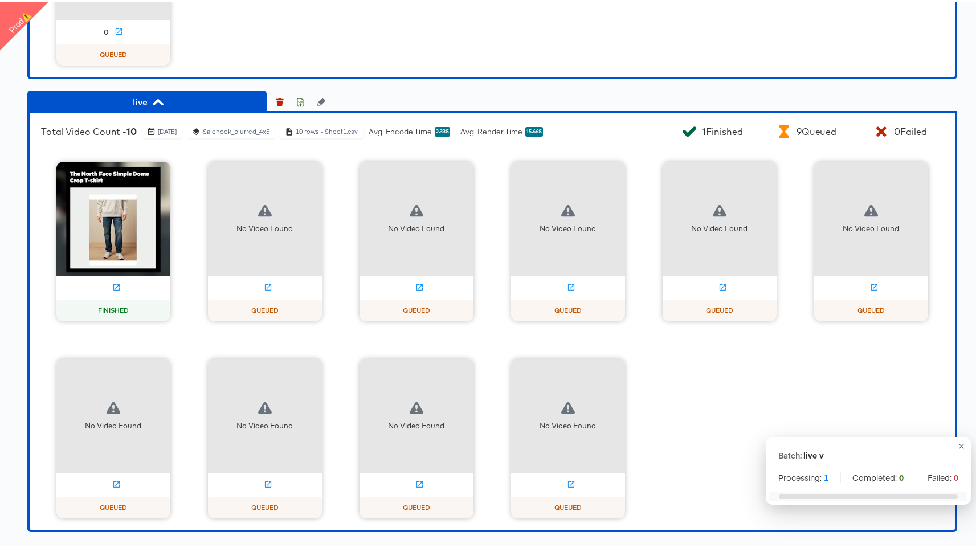
scroll to position [1289, 0]
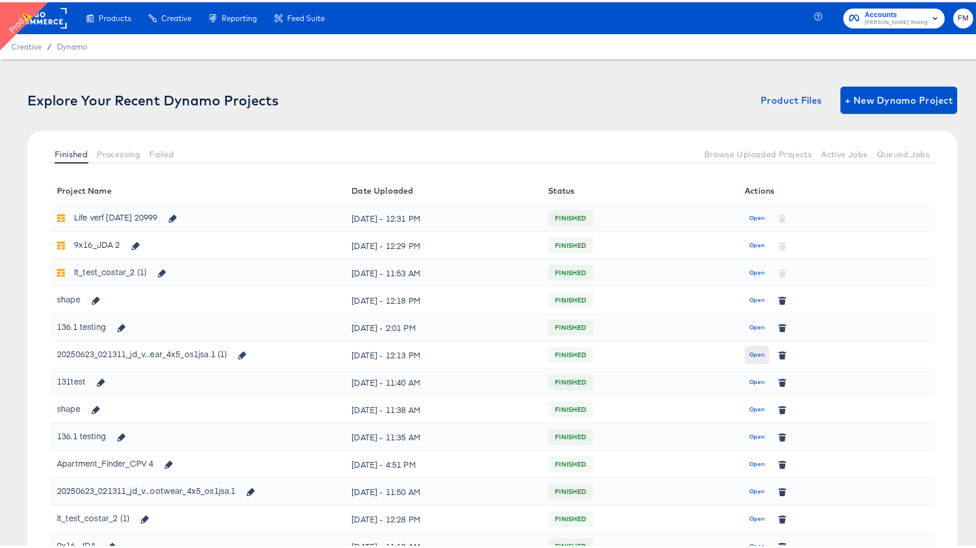
click at [747, 358] on button "Open" at bounding box center [756, 352] width 24 height 18
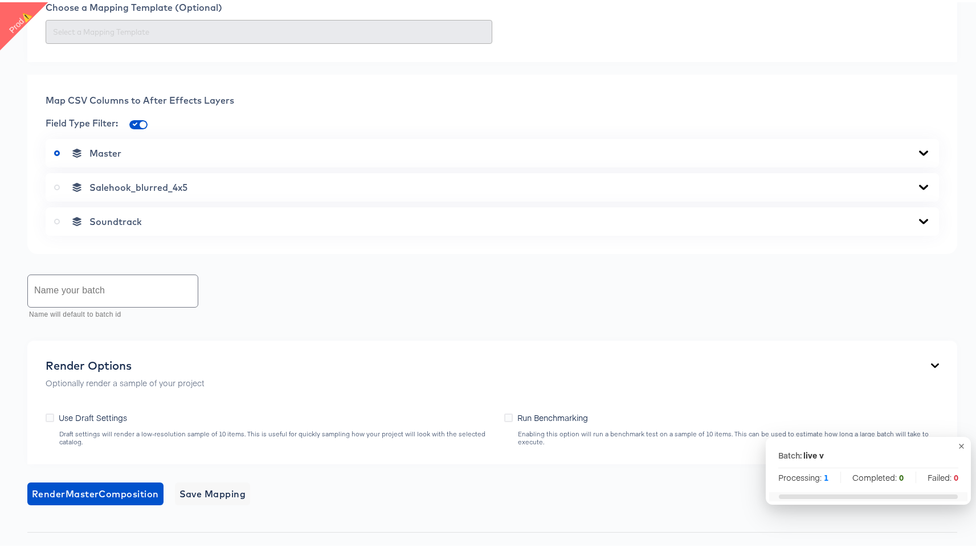
scroll to position [649, 0]
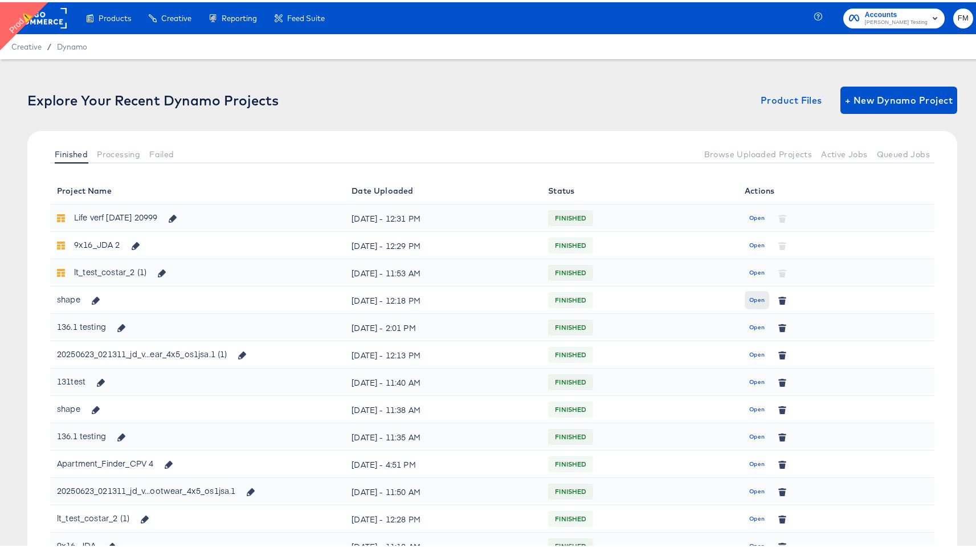
click at [751, 301] on span "Open" at bounding box center [756, 298] width 15 height 10
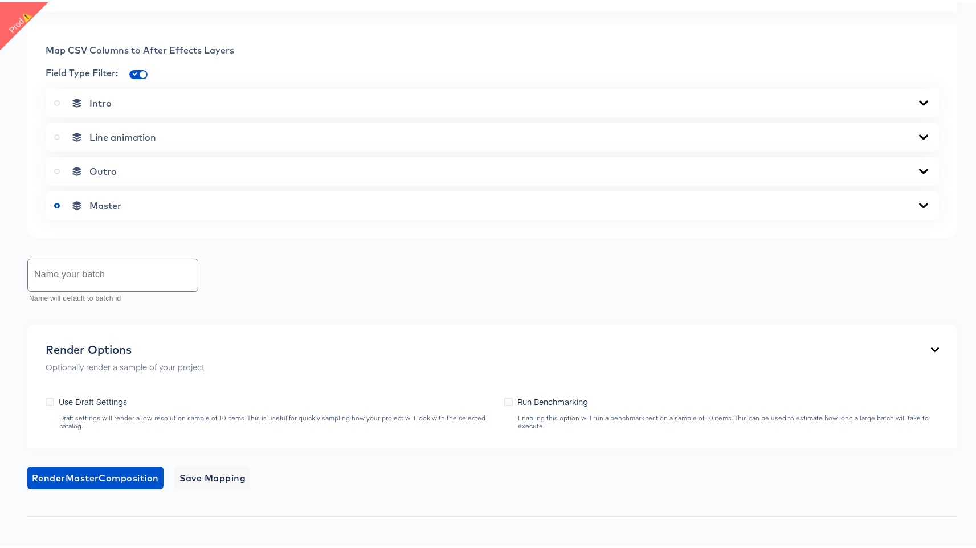
scroll to position [510, 0]
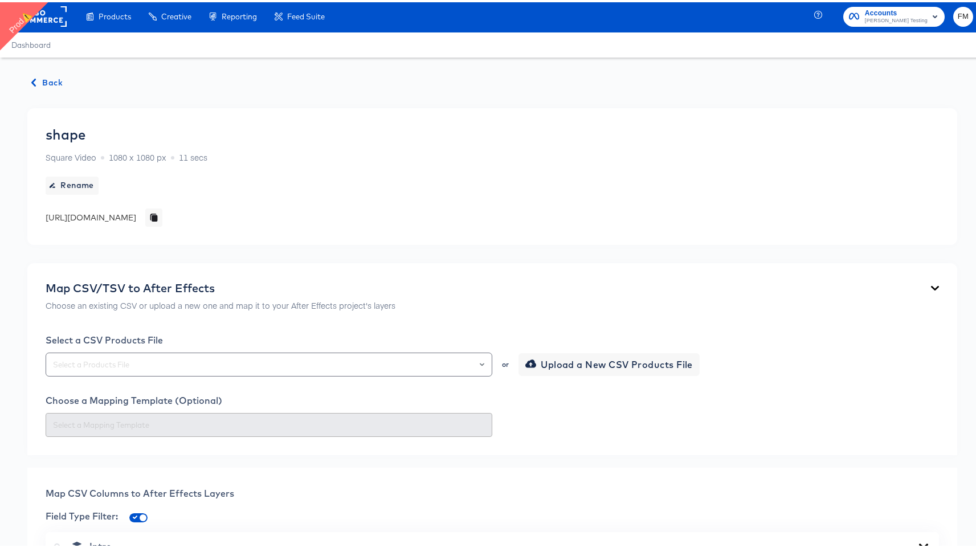
scroll to position [2, 0]
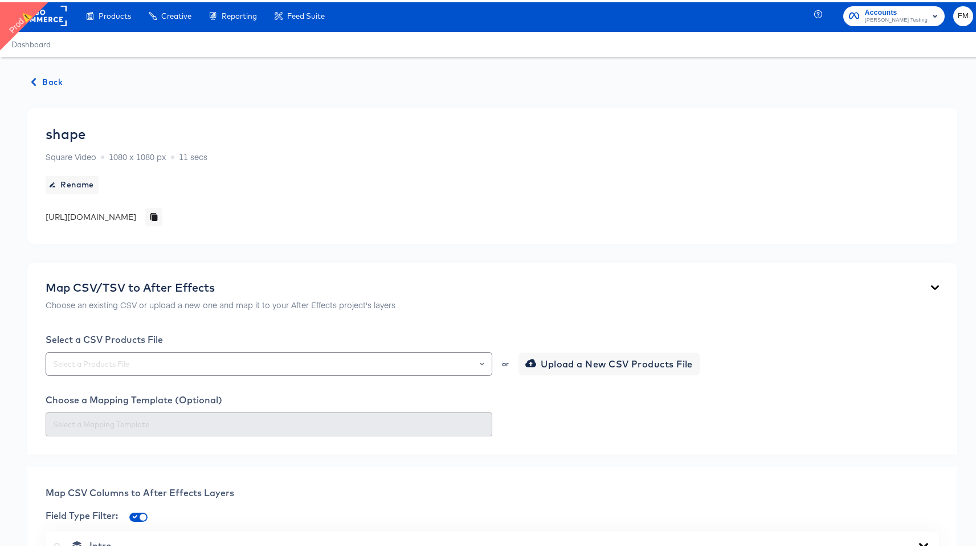
click at [276, 339] on div "Select a CSV Products File" at bounding box center [492, 336] width 893 height 11
click at [279, 349] on div "Select a CSV Products File or Upload a New CSV Products File" at bounding box center [492, 352] width 893 height 42
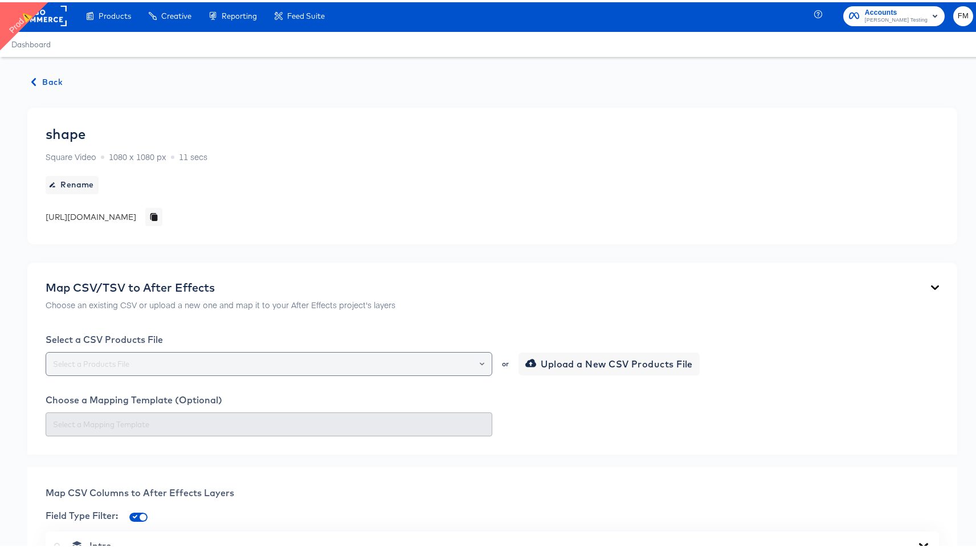
click at [285, 359] on input "text" at bounding box center [269, 361] width 436 height 13
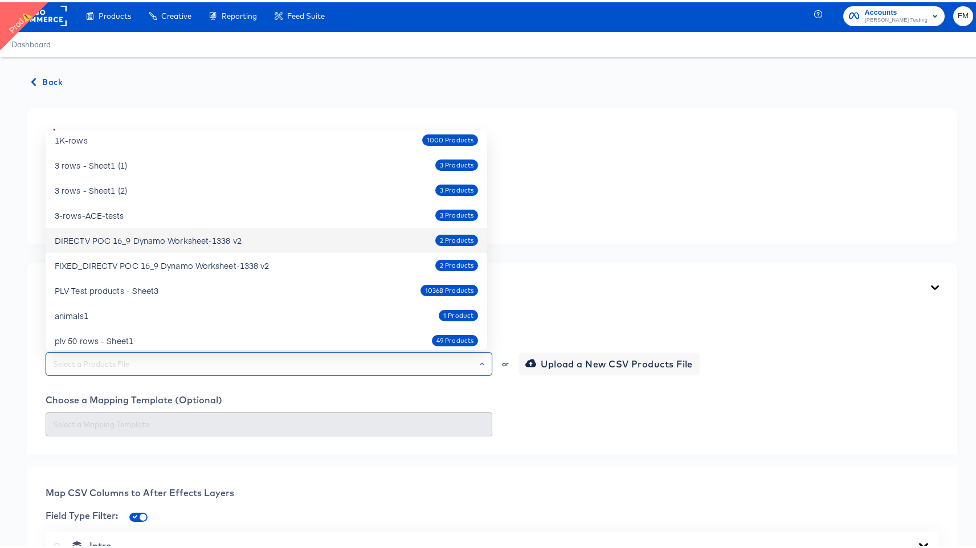
scroll to position [65, 0]
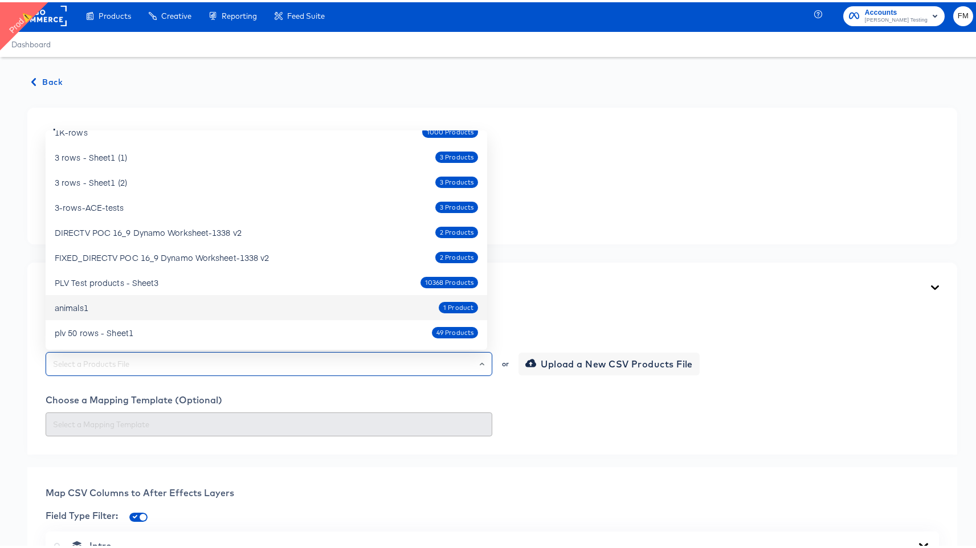
click at [259, 305] on div "animals1 1 Product" at bounding box center [266, 305] width 423 height 18
type input "animals1"
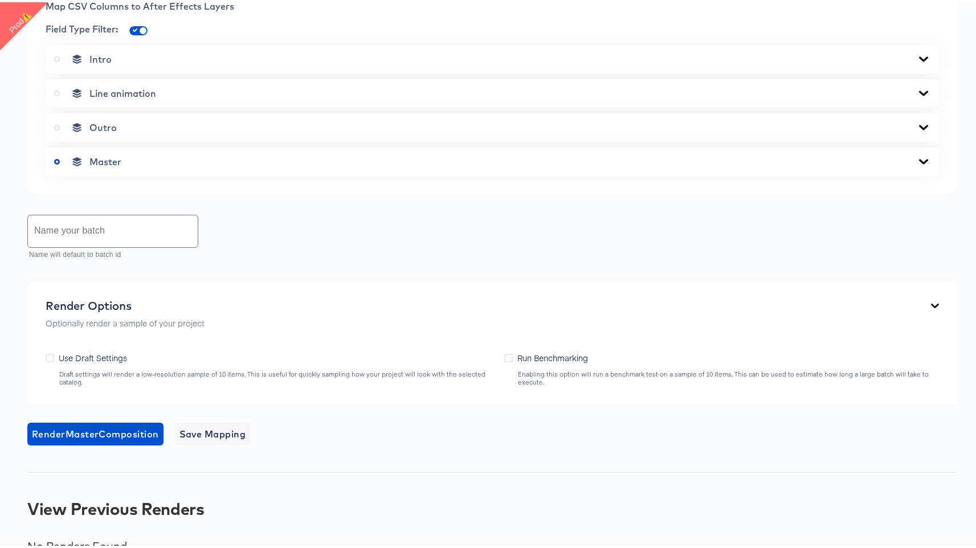
scroll to position [510, 0]
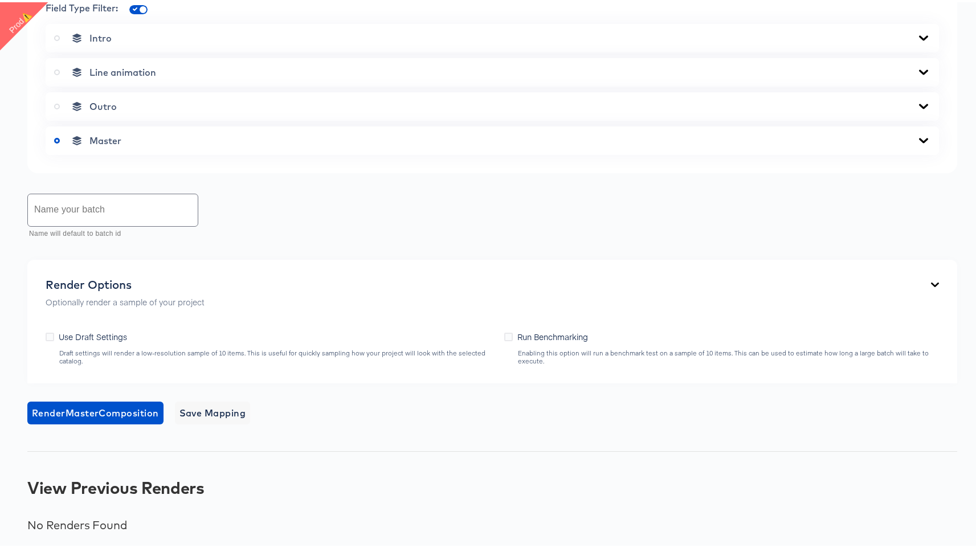
click at [146, 138] on div "Master" at bounding box center [492, 138] width 876 height 11
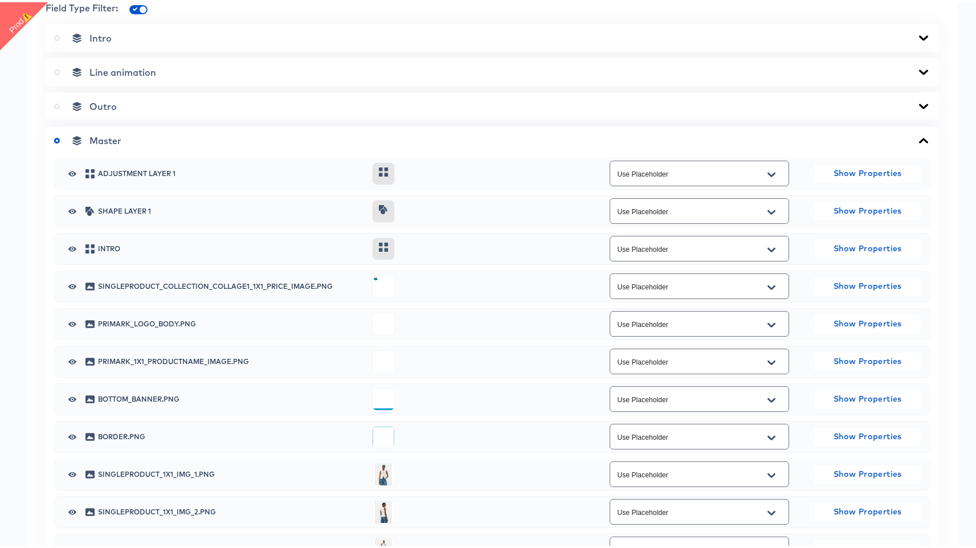
click at [767, 469] on icon "Open" at bounding box center [771, 473] width 8 height 9
click at [706, 517] on li "image" at bounding box center [692, 519] width 178 height 18
type input "image"
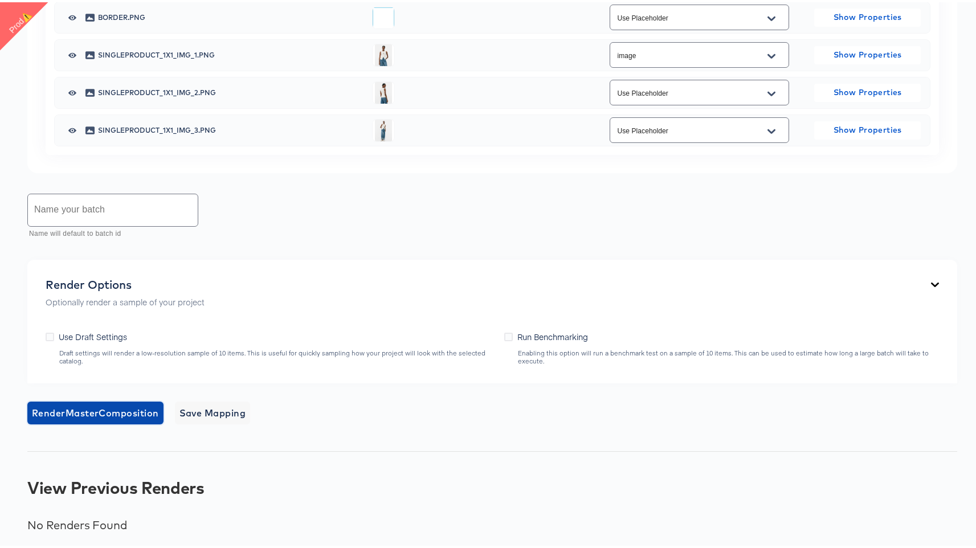
click at [84, 408] on span "Render Master Composition" at bounding box center [95, 411] width 127 height 16
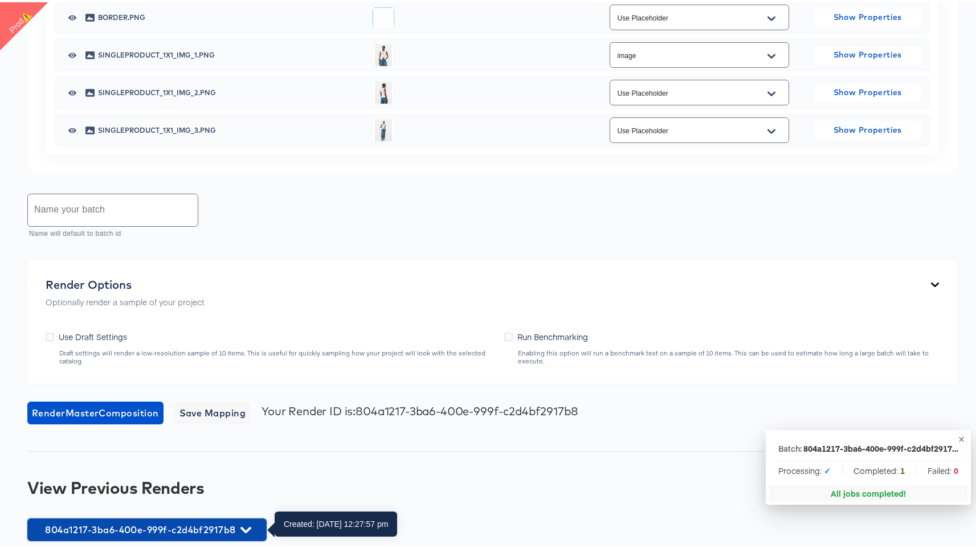
click at [218, 535] on span "804a1217-3ba6-400e-999f-c2d4bf2917b8" at bounding box center [147, 527] width 228 height 16
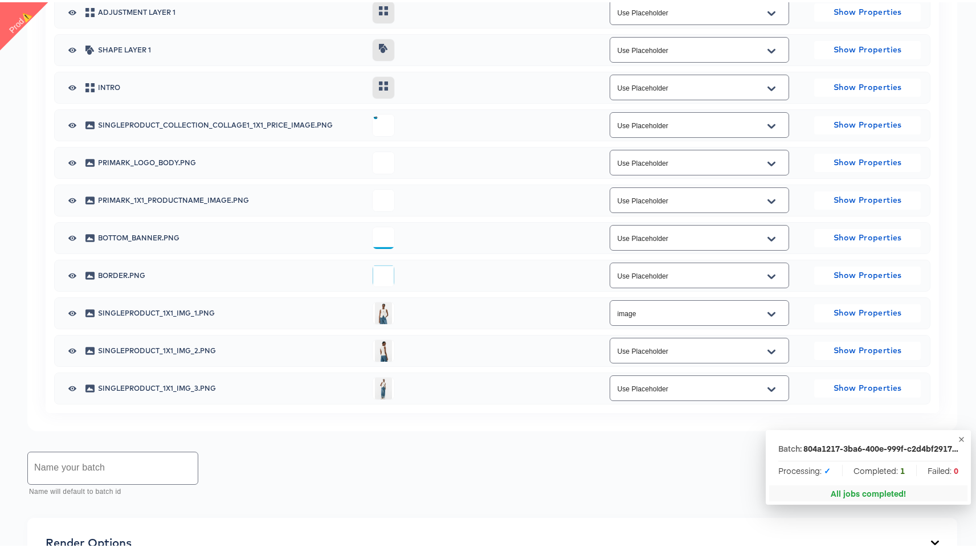
scroll to position [670, 0]
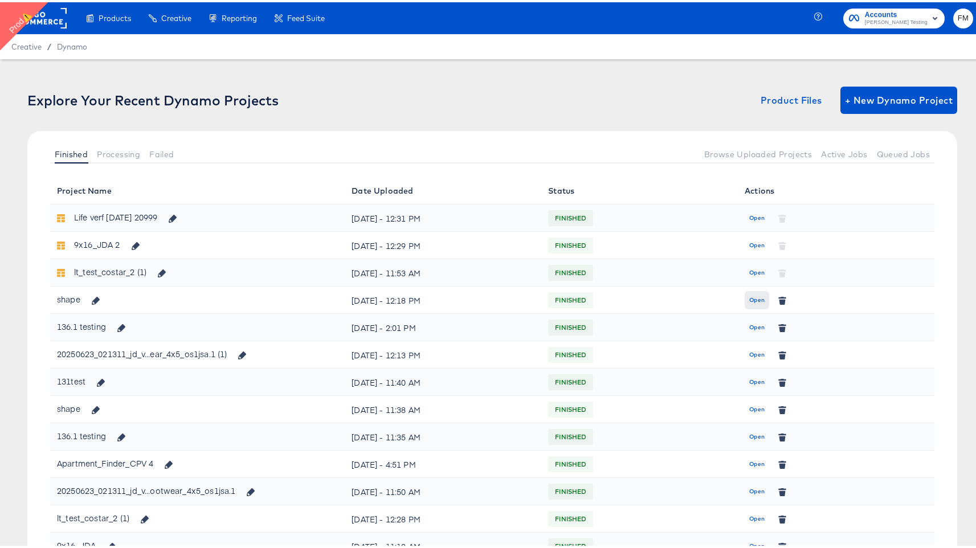
click at [750, 298] on span "Open" at bounding box center [756, 298] width 15 height 10
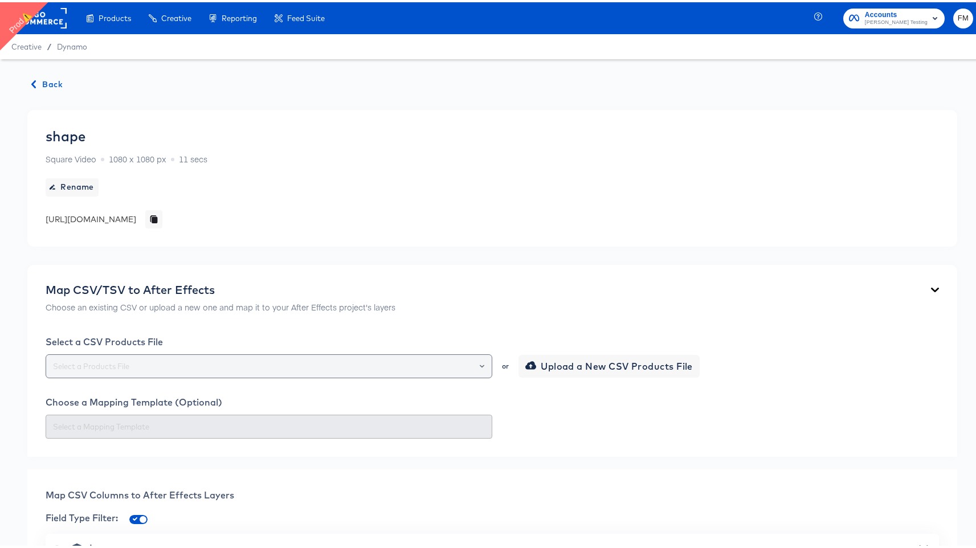
click at [324, 369] on input "text" at bounding box center [269, 364] width 436 height 13
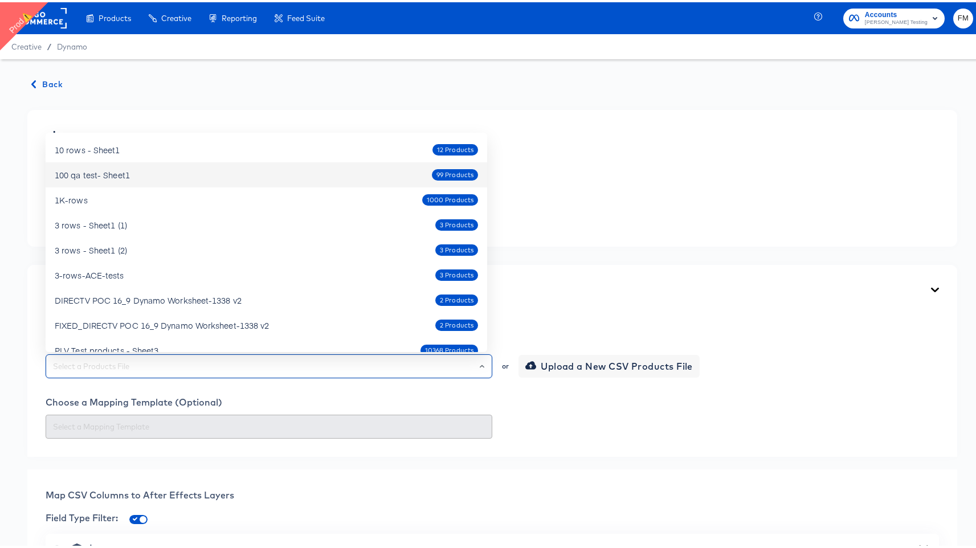
click at [337, 169] on div "100 qa test- Sheet1 99 Products" at bounding box center [266, 172] width 423 height 18
type input "100 qa test- Sheet1"
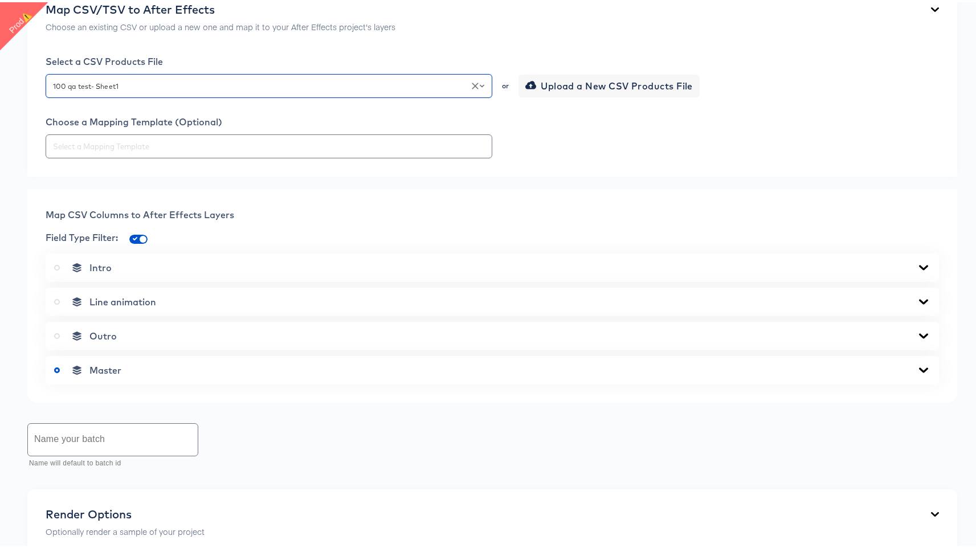
scroll to position [288, 0]
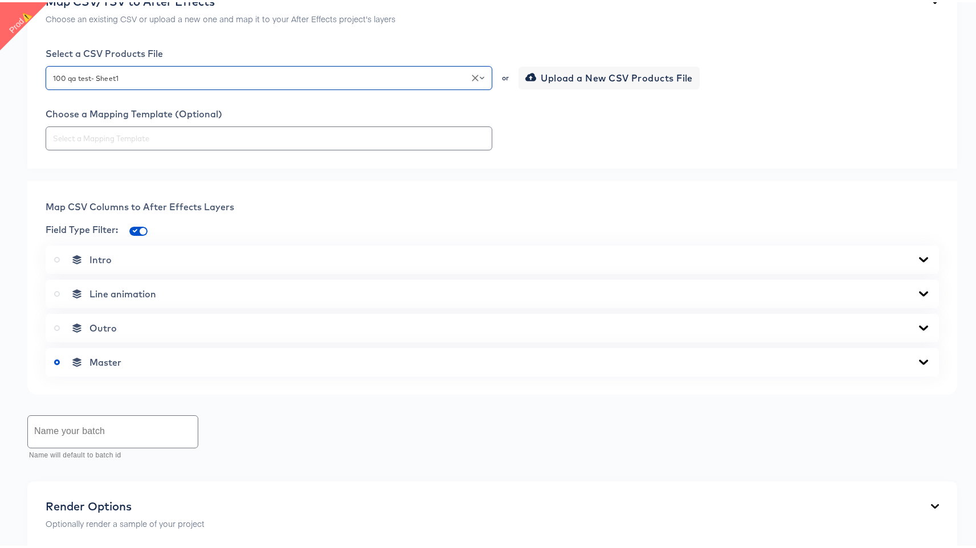
click at [288, 357] on div "Master" at bounding box center [492, 359] width 876 height 11
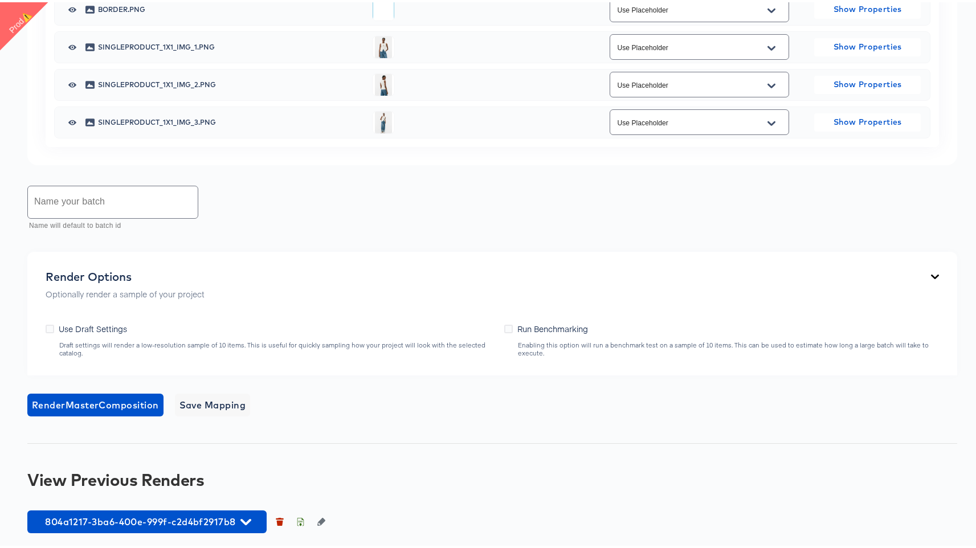
scroll to position [938, 0]
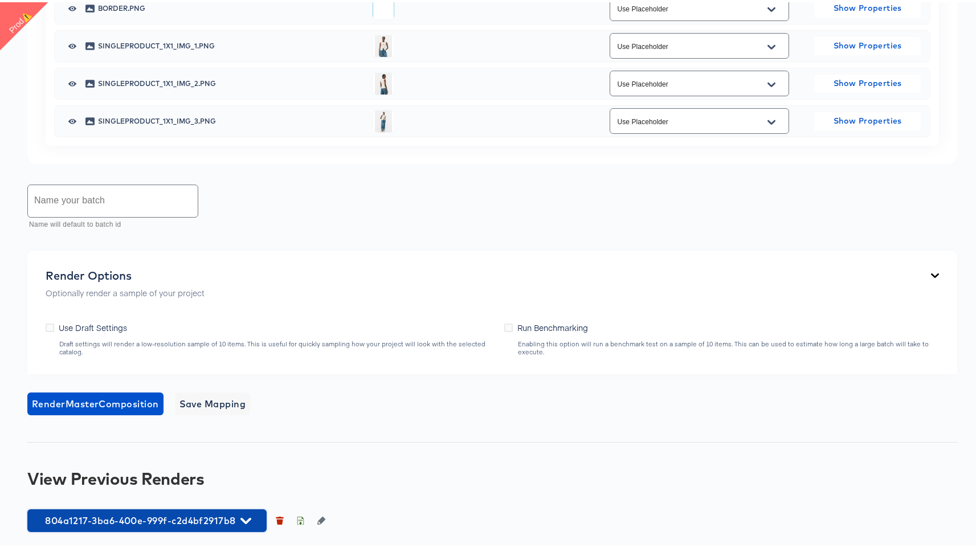
click at [251, 518] on icon "button" at bounding box center [245, 518] width 11 height 11
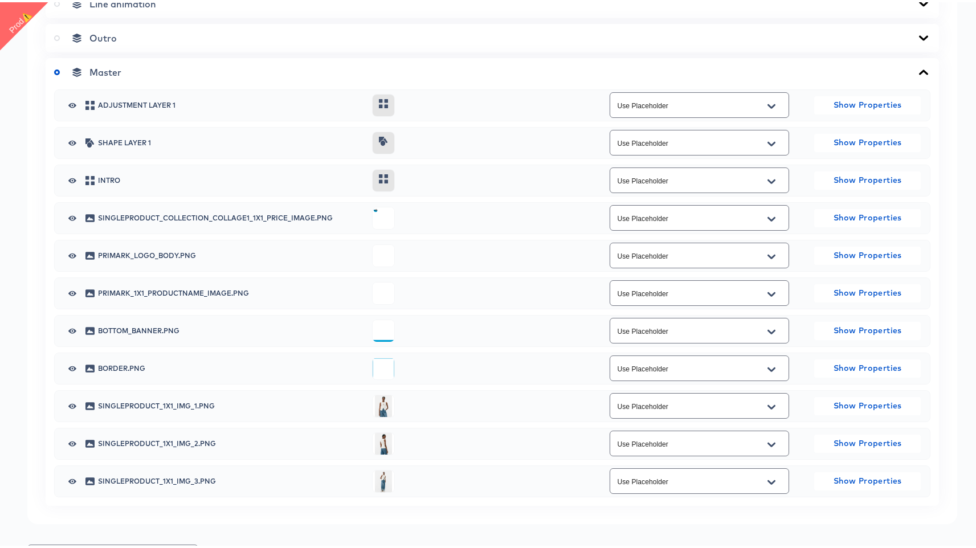
scroll to position [569, 0]
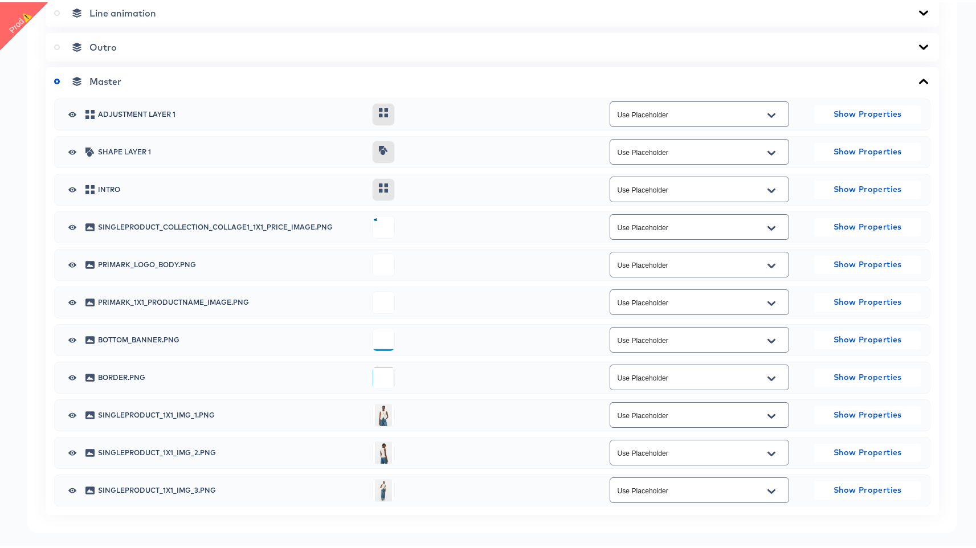
click at [74, 151] on icon "button" at bounding box center [72, 149] width 8 height 5
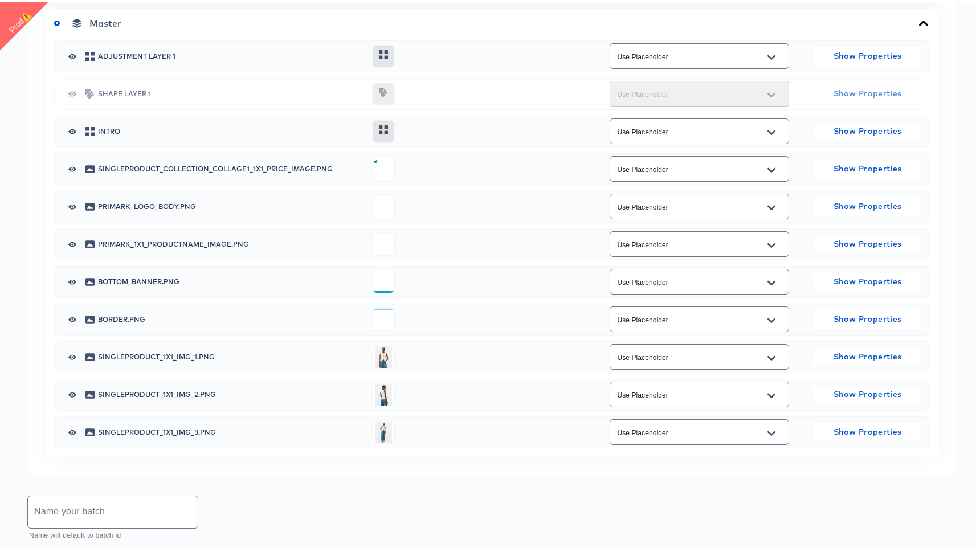
scroll to position [637, 0]
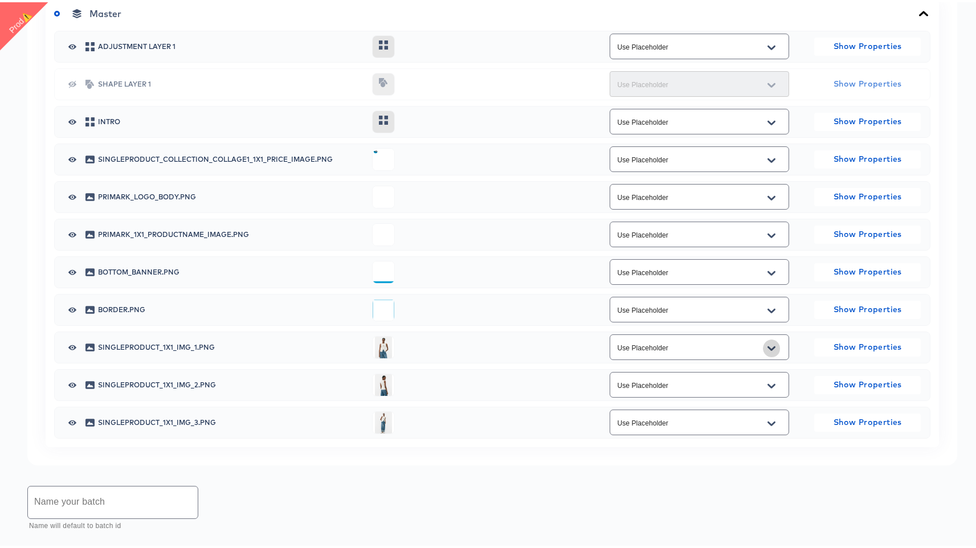
click at [767, 343] on icon "Open" at bounding box center [771, 346] width 8 height 9
click at [682, 391] on li "Main Image Link" at bounding box center [692, 392] width 178 height 18
type input "Main Image Link"
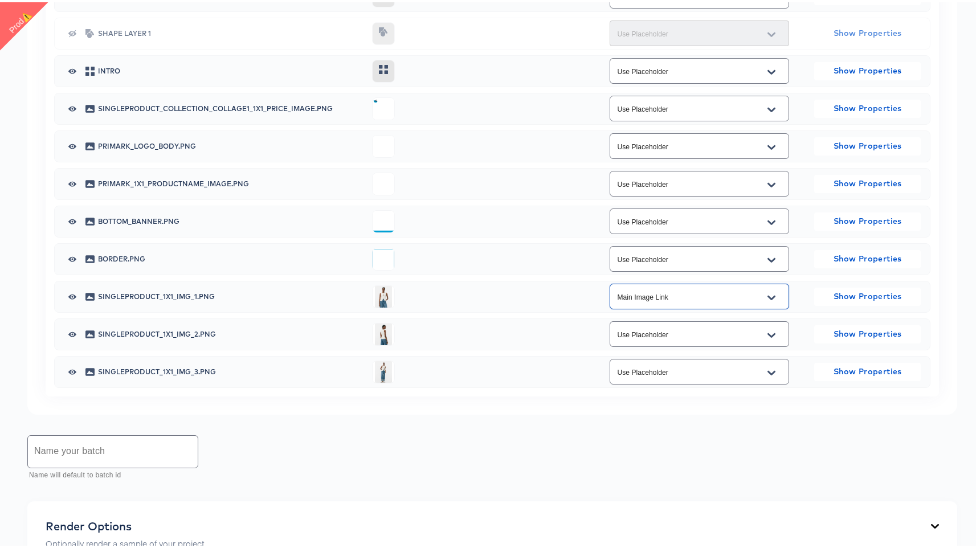
click at [767, 336] on icon "Open" at bounding box center [771, 333] width 8 height 9
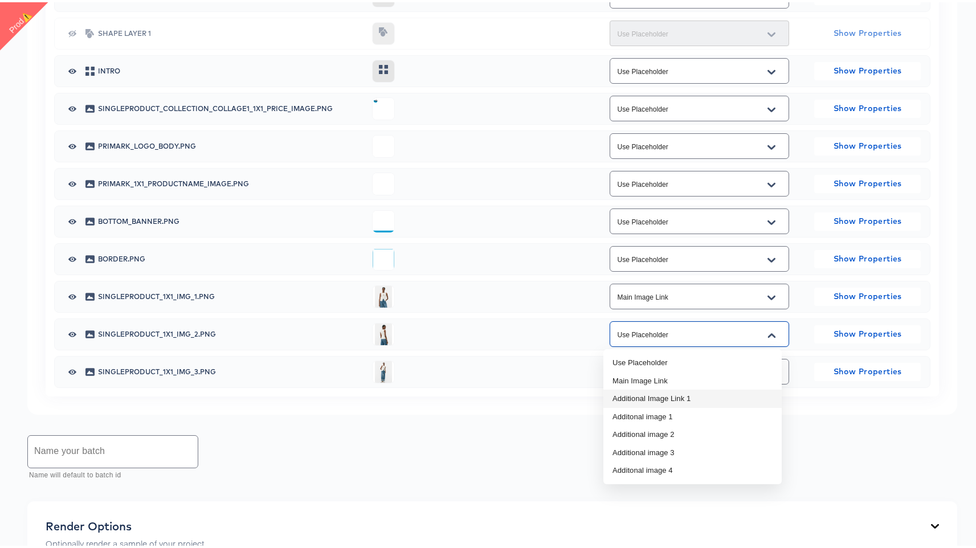
click at [689, 390] on li "Additional Image Link 1" at bounding box center [692, 396] width 178 height 18
type input "Additional Image Link 1"
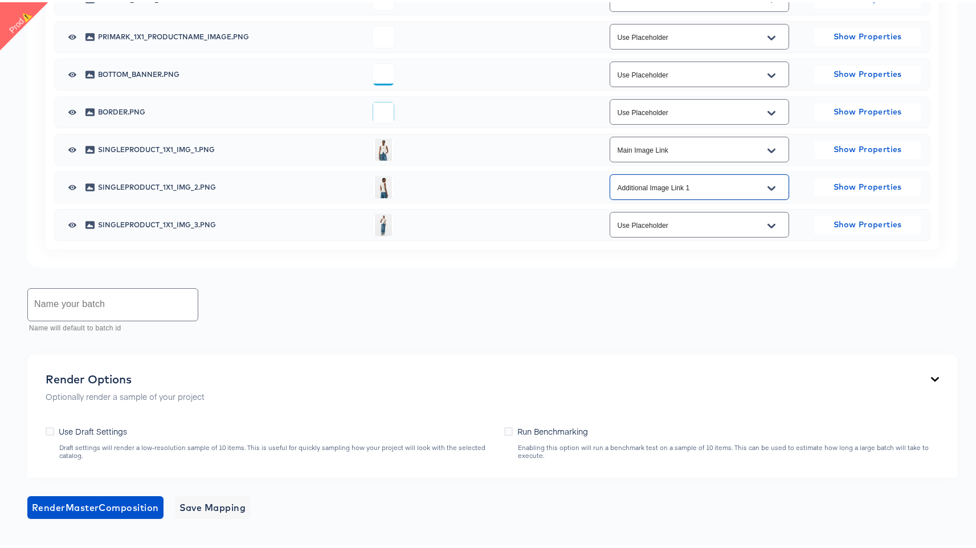
scroll to position [967, 0]
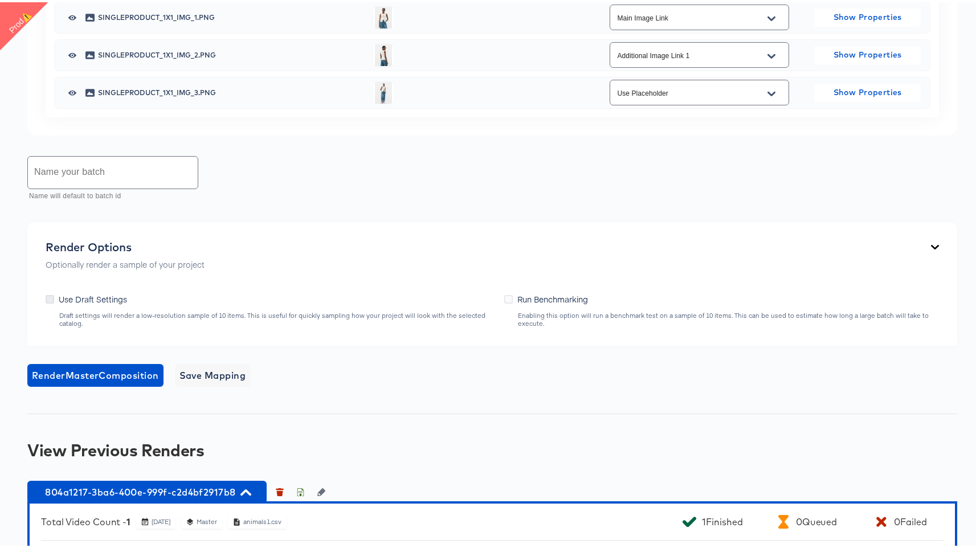
click at [50, 298] on icon at bounding box center [50, 297] width 9 height 9
click at [0, 0] on input "Use Draft Settings" at bounding box center [0, 0] width 0 height 0
click at [88, 366] on span "Render Master Composition" at bounding box center [95, 373] width 127 height 16
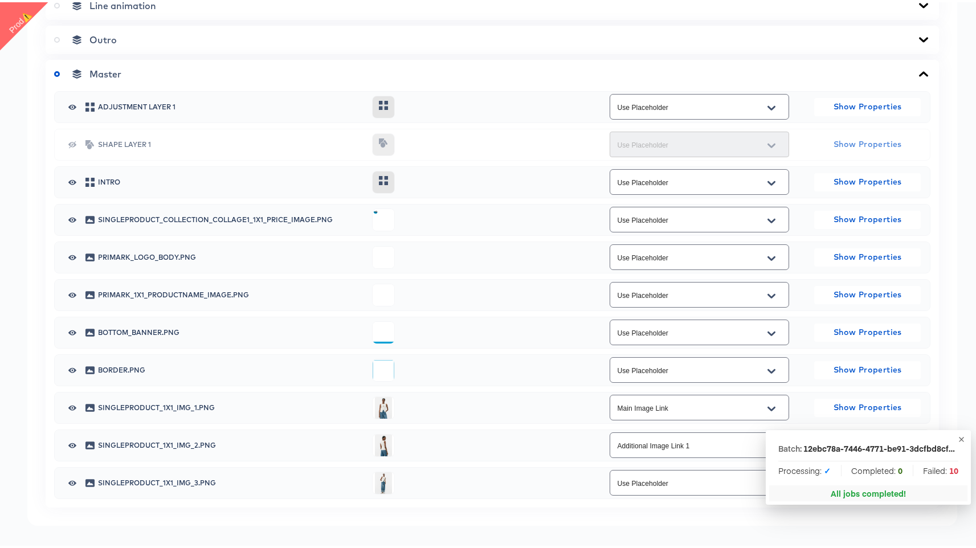
scroll to position [0, 0]
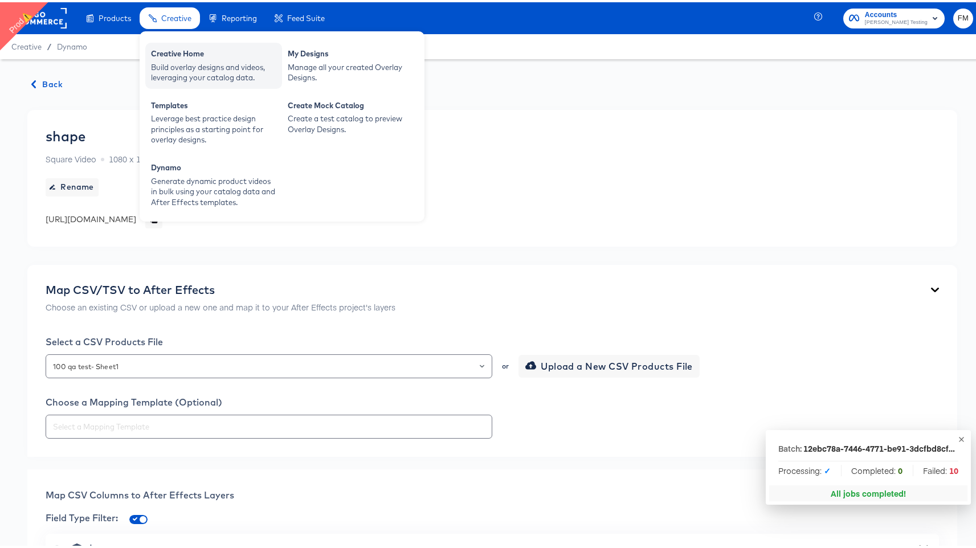
click at [206, 68] on div "Build overlay designs and videos, leveraging your catalog data." at bounding box center [213, 70] width 125 height 21
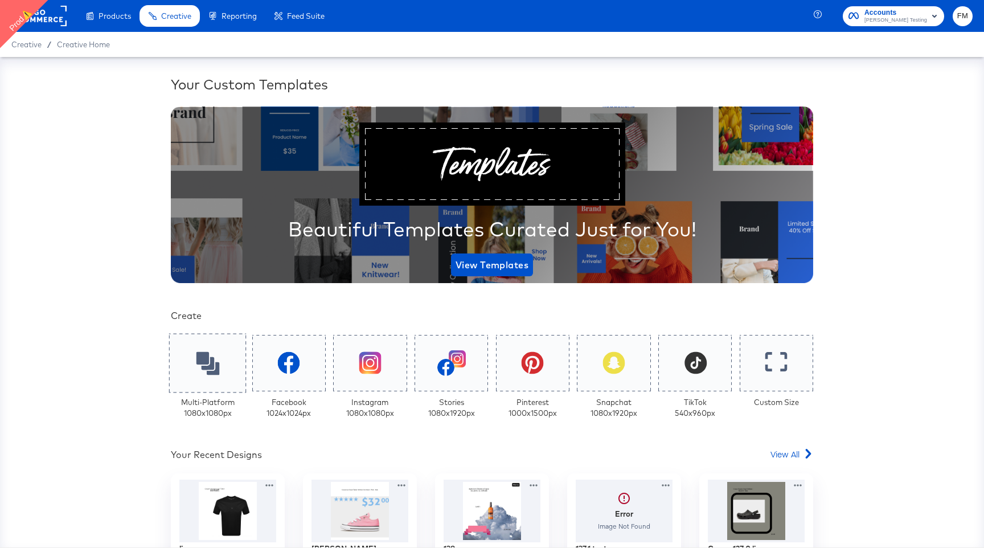
click at [209, 374] on div at bounding box center [207, 362] width 77 height 59
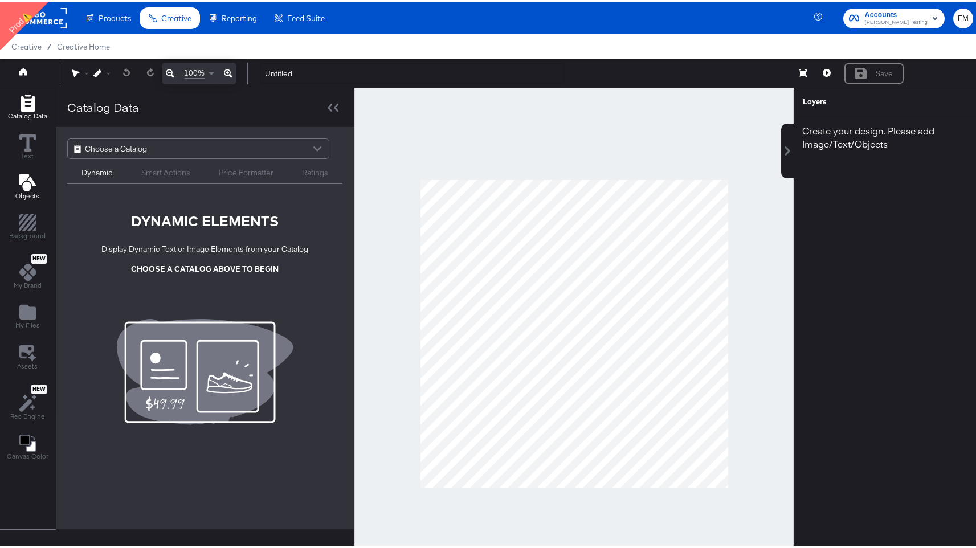
click at [24, 191] on span "Objects" at bounding box center [28, 193] width 24 height 9
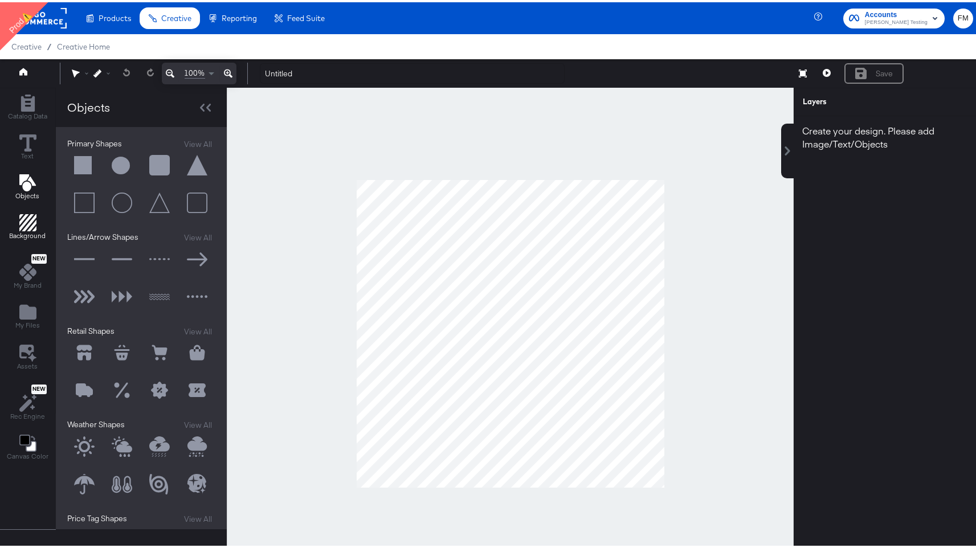
click at [35, 236] on span "Background" at bounding box center [28, 233] width 36 height 9
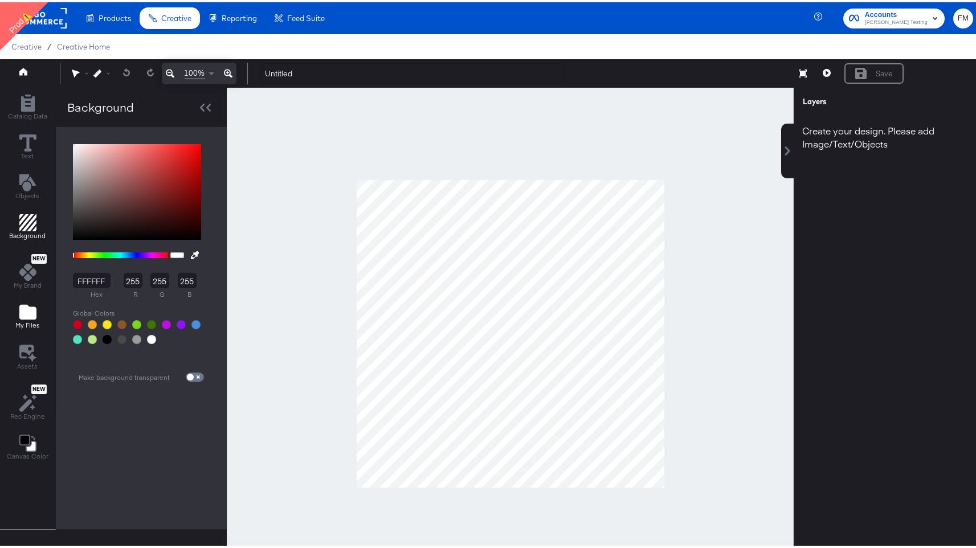
click at [23, 318] on icon "Add Files" at bounding box center [27, 309] width 17 height 17
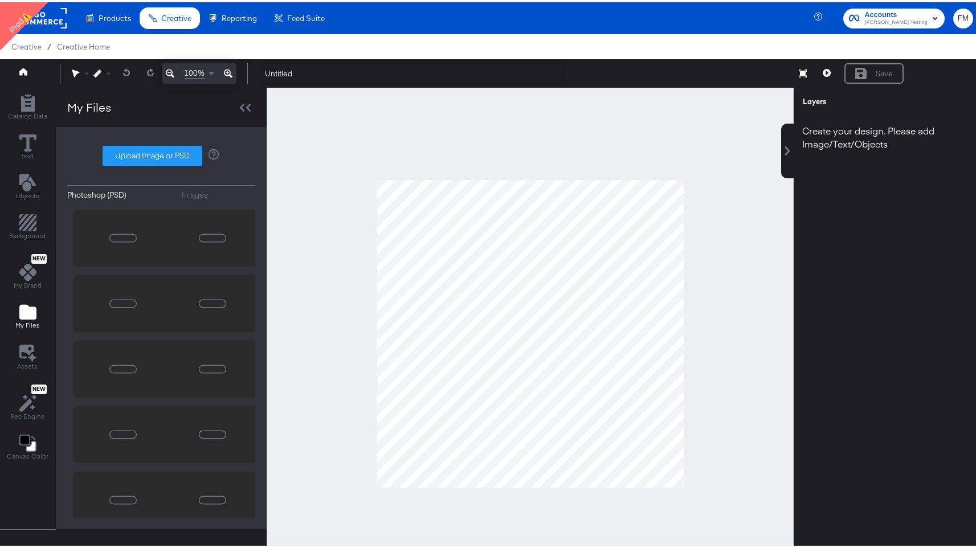
click at [182, 190] on div "Images" at bounding box center [195, 192] width 26 height 11
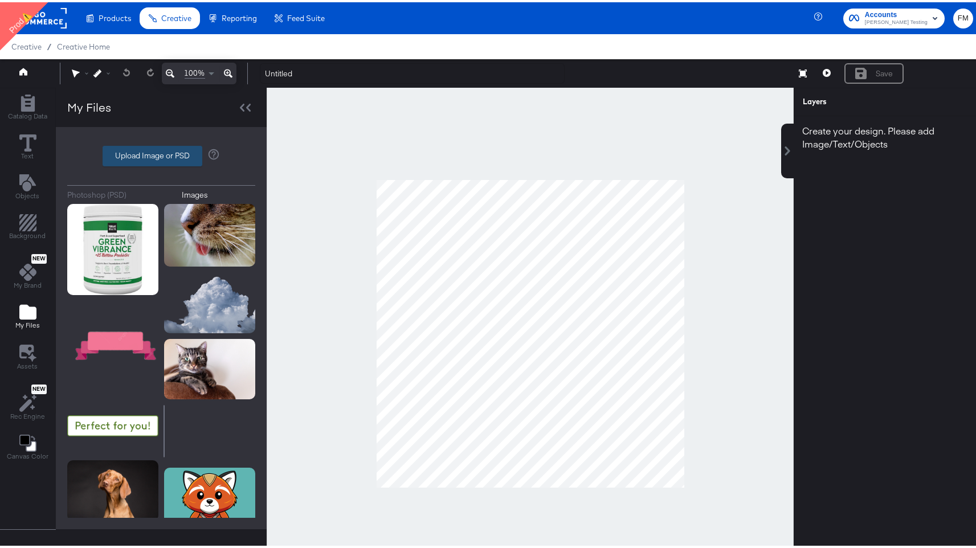
click at [159, 155] on label "Upload Image or PSD" at bounding box center [152, 153] width 99 height 19
click at [161, 154] on input "Upload Image or PSD" at bounding box center [161, 154] width 0 height 0
type input "C:\fakepath\Screenshot [DATE] 12.07.50.png"
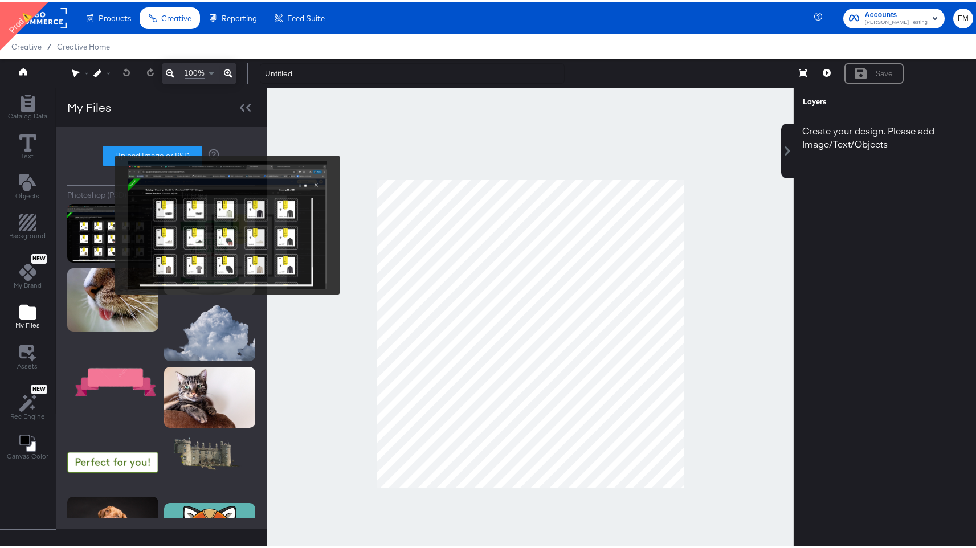
click at [108, 222] on img at bounding box center [112, 231] width 91 height 59
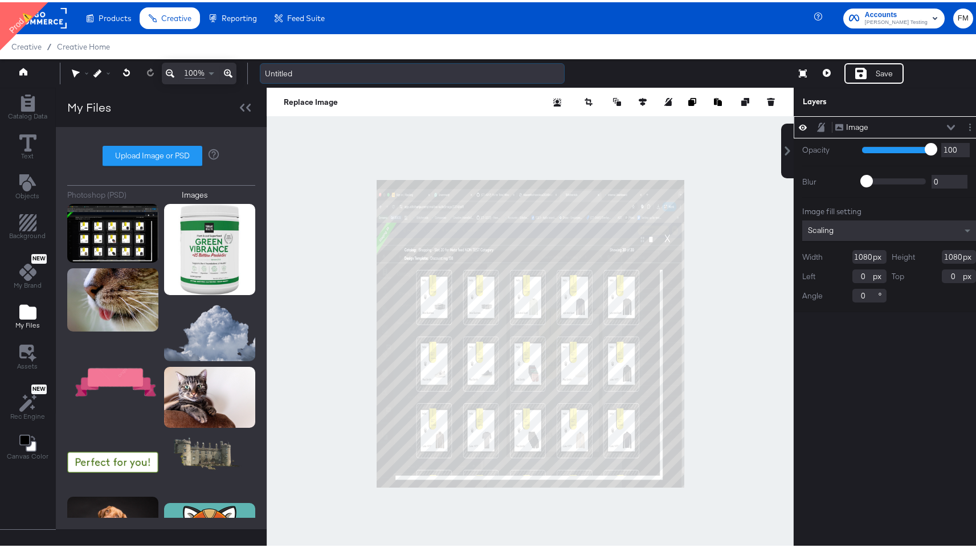
click at [278, 71] on input "Untitled" at bounding box center [412, 71] width 305 height 21
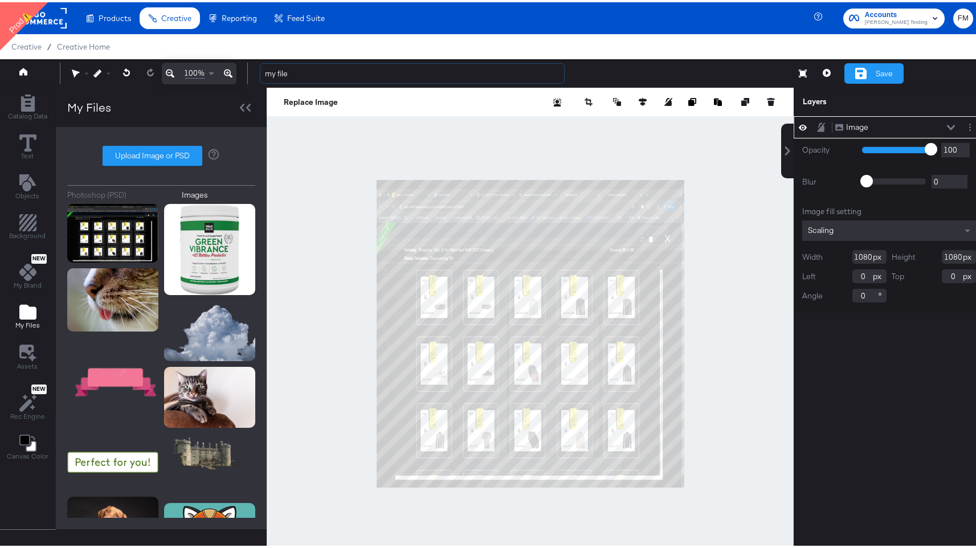
type input "my file"
click at [882, 67] on div "Save" at bounding box center [883, 71] width 17 height 11
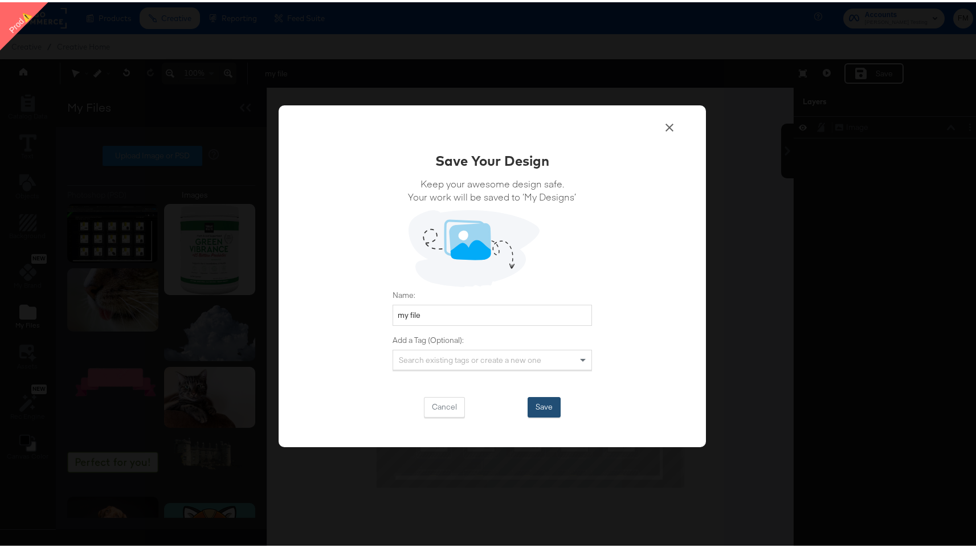
click at [540, 400] on button "Save" at bounding box center [543, 405] width 33 height 21
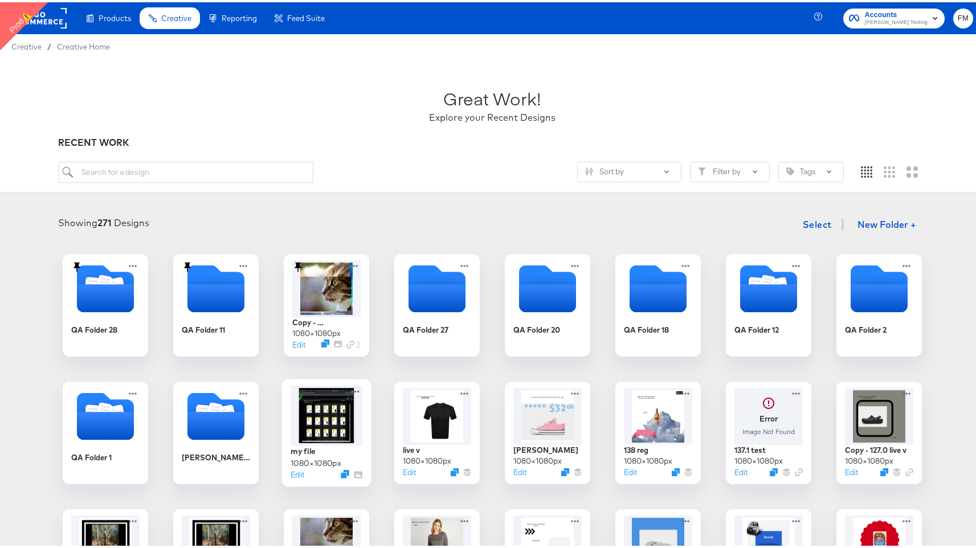
click at [323, 401] on div at bounding box center [326, 413] width 72 height 60
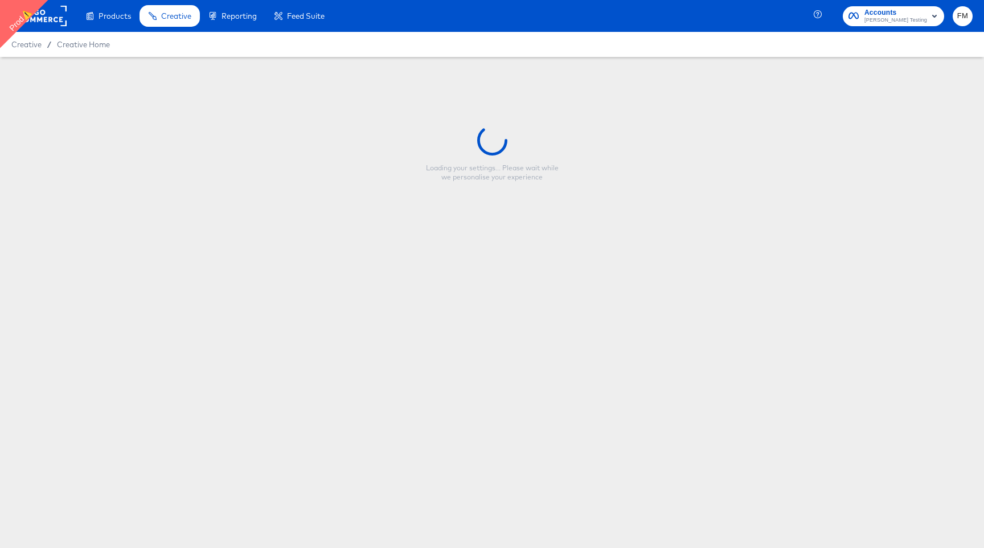
type input "my file"
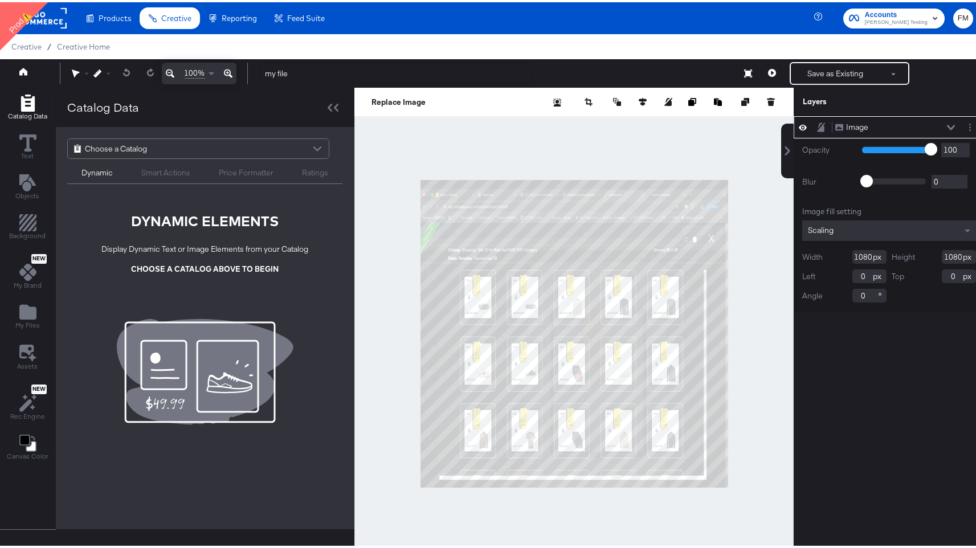
type input "541"
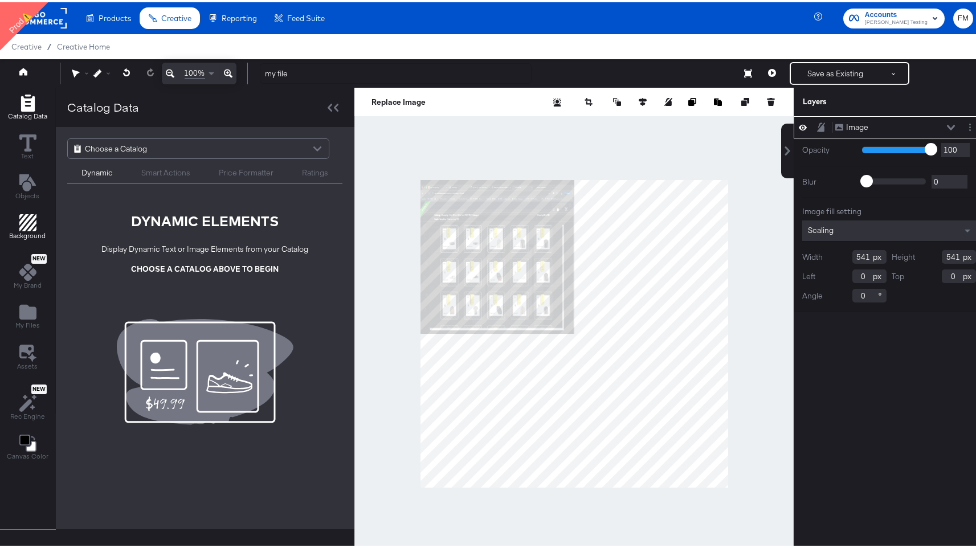
click at [24, 235] on span "Background" at bounding box center [28, 233] width 36 height 9
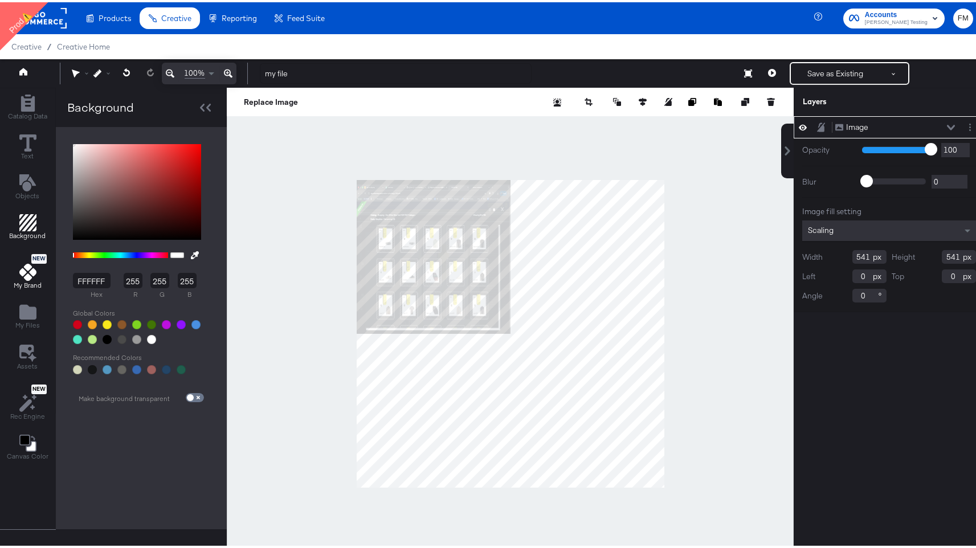
click at [29, 267] on icon at bounding box center [27, 269] width 17 height 17
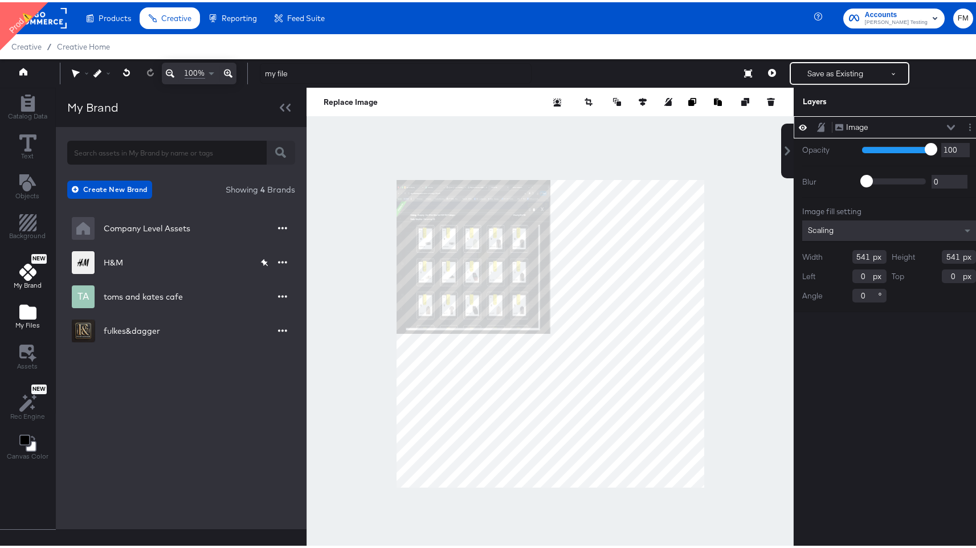
click at [14, 319] on button "My Files" at bounding box center [28, 315] width 38 height 32
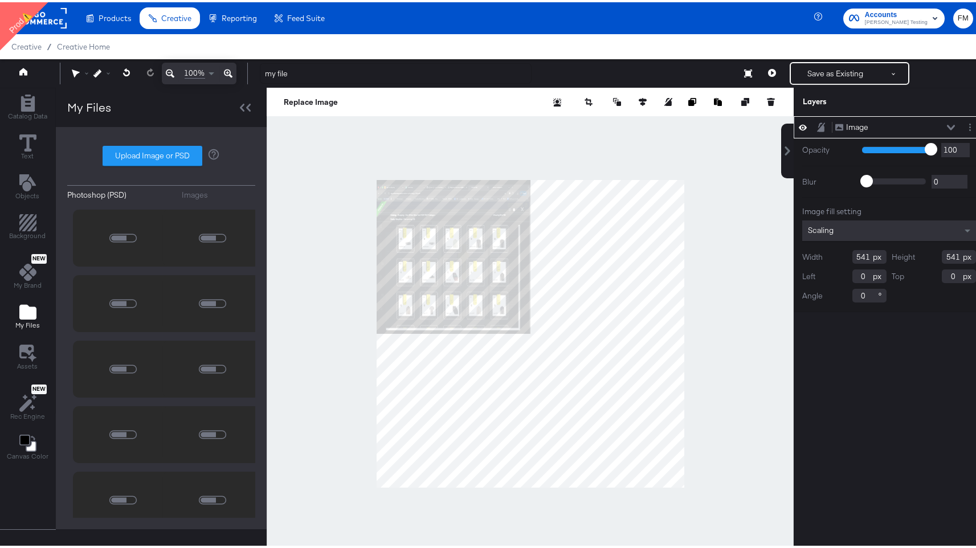
click at [189, 190] on div "Images" at bounding box center [195, 192] width 26 height 11
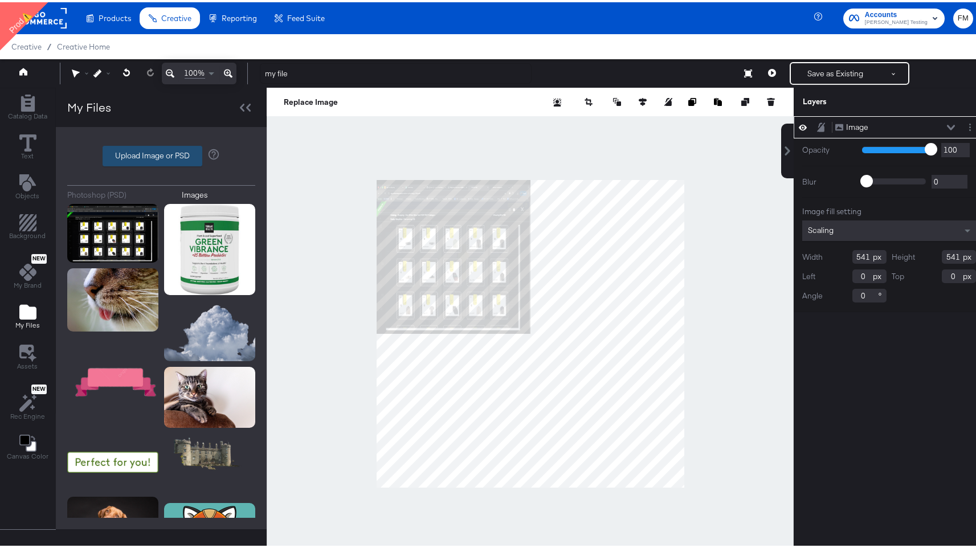
click at [167, 148] on label "Upload Image or PSD" at bounding box center [152, 153] width 99 height 19
click at [161, 154] on input "Upload Image or PSD" at bounding box center [161, 154] width 0 height 0
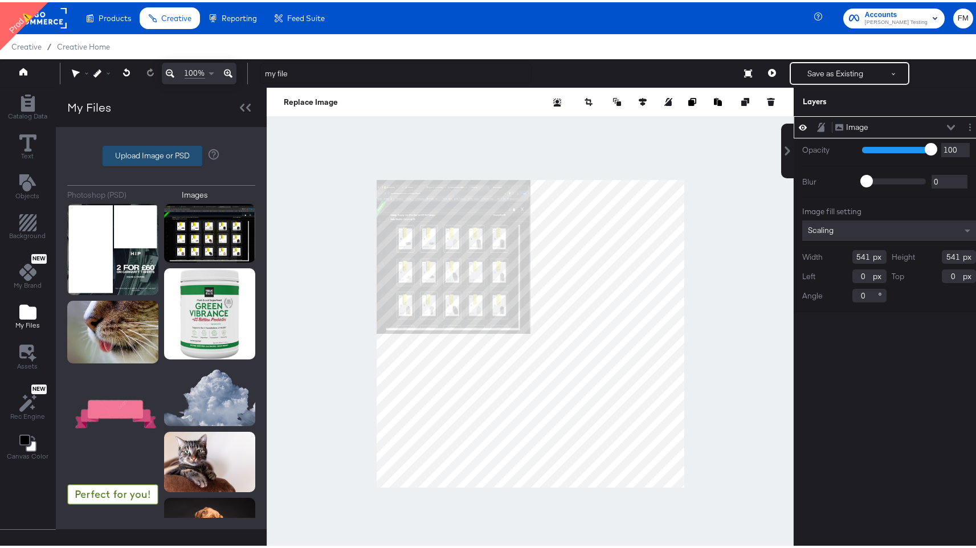
type input "C:\fakepath\Screenshot 2025-09-23 at 12.49.40.png"
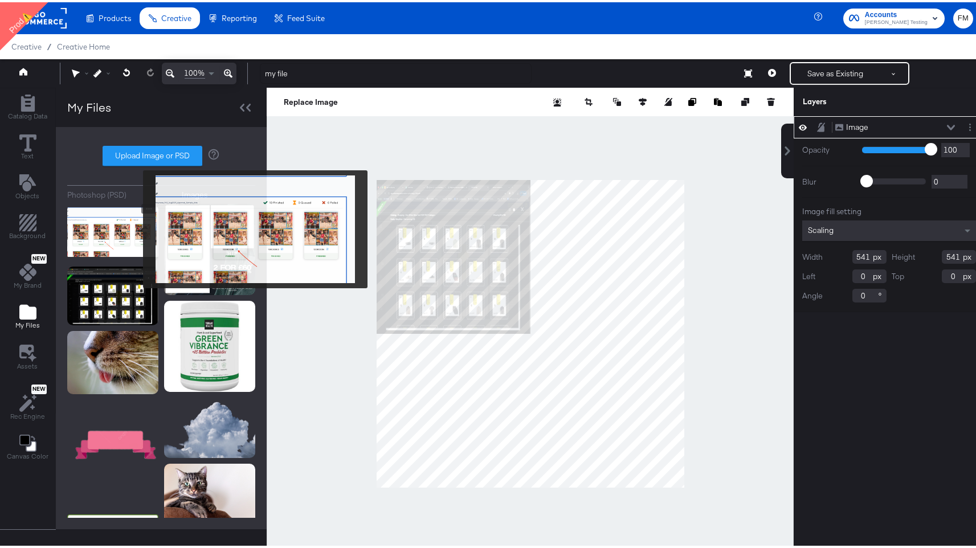
click at [136, 227] on img at bounding box center [112, 230] width 91 height 57
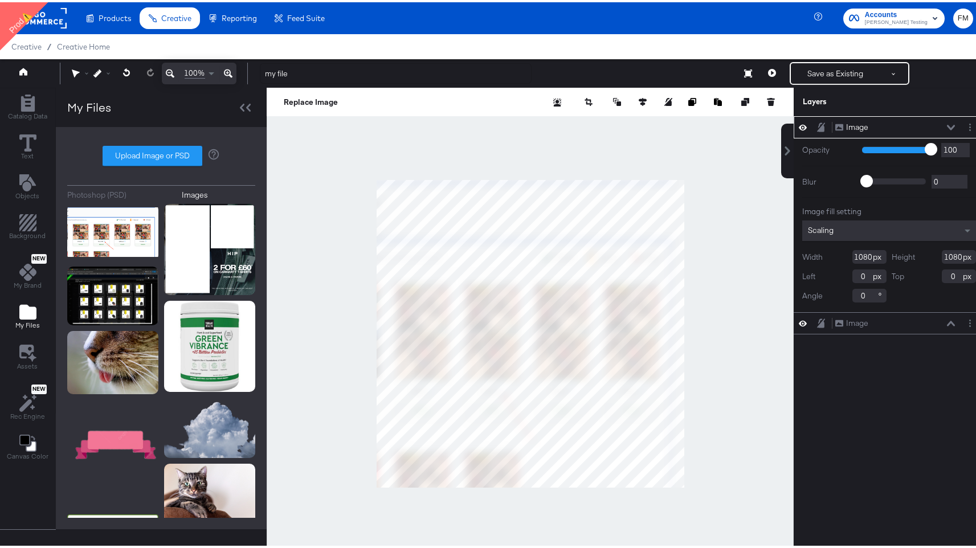
type input "516"
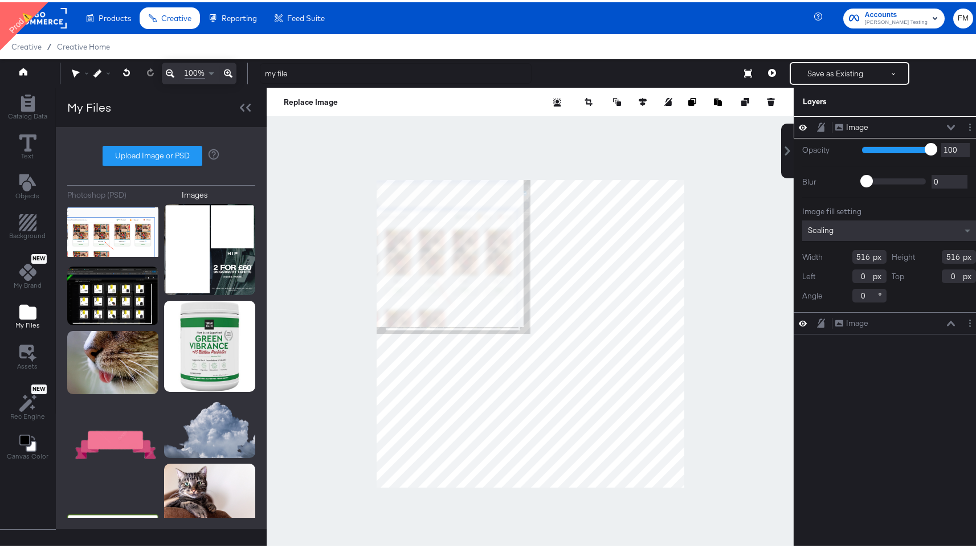
type input "428"
type input "378"
type input "448"
type input "406"
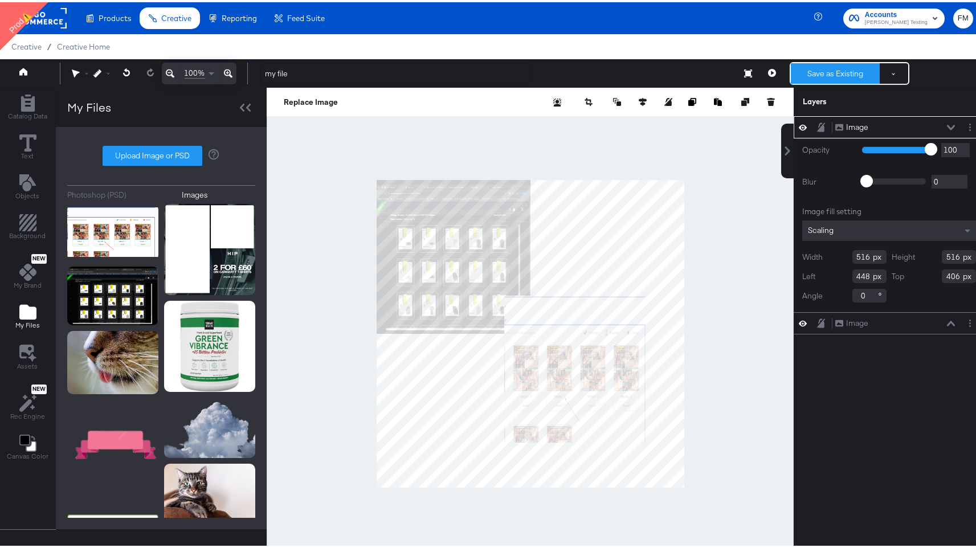
click at [816, 65] on button "Save as Existing" at bounding box center [835, 71] width 89 height 21
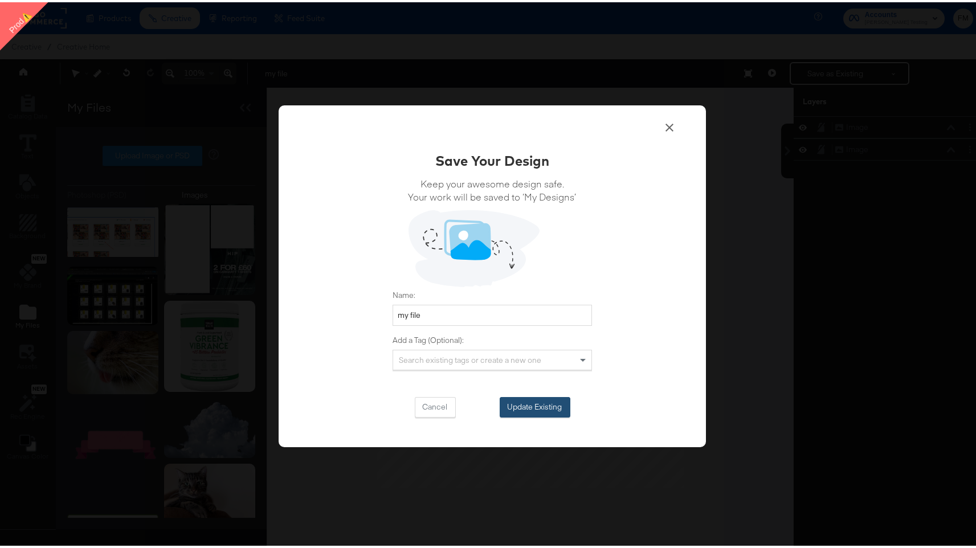
click at [544, 399] on button "Update Existing" at bounding box center [534, 405] width 71 height 21
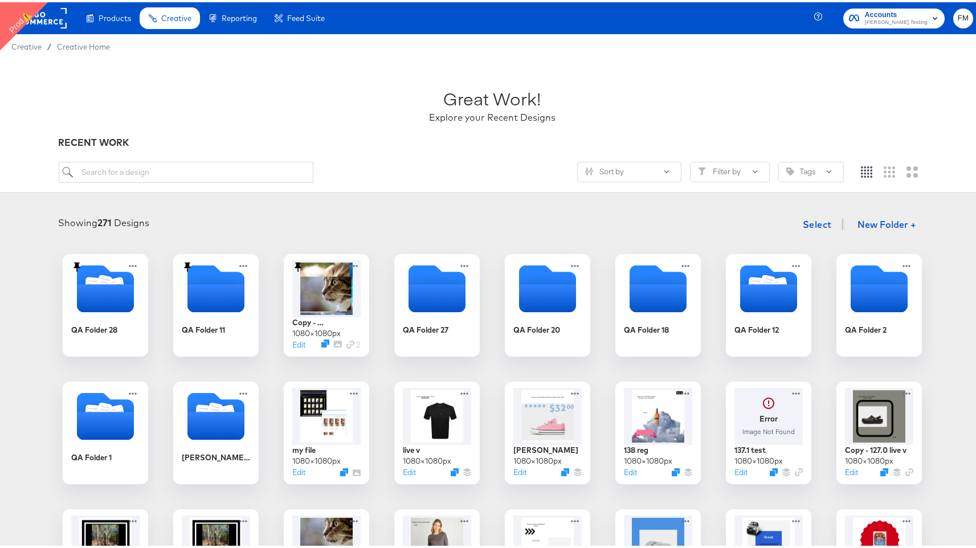
click at [807, 108] on div "Great Work! Explore your Recent Designs" at bounding box center [492, 98] width 867 height 71
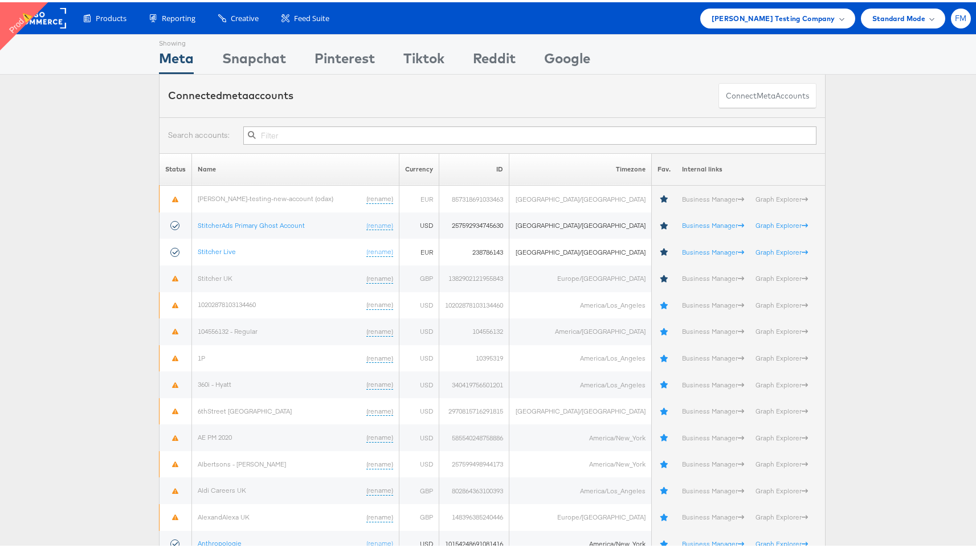
click at [958, 21] on div "FM" at bounding box center [961, 16] width 20 height 20
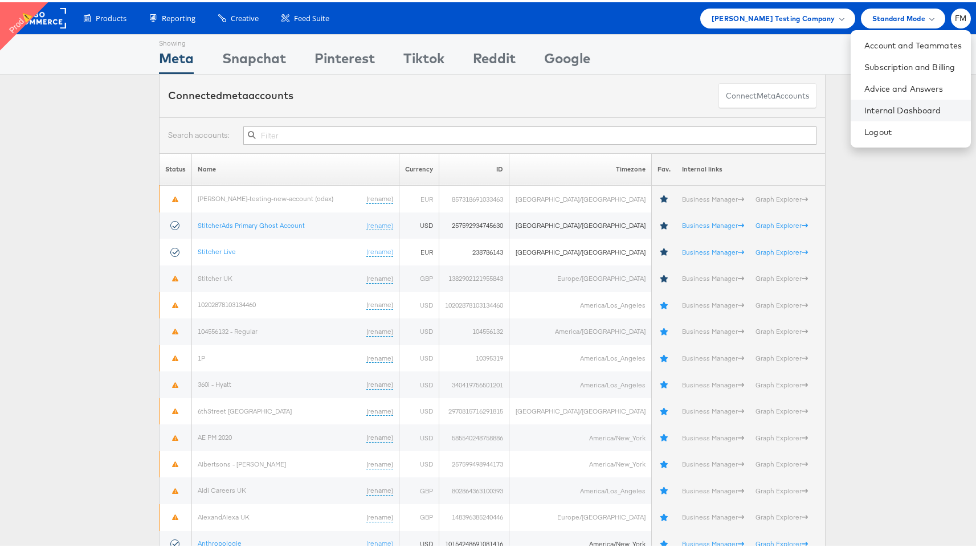
click at [895, 99] on li "Internal Dashboard" at bounding box center [910, 108] width 120 height 22
click at [898, 110] on link "Internal Dashboard" at bounding box center [912, 108] width 97 height 11
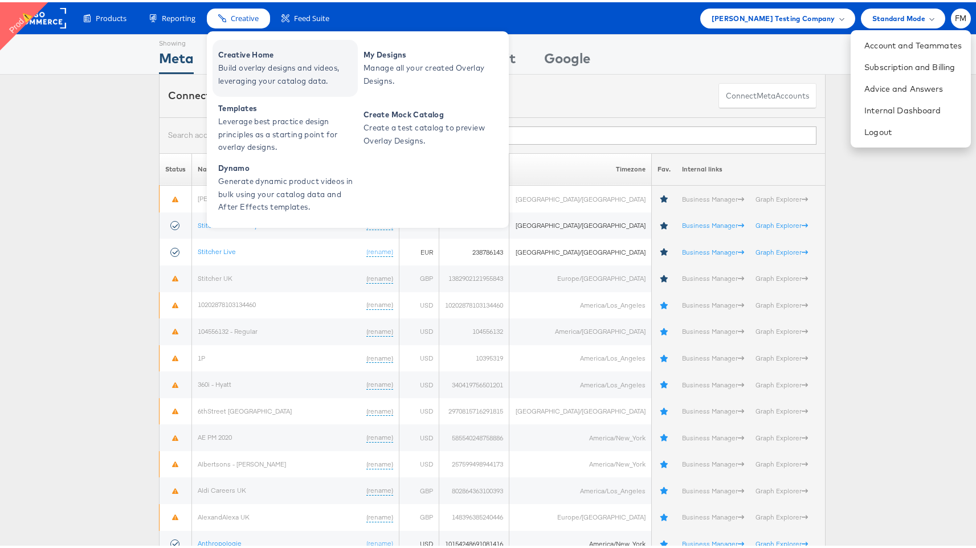
click at [258, 75] on span "Build overlay designs and videos, leveraging your catalog data." at bounding box center [286, 72] width 137 height 26
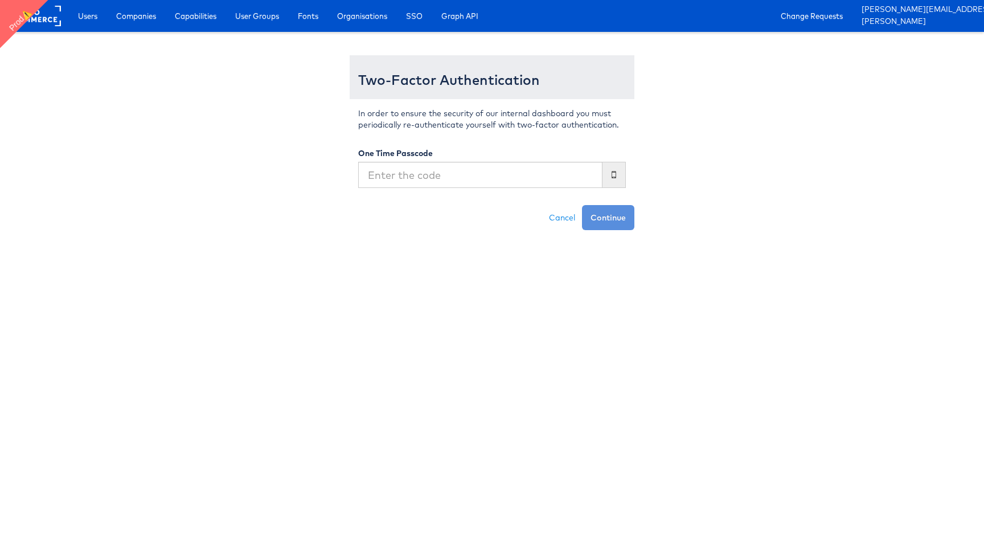
type input "8"
type input "281063"
click at [582, 205] on button "Continue" at bounding box center [608, 217] width 52 height 25
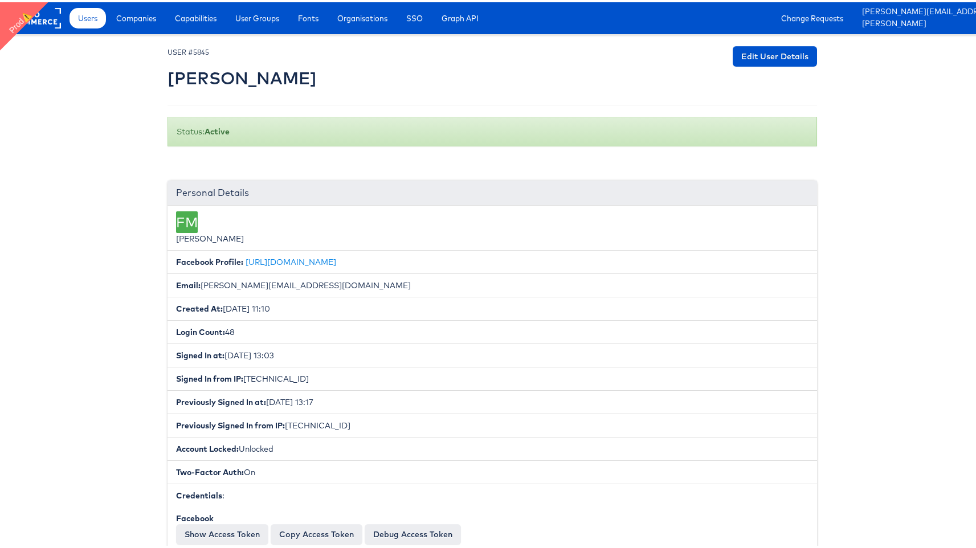
click at [166, 21] on ul "Users Companies Capabilities User Groups Fonts Organisations SSO Graph API" at bounding box center [278, 16] width 419 height 21
click at [156, 18] on span "Companies" at bounding box center [136, 15] width 40 height 11
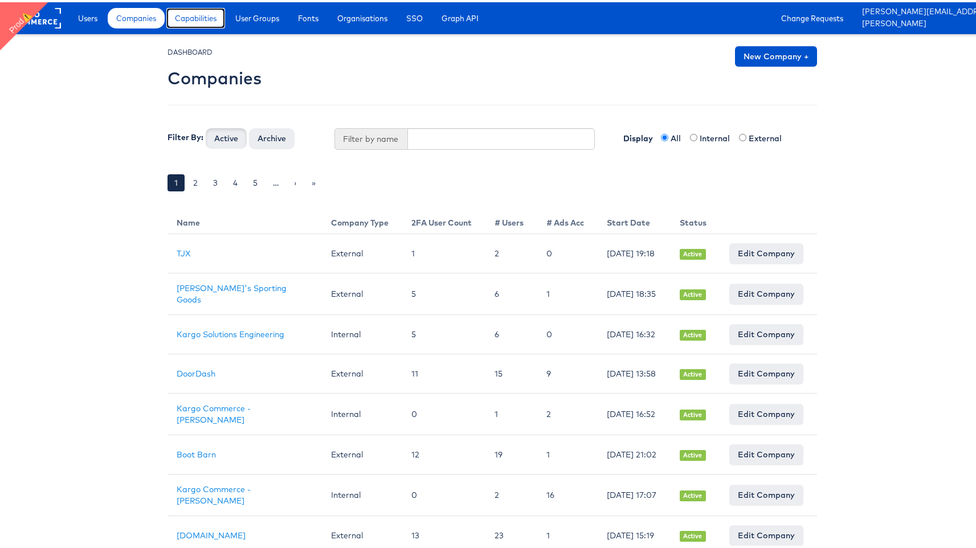
click at [205, 18] on span "Capabilities" at bounding box center [196, 15] width 42 height 11
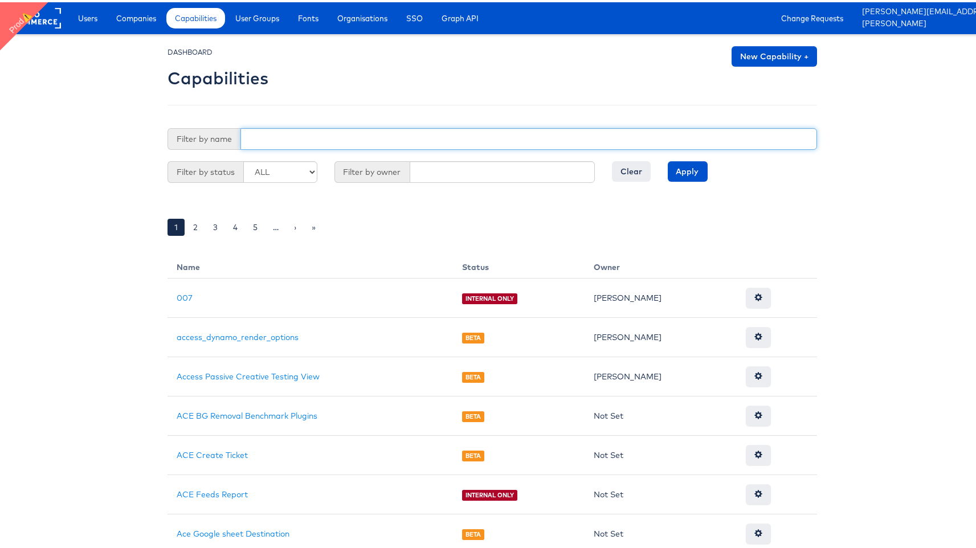
click at [419, 137] on input "text" at bounding box center [528, 137] width 576 height 22
type input "use"
click at [668, 159] on input "Apply" at bounding box center [688, 169] width 40 height 21
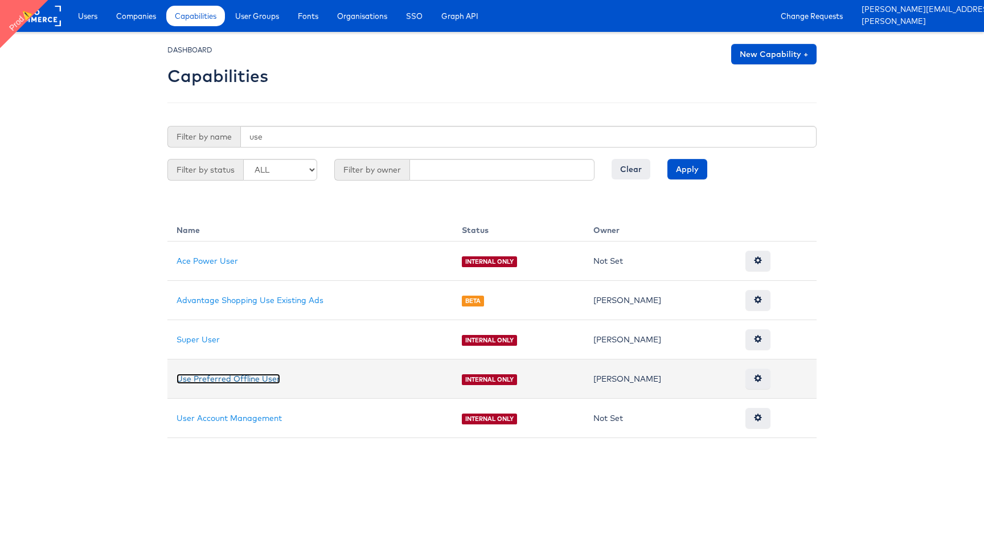
click at [240, 379] on link "Use Preferred Offline User" at bounding box center [229, 379] width 104 height 10
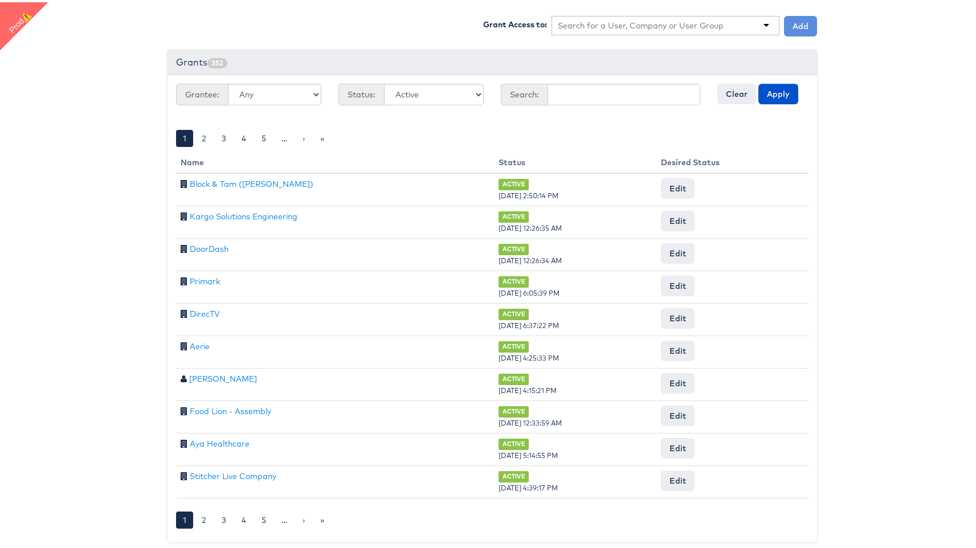
scroll to position [402, 0]
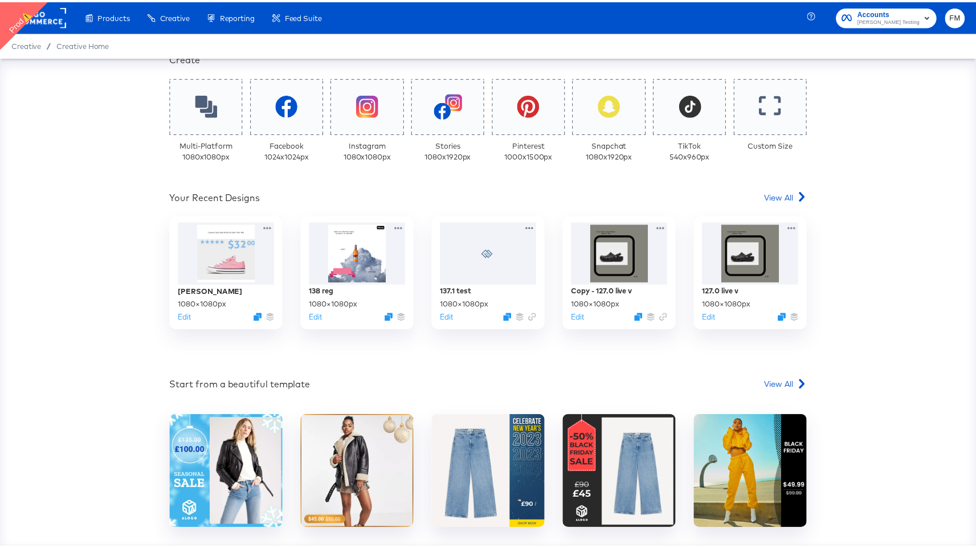
scroll to position [302, 0]
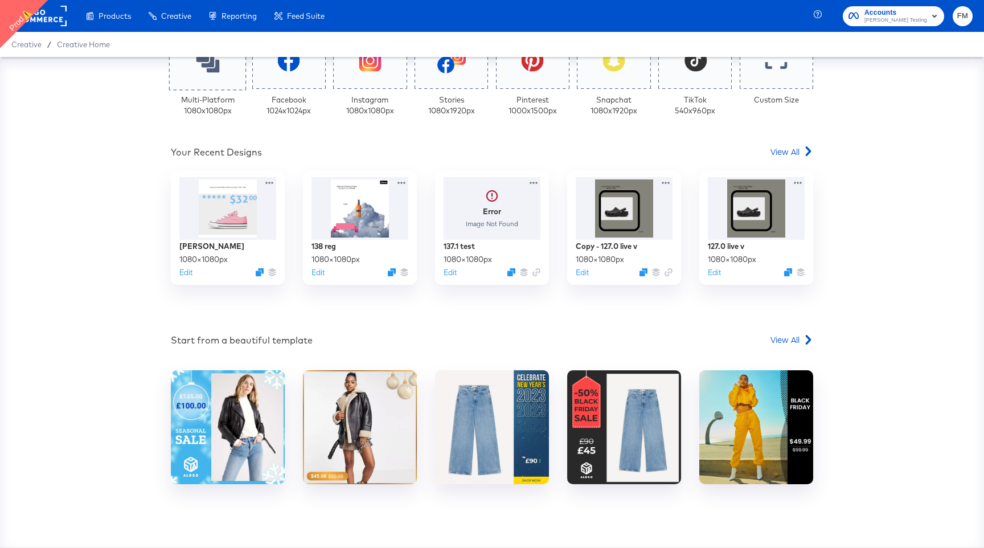
click at [198, 69] on icon at bounding box center [207, 60] width 23 height 23
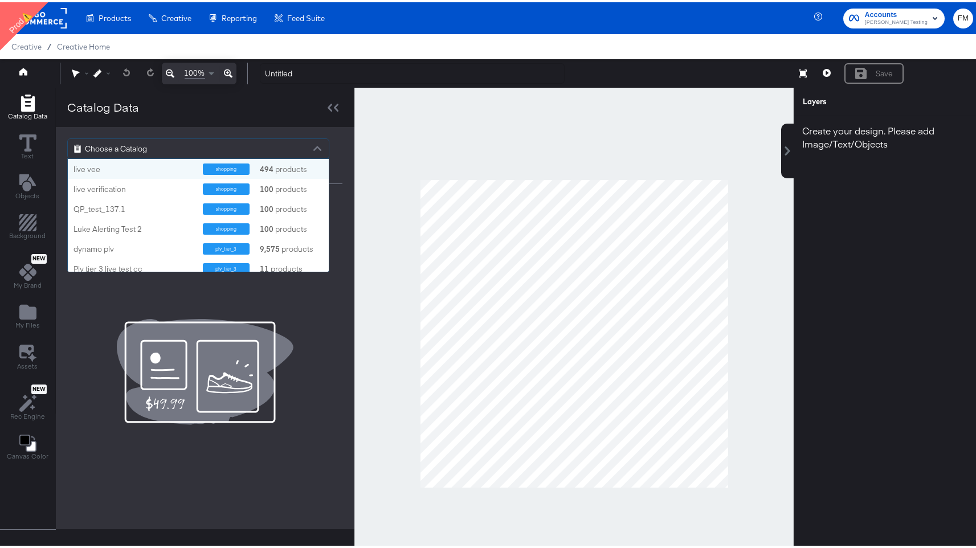
click at [215, 148] on div "Choose a Catalog" at bounding box center [198, 146] width 261 height 19
click at [136, 185] on div "live verification" at bounding box center [133, 187] width 121 height 11
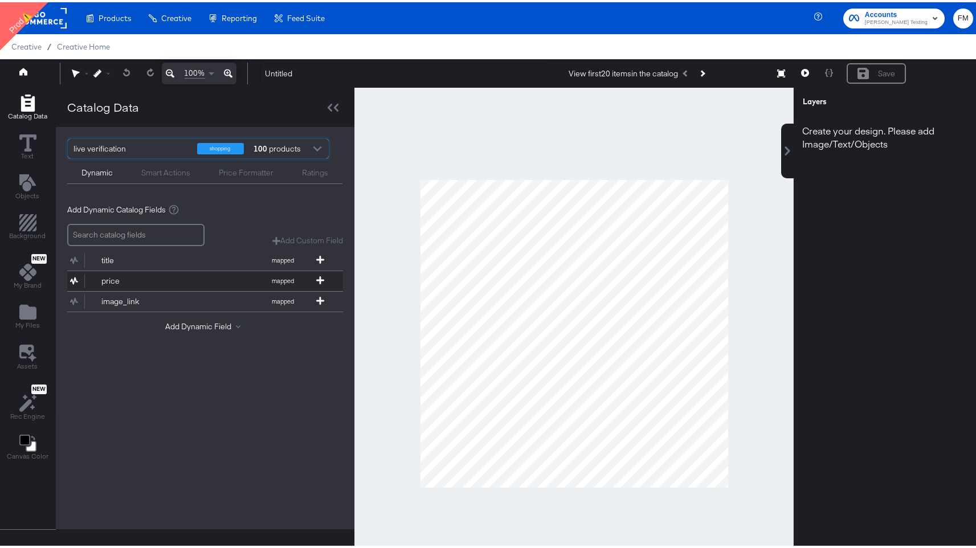
click at [315, 271] on button "price mapped" at bounding box center [197, 279] width 261 height 20
click at [317, 259] on icon at bounding box center [320, 257] width 8 height 8
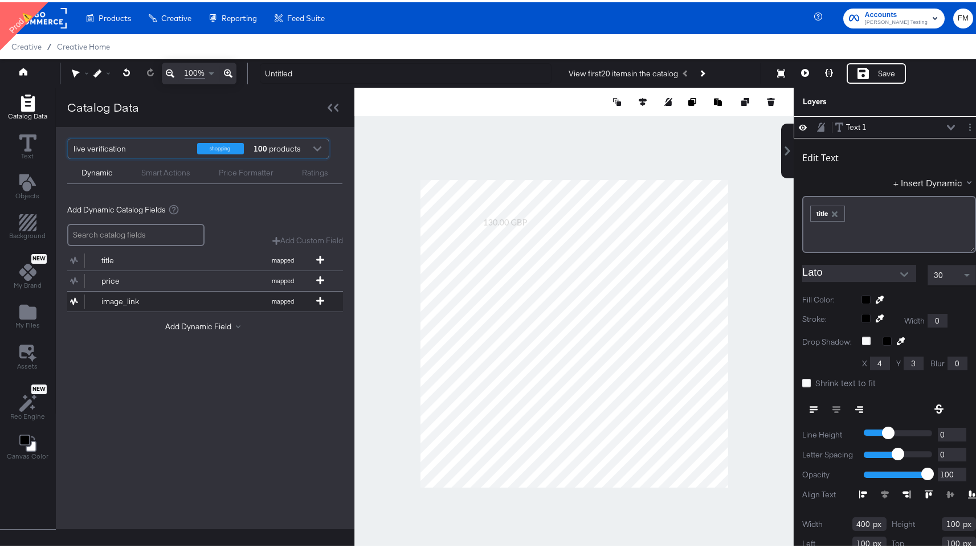
click at [320, 292] on button "image_link mapped" at bounding box center [197, 299] width 261 height 20
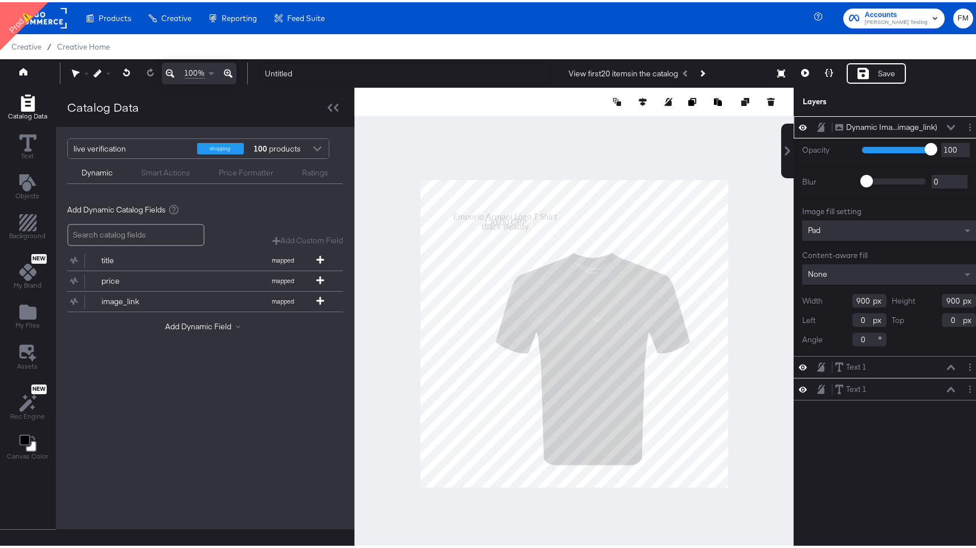
type input "156"
type input "180"
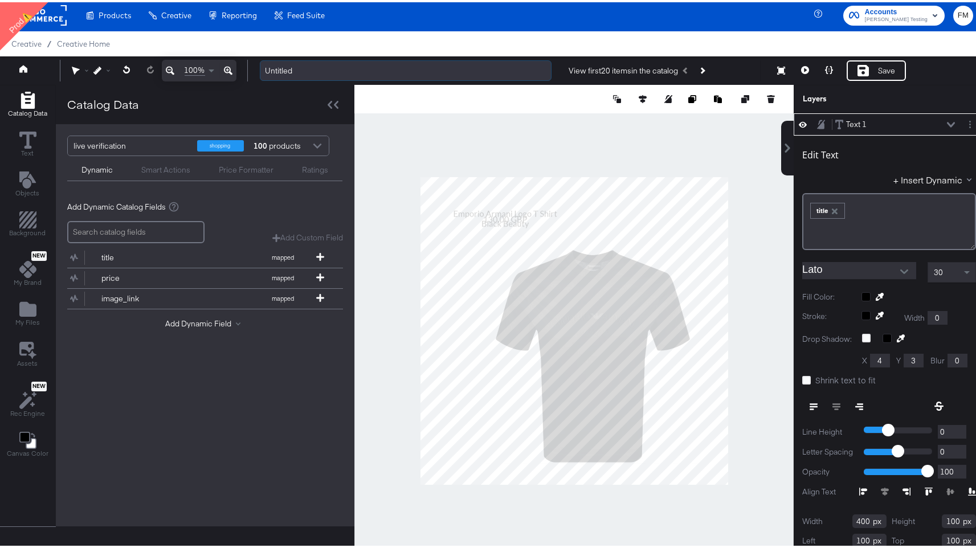
click at [339, 70] on input "Untitled" at bounding box center [406, 68] width 292 height 21
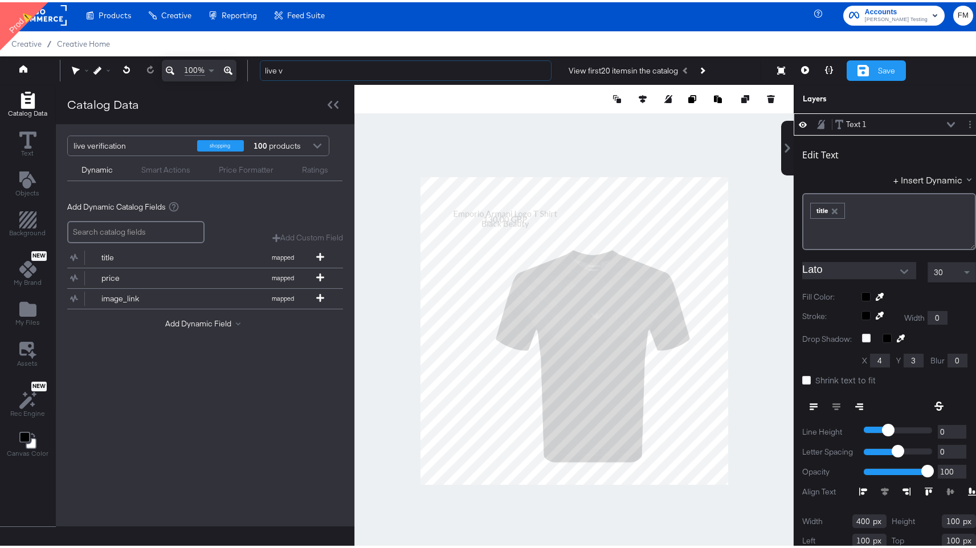
type input "live v"
click at [880, 71] on div "Save" at bounding box center [886, 68] width 17 height 11
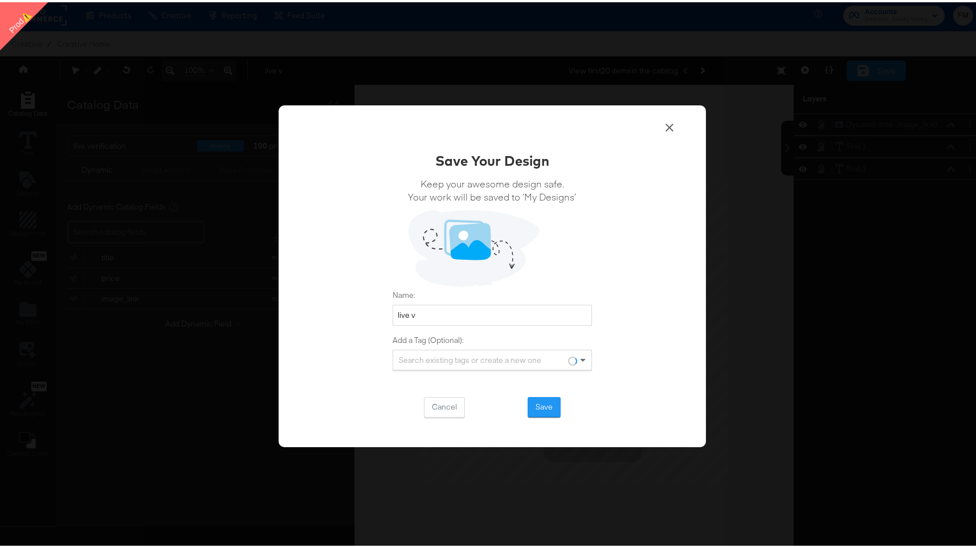
scroll to position [0, 0]
click at [552, 413] on button "Save" at bounding box center [543, 405] width 33 height 21
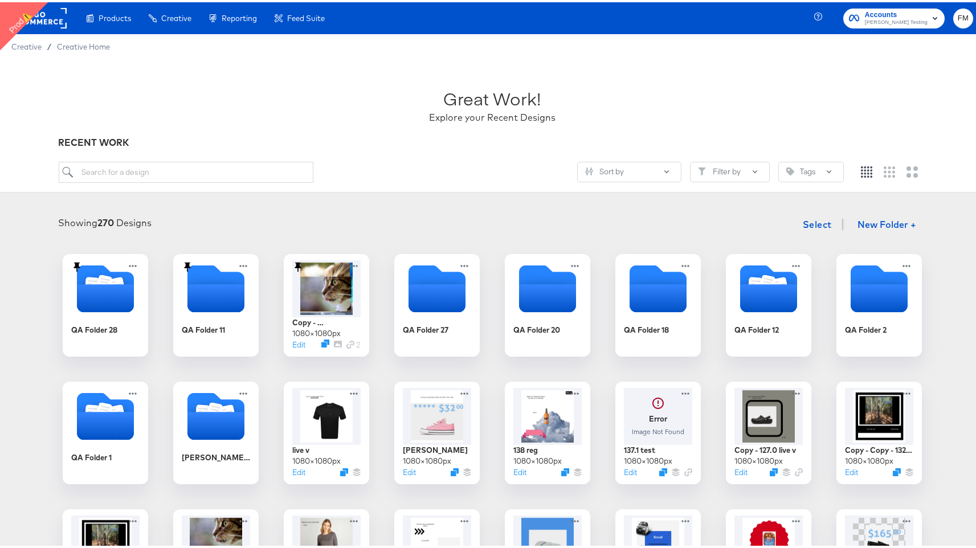
click at [59, 23] on rect at bounding box center [40, 16] width 52 height 21
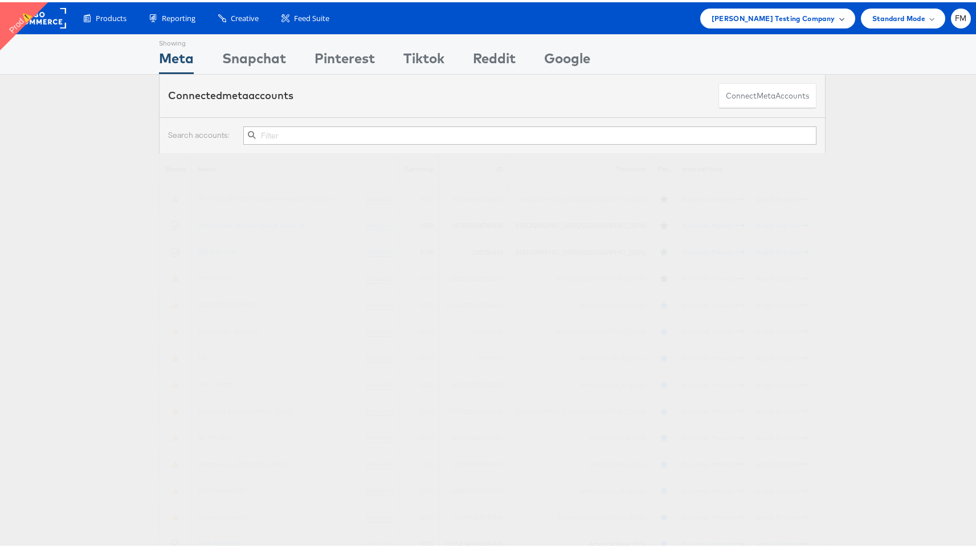
click at [796, 17] on span "Colin Clarke Testing Company" at bounding box center [773, 16] width 124 height 12
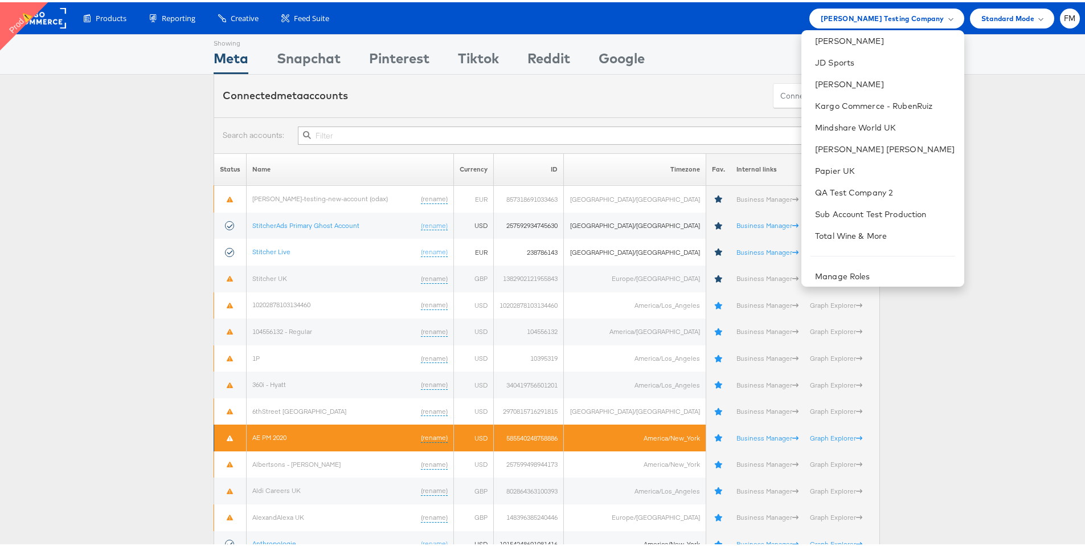
scroll to position [112, 0]
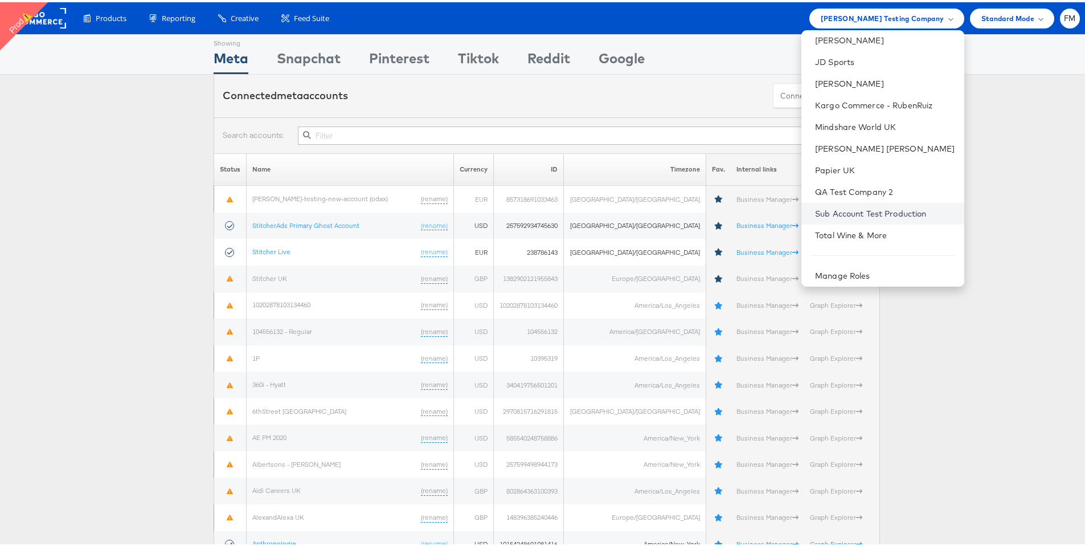
click at [846, 216] on link "Sub Account Test Production" at bounding box center [885, 211] width 140 height 11
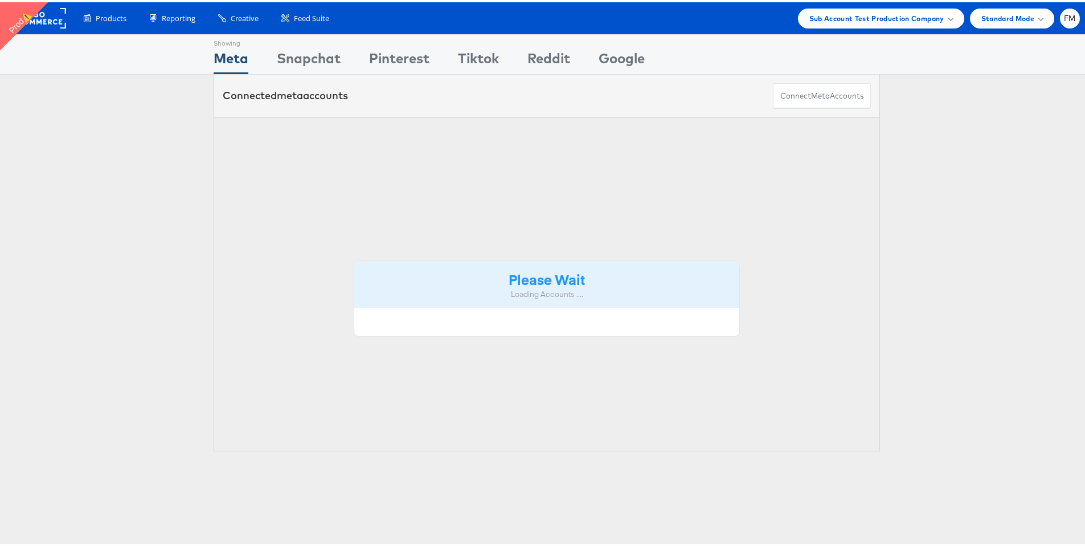
click at [846, 216] on div "Please Wait Loading Accounts ...." at bounding box center [547, 282] width 666 height 334
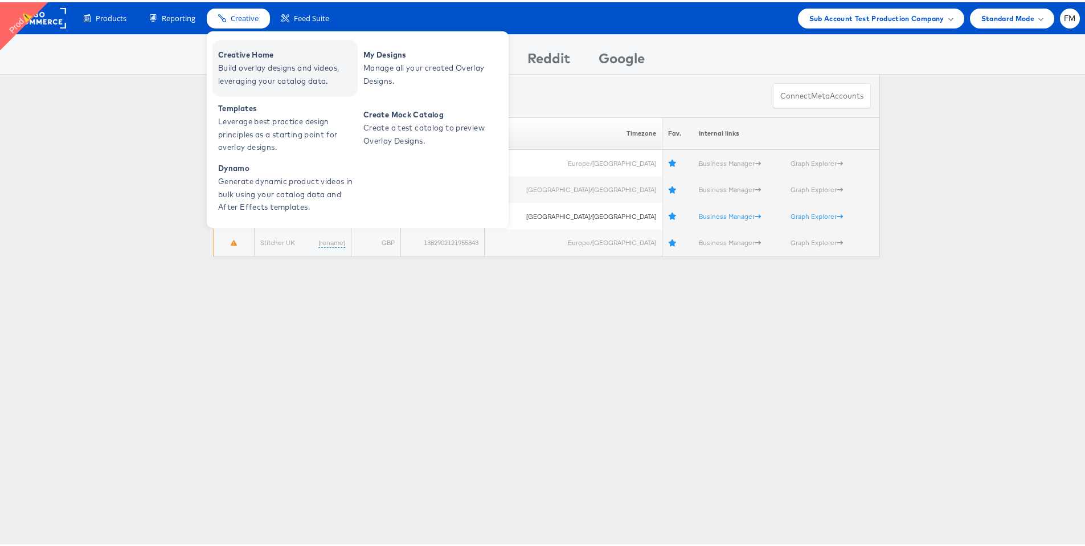
click at [264, 65] on span "Build overlay designs and videos, leveraging your catalog data." at bounding box center [286, 72] width 137 height 26
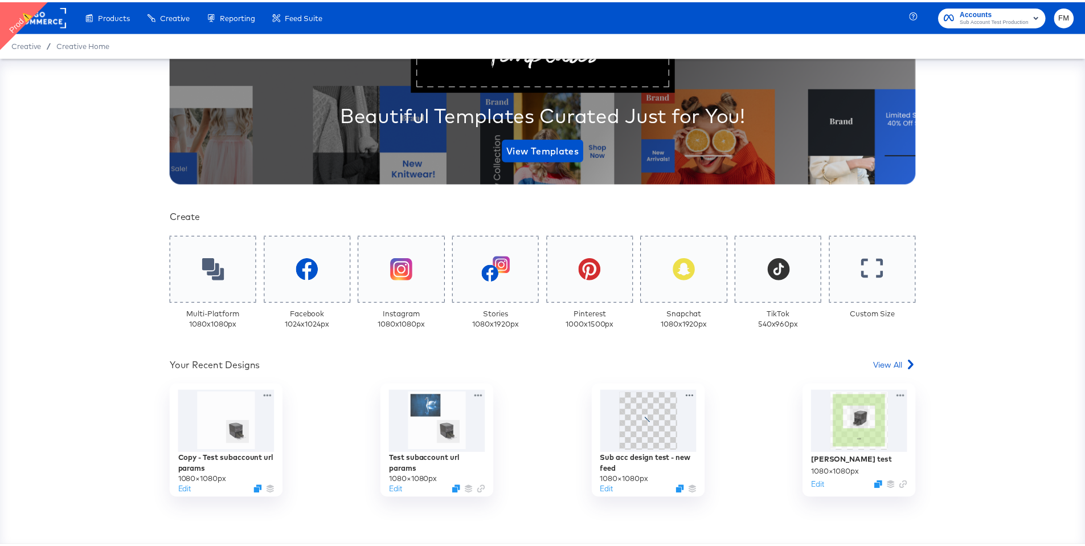
scroll to position [206, 0]
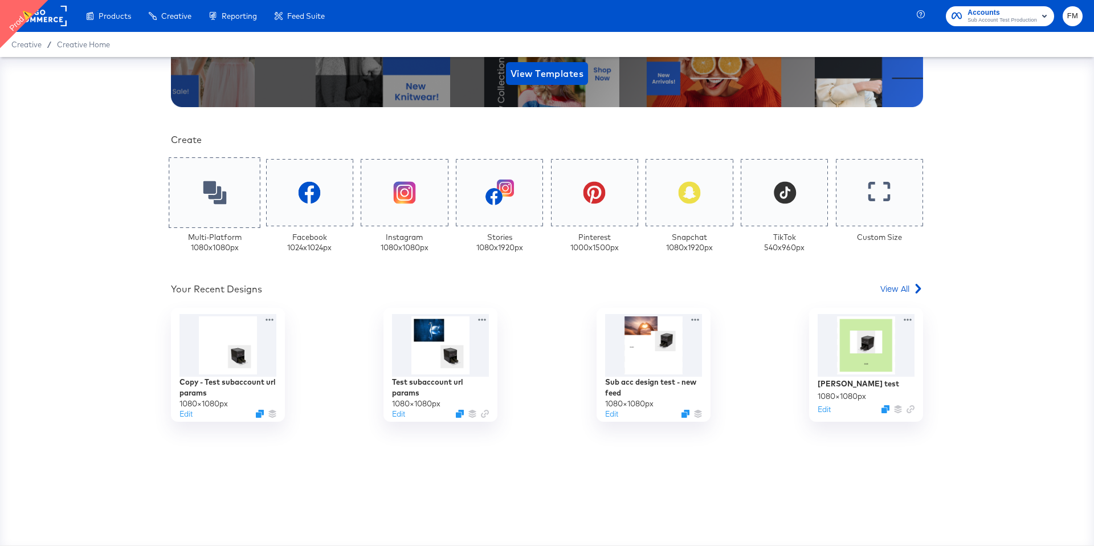
click at [244, 195] on div at bounding box center [215, 192] width 92 height 71
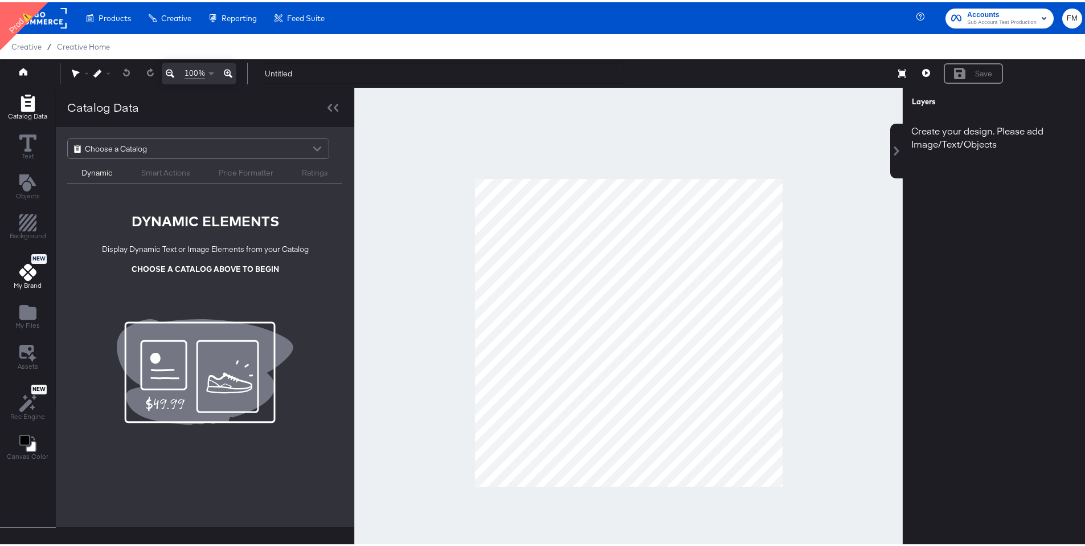
click at [42, 271] on button "New My Brand" at bounding box center [28, 270] width 42 height 42
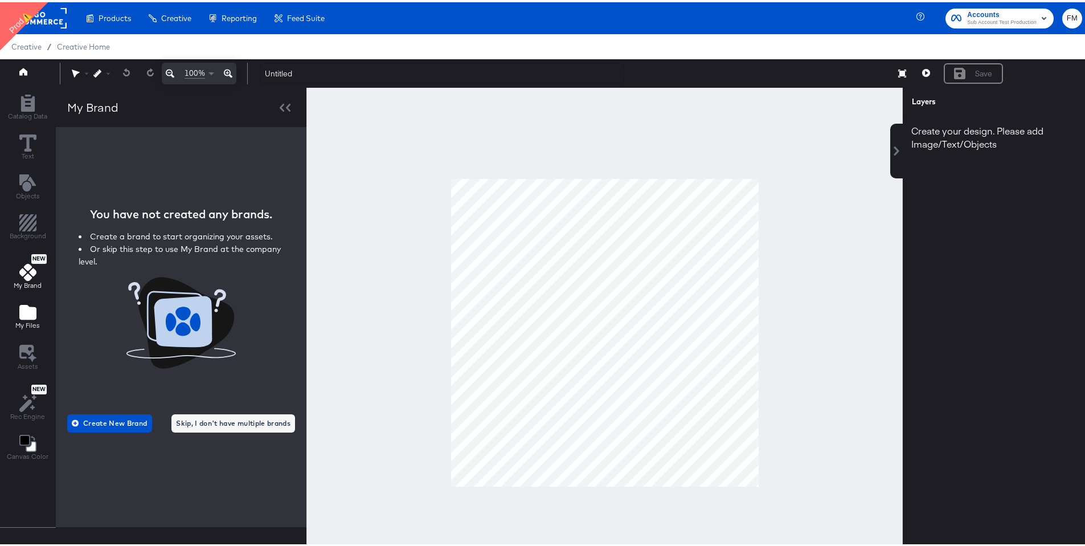
click at [19, 314] on icon "Add Files" at bounding box center [27, 309] width 17 height 15
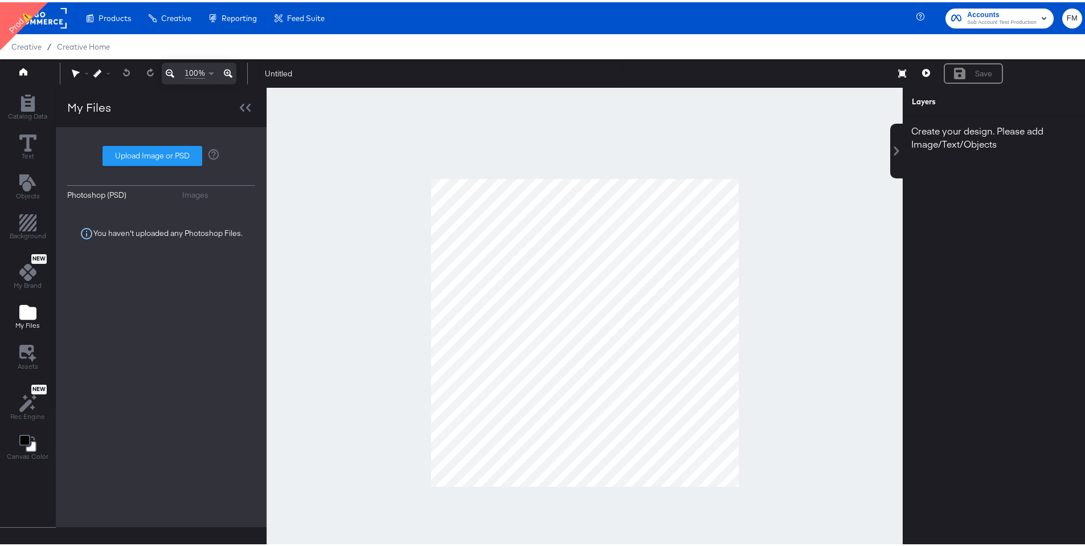
click at [195, 193] on div "Images" at bounding box center [195, 192] width 26 height 11
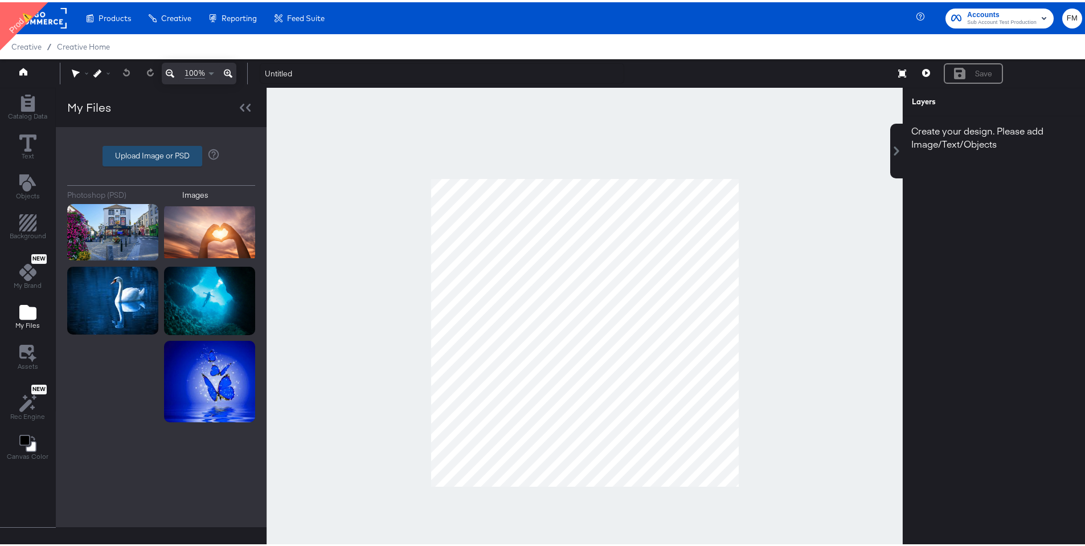
click at [172, 149] on label "Upload Image or PSD" at bounding box center [152, 153] width 99 height 19
click at [161, 154] on input "Upload Image or PSD" at bounding box center [161, 154] width 0 height 0
type input "C:\fakepath\Screenshot [DATE] 17.07.56.png"
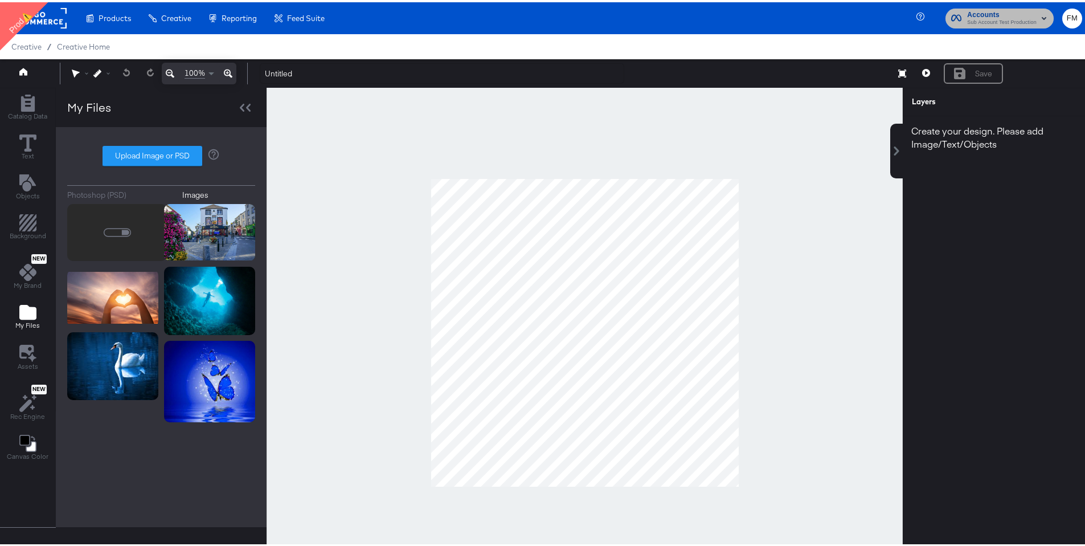
click at [1042, 15] on icon "button" at bounding box center [1044, 16] width 5 height 3
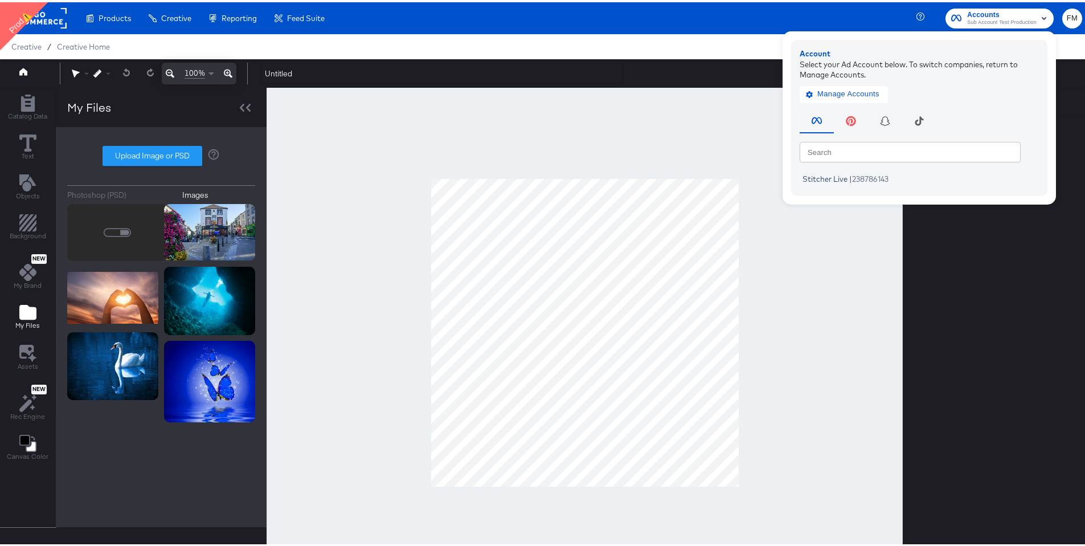
click at [48, 14] on rect at bounding box center [40, 16] width 52 height 21
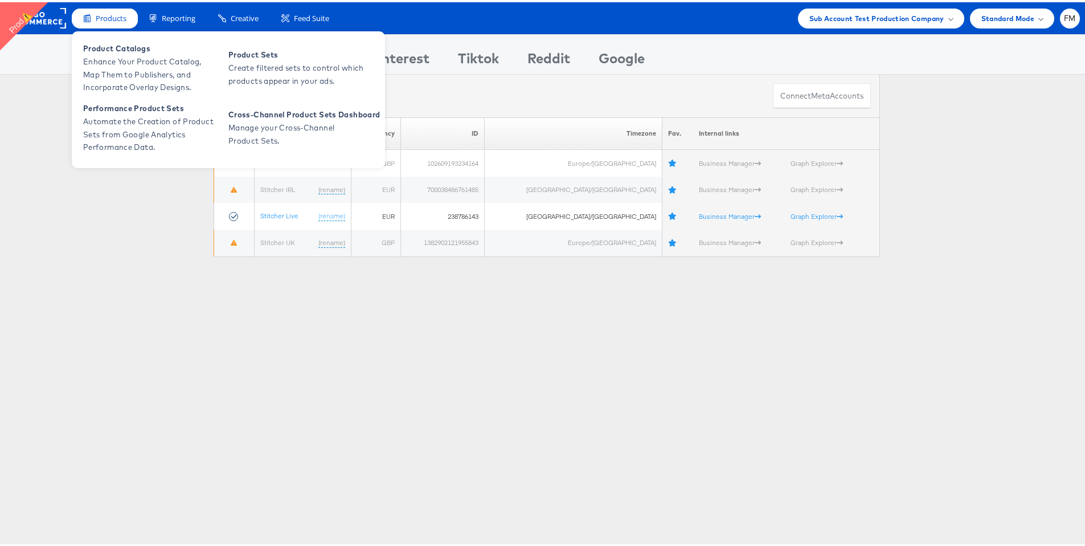
click at [109, 19] on span "Products" at bounding box center [111, 16] width 31 height 11
click at [142, 76] on span "Enhance Your Product Catalog, Map Them to Publishers, and Incorporate Overlay D…" at bounding box center [151, 72] width 137 height 39
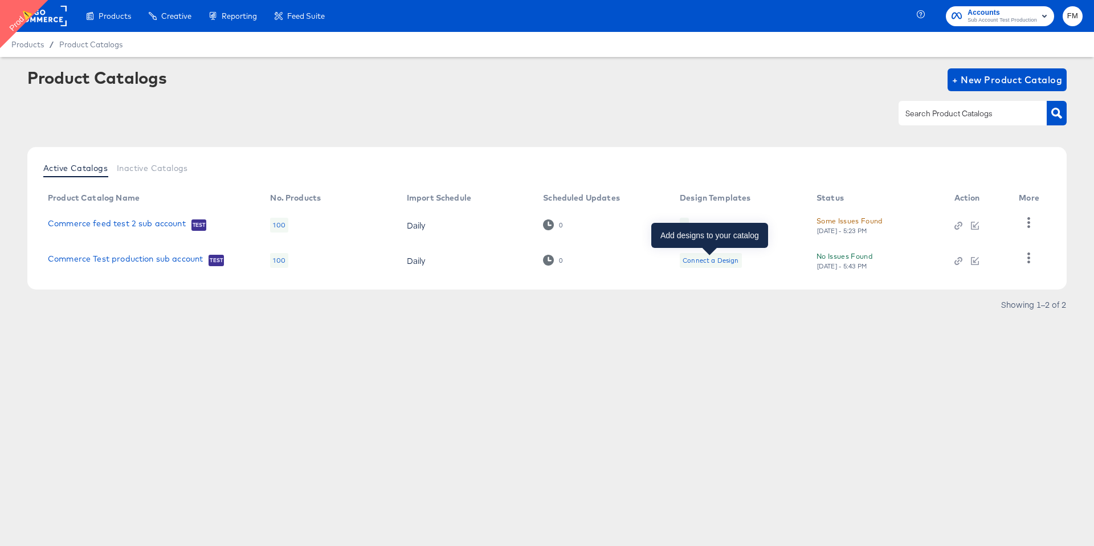
click at [702, 262] on div "Connect a Design" at bounding box center [710, 260] width 56 height 9
